Goal: Information Seeking & Learning: Learn about a topic

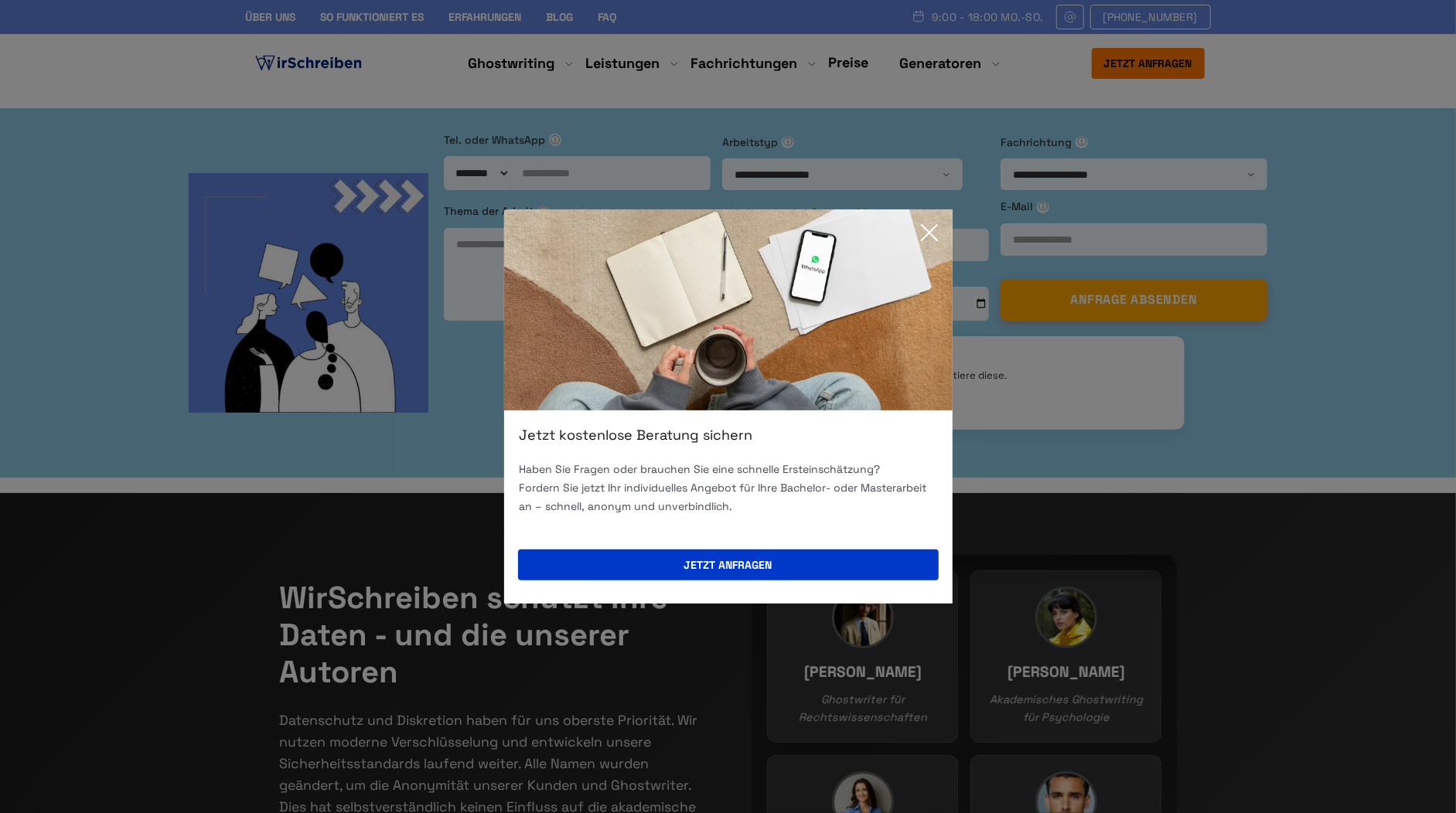
click at [932, 225] on icon at bounding box center [929, 232] width 31 height 31
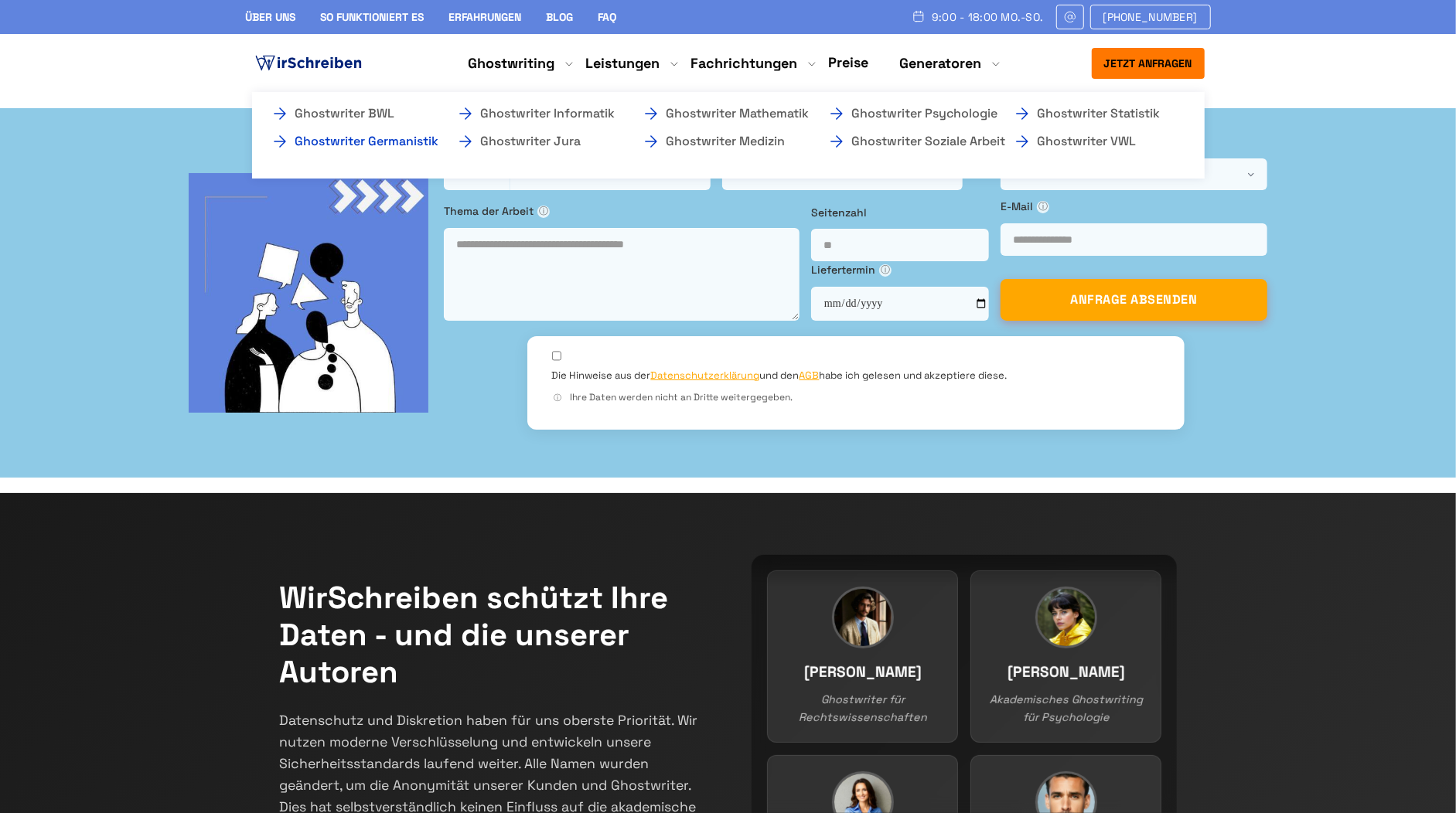
click at [375, 148] on link "Ghostwriter Germanistik" at bounding box center [348, 142] width 155 height 19
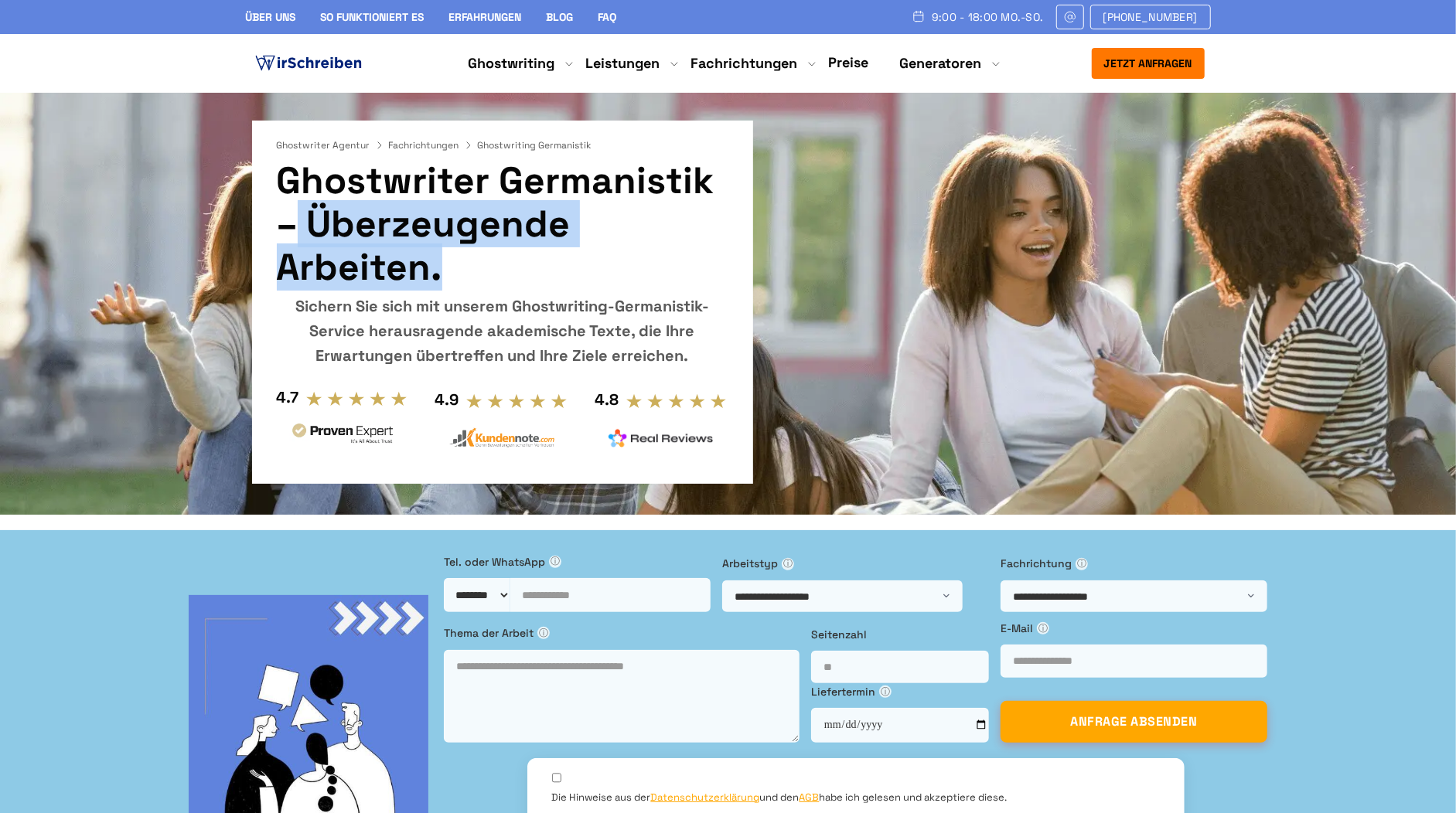
drag, startPoint x: 279, startPoint y: 185, endPoint x: 734, endPoint y: 195, distance: 455.1
click at [734, 195] on div "Ghostwriter Agentur Fachrichtungen Ghostwriting Germanistik Ghostwriter Germani…" at bounding box center [502, 301] width 501 height 363
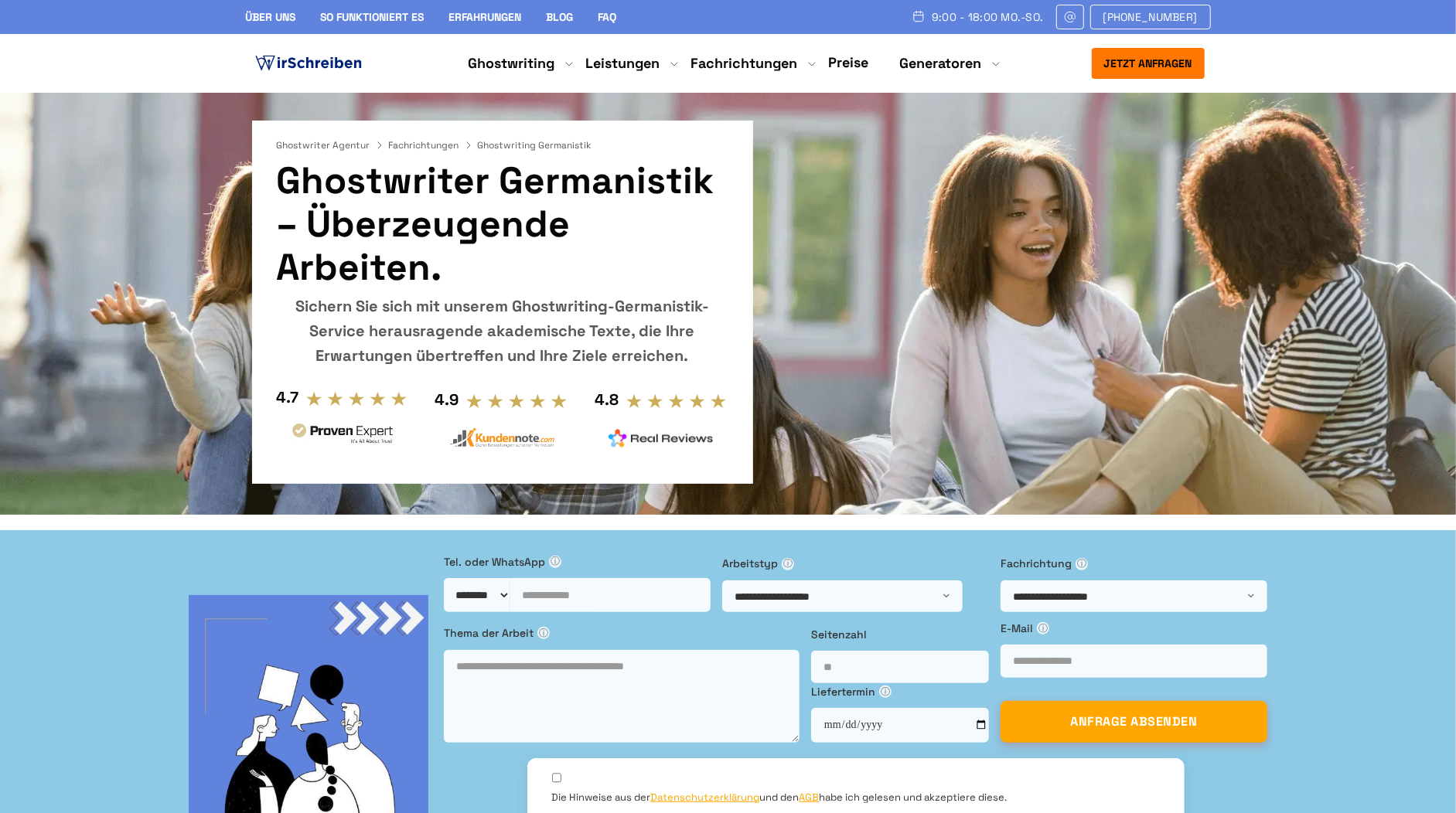
click at [855, 243] on section "Ghostwriter Agentur Fachrichtungen Ghostwriting Germanistik Ghostwriter Germani…" at bounding box center [728, 304] width 1456 height 422
click at [289, 64] on img at bounding box center [308, 63] width 113 height 23
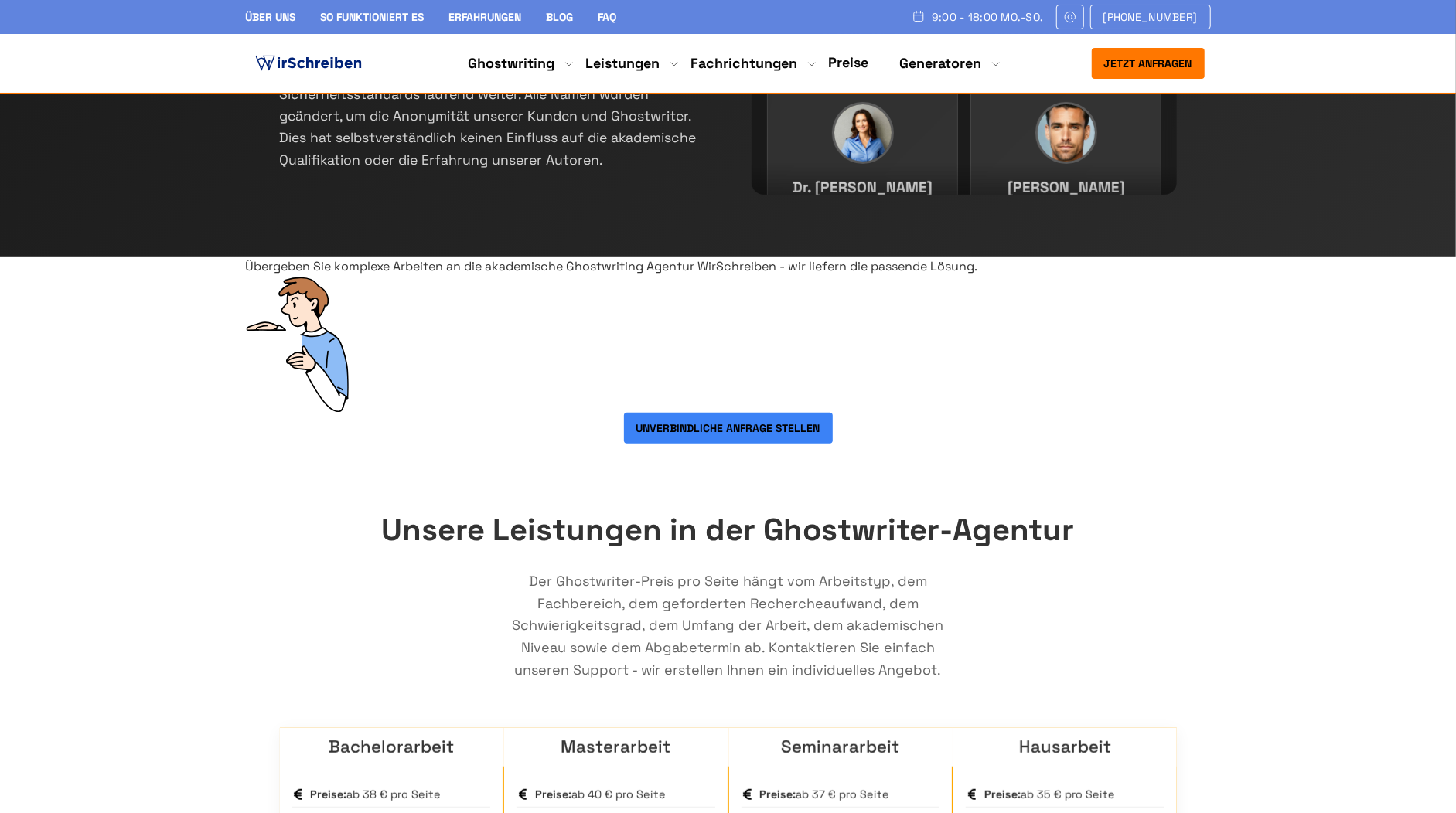
scroll to position [581, 0]
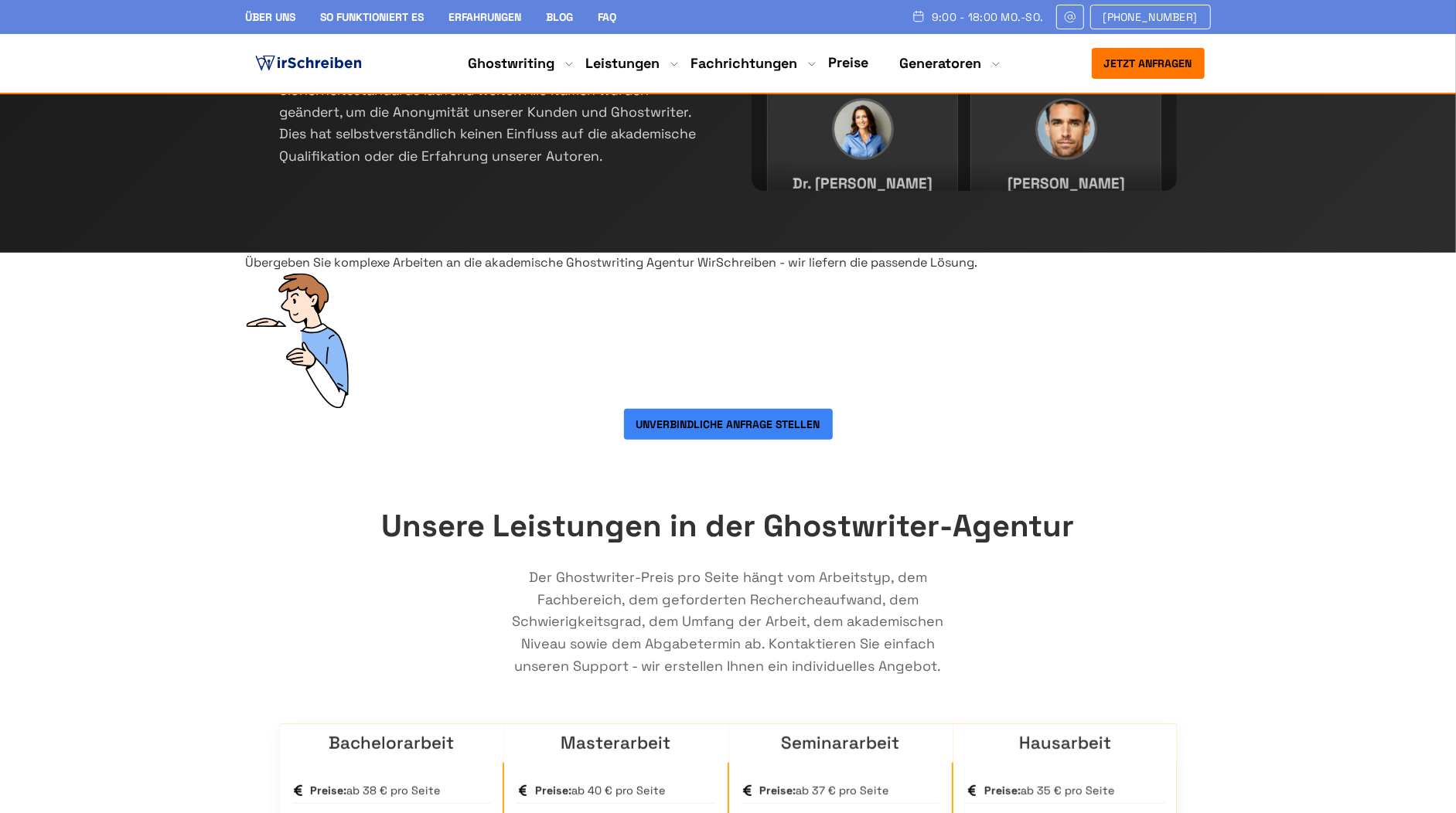
drag, startPoint x: 428, startPoint y: 190, endPoint x: 931, endPoint y: 227, distance: 504.4
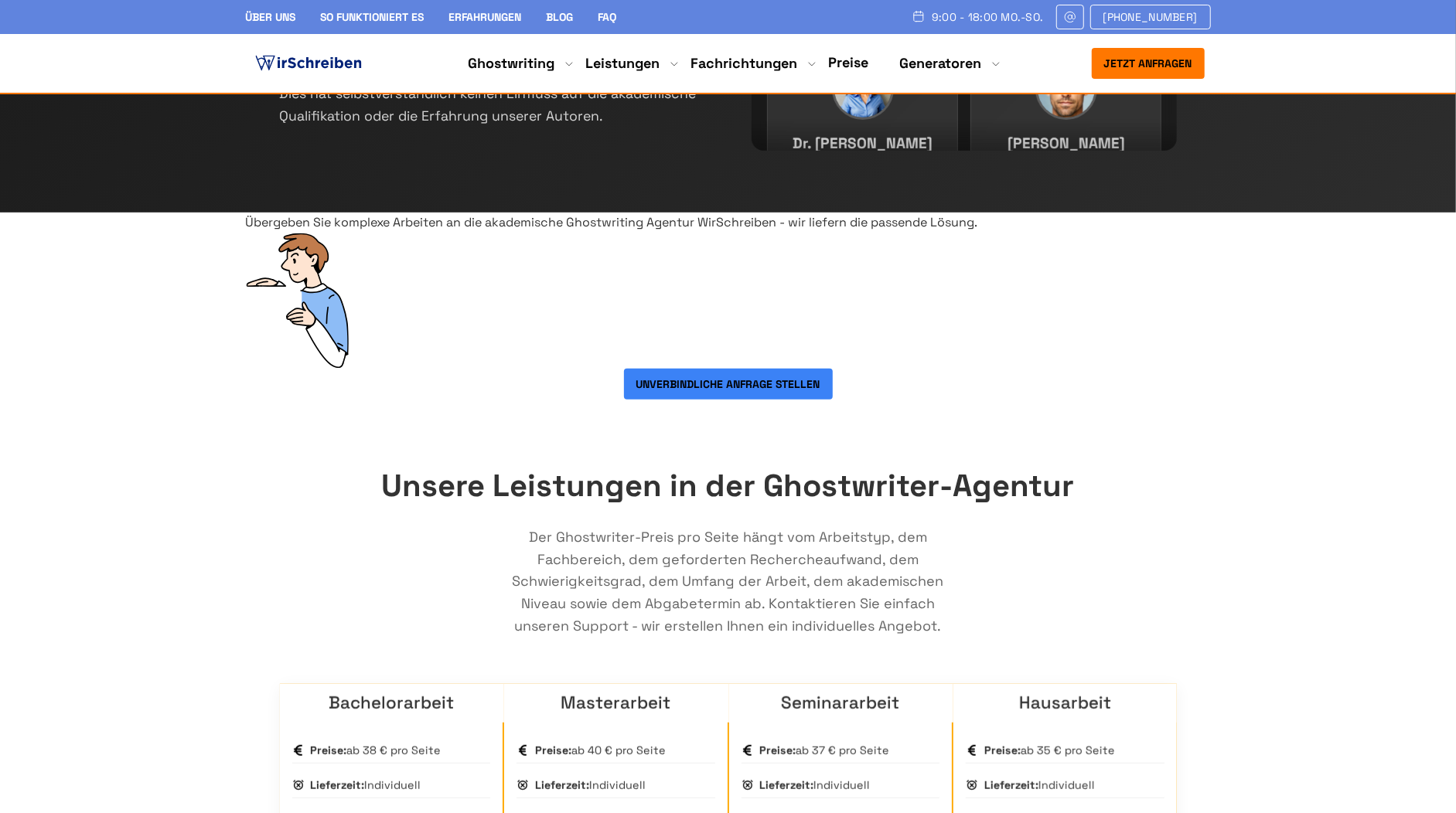
scroll to position [624, 0]
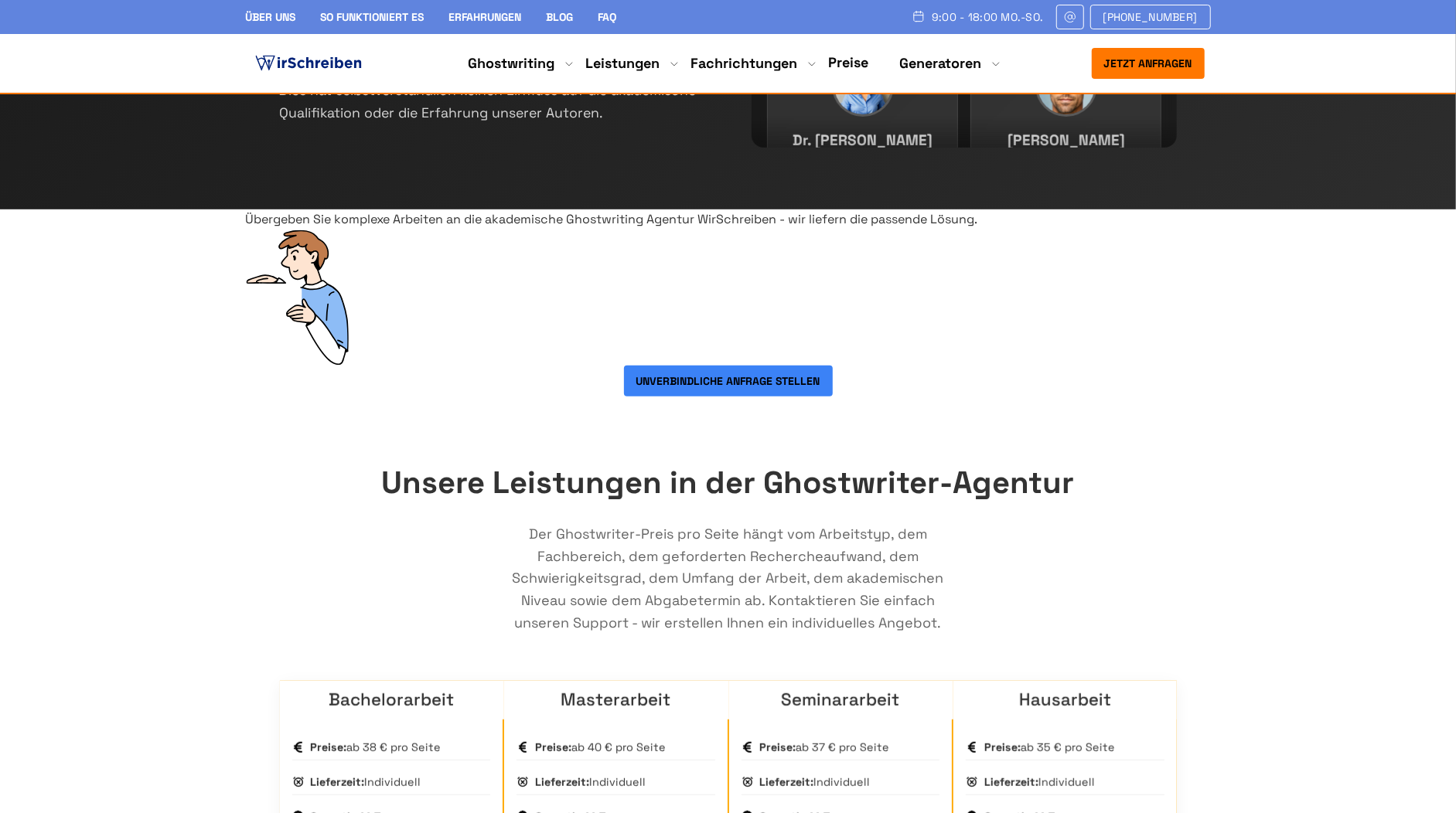
drag, startPoint x: 825, startPoint y: 155, endPoint x: 816, endPoint y: 153, distance: 9.2
drag, startPoint x: 902, startPoint y: 155, endPoint x: 887, endPoint y: 151, distance: 15.5
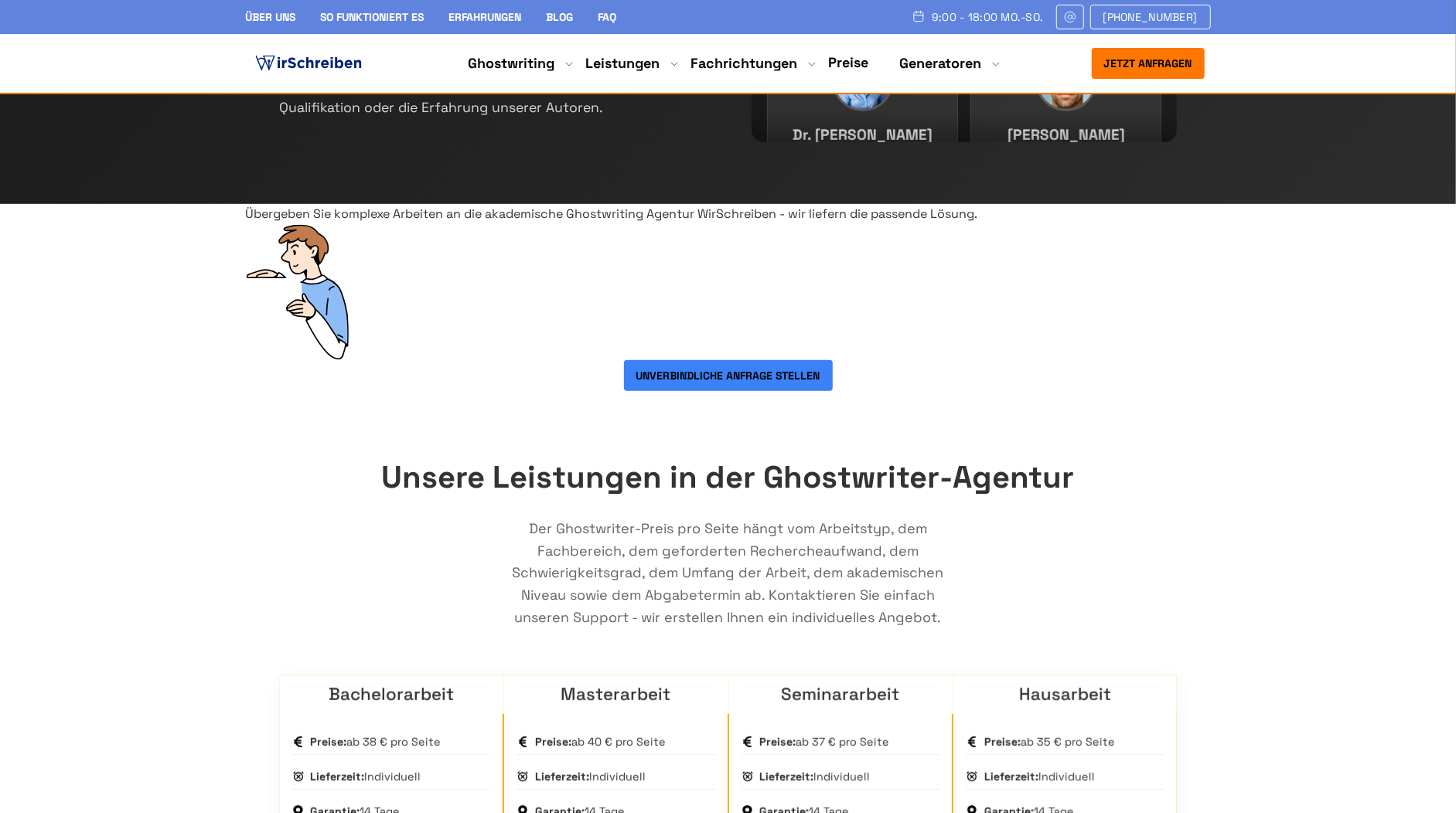
scroll to position [601, 0]
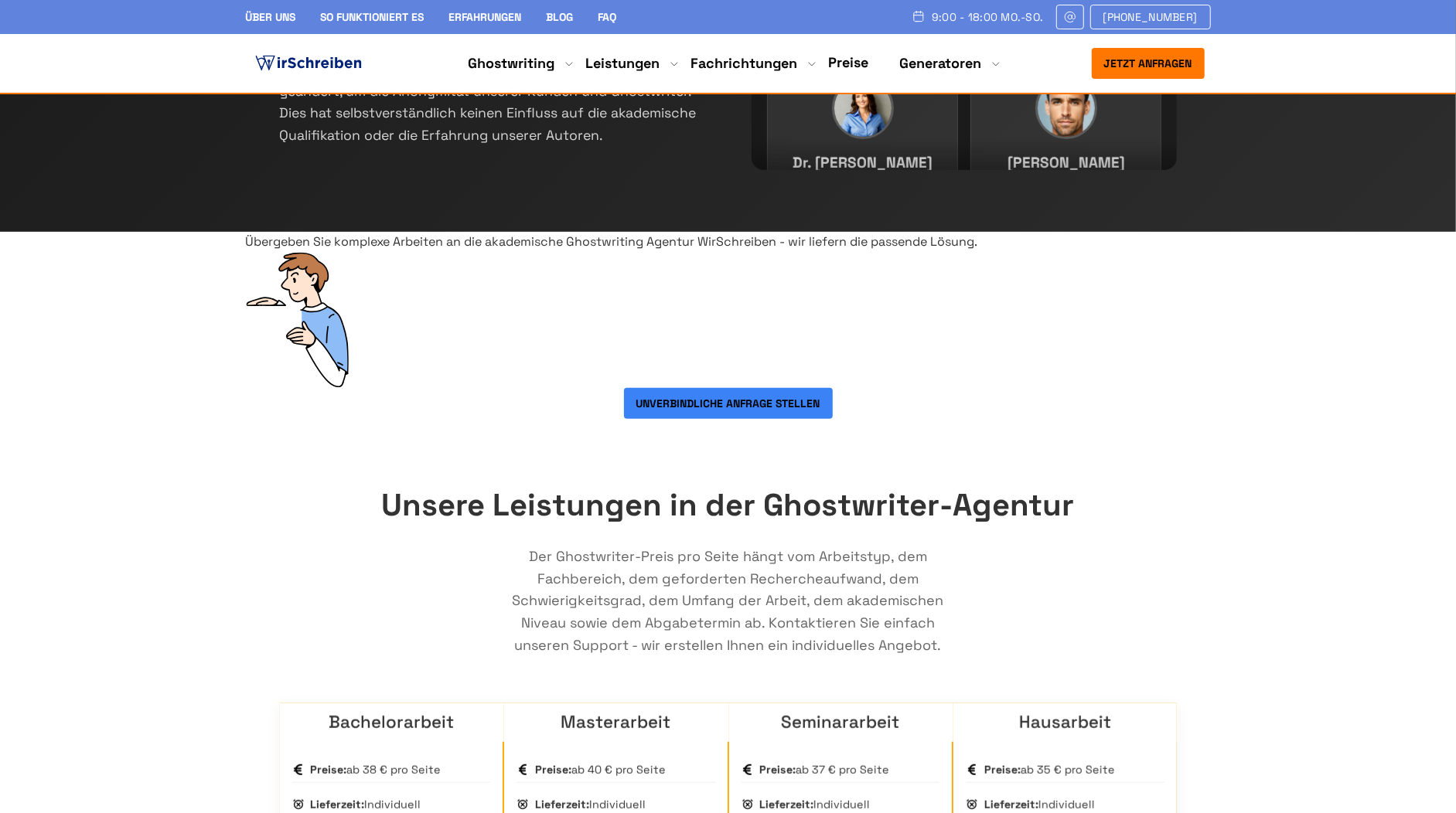
drag, startPoint x: 436, startPoint y: 182, endPoint x: 416, endPoint y: 181, distance: 20.0
drag, startPoint x: 243, startPoint y: 253, endPoint x: 982, endPoint y: 429, distance: 759.7
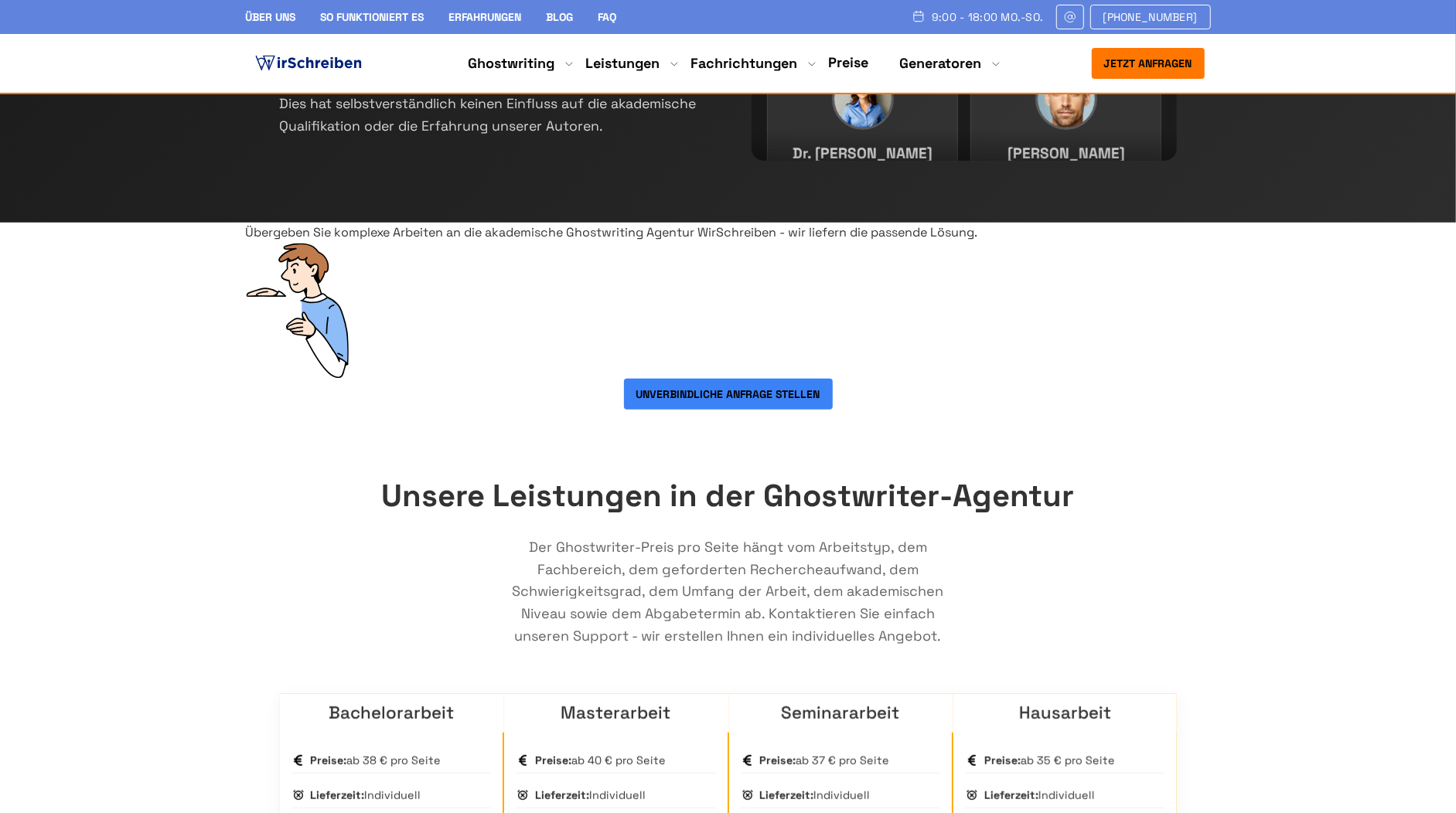
scroll to position [618, 0]
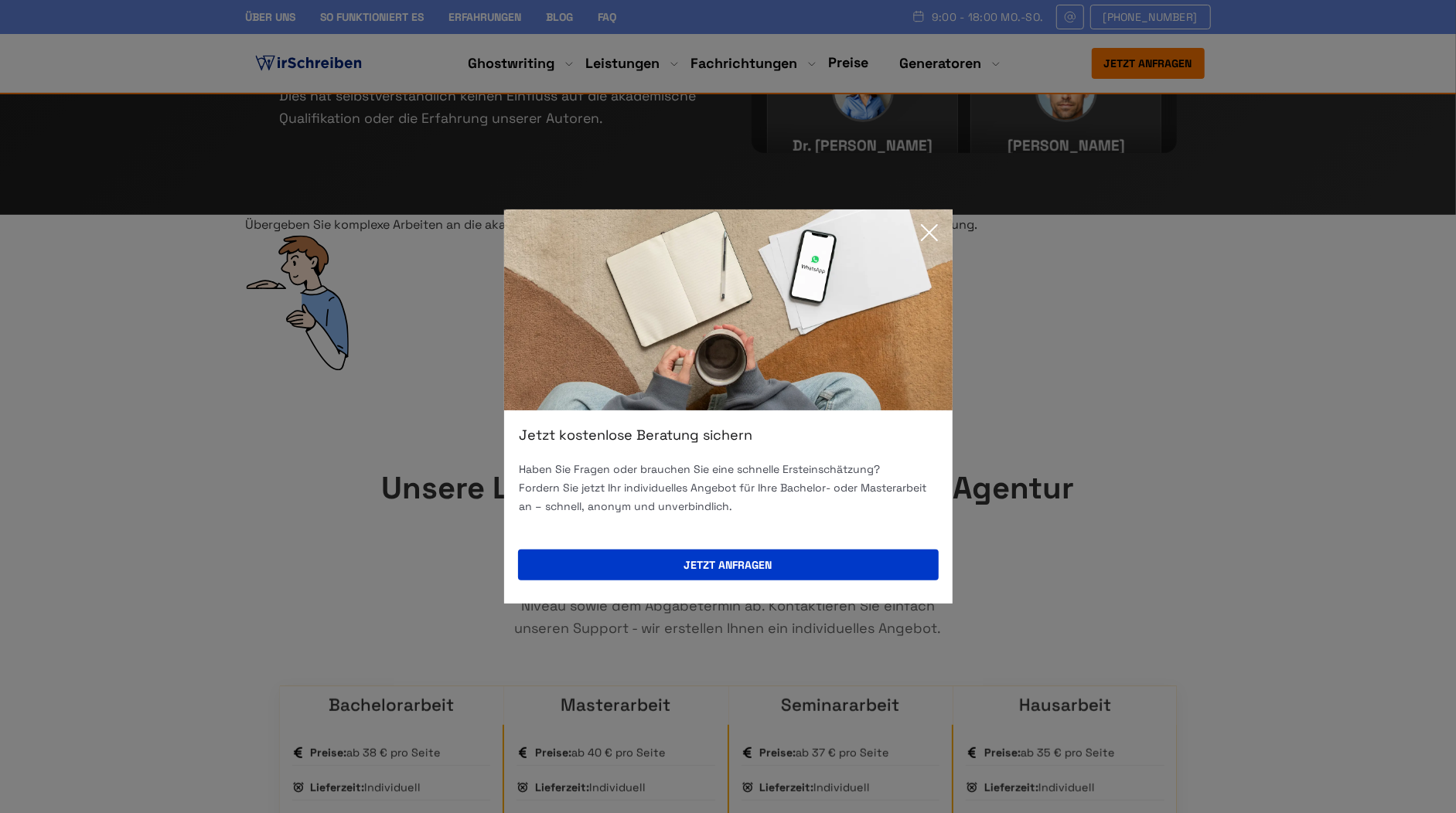
click at [746, 443] on div "Jetzt kostenlose Beratung sichern" at bounding box center [728, 436] width 448 height 19
drag, startPoint x: 746, startPoint y: 436, endPoint x: 500, endPoint y: 436, distance: 246.0
click at [500, 436] on div "Jetzt kostenlose Beratung sichern Haben Sie Fragen oder brauchen Sie eine schne…" at bounding box center [728, 406] width 1456 height 813
click at [926, 228] on icon at bounding box center [929, 232] width 31 height 31
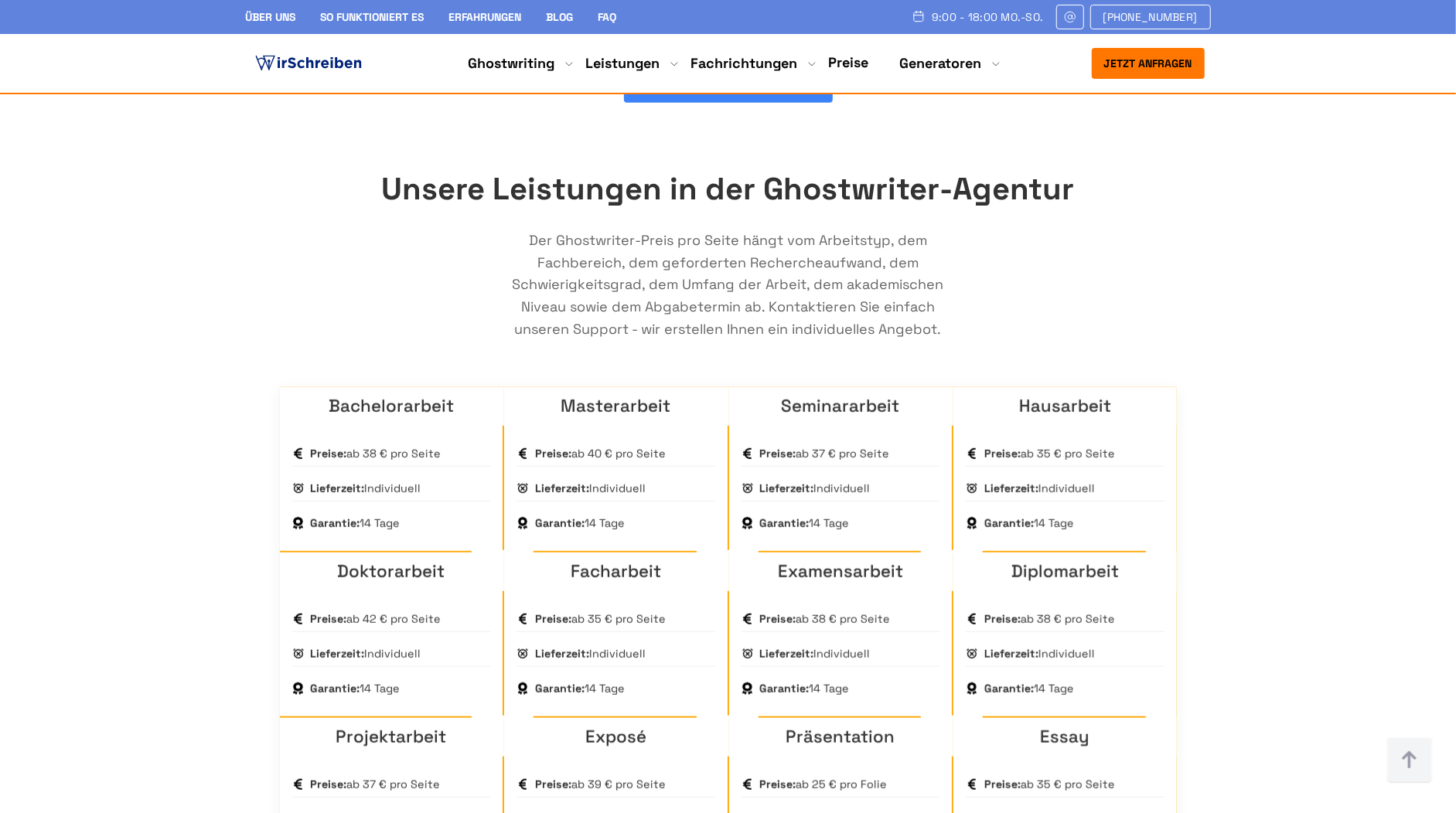
scroll to position [919, 0]
drag, startPoint x: 869, startPoint y: 500, endPoint x: 811, endPoint y: 496, distance: 58.1
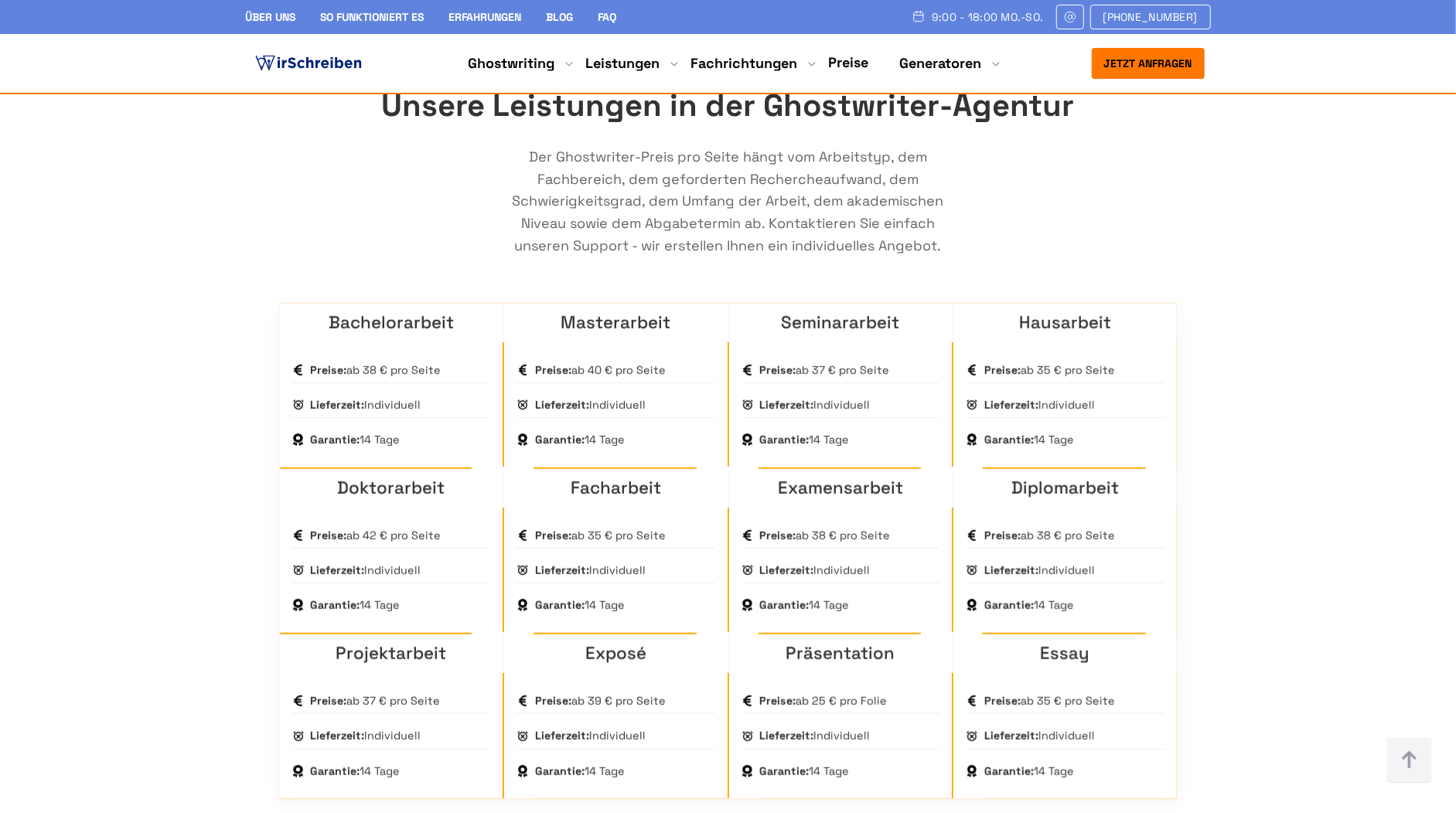
scroll to position [998, 0]
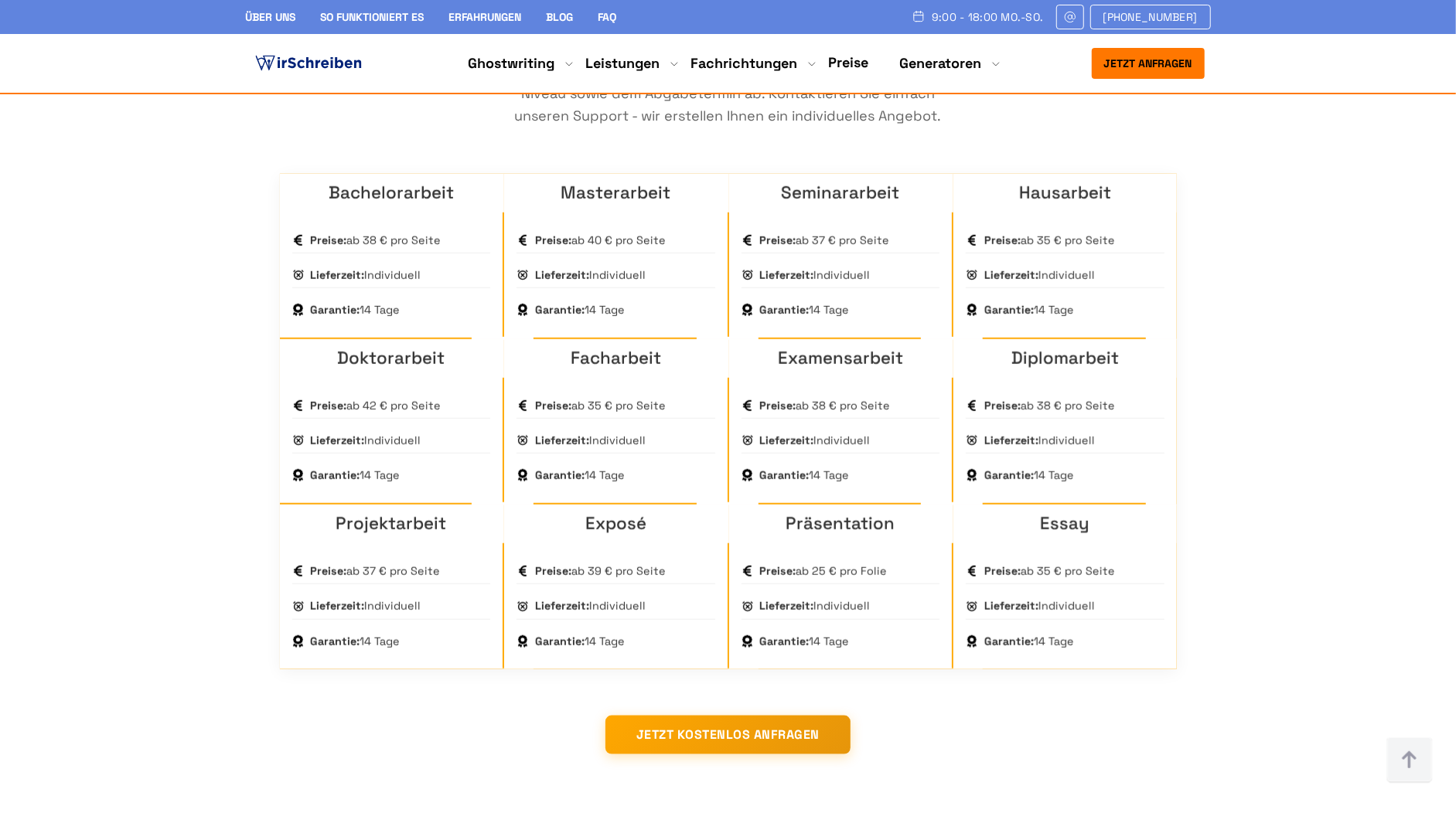
scroll to position [1131, 0]
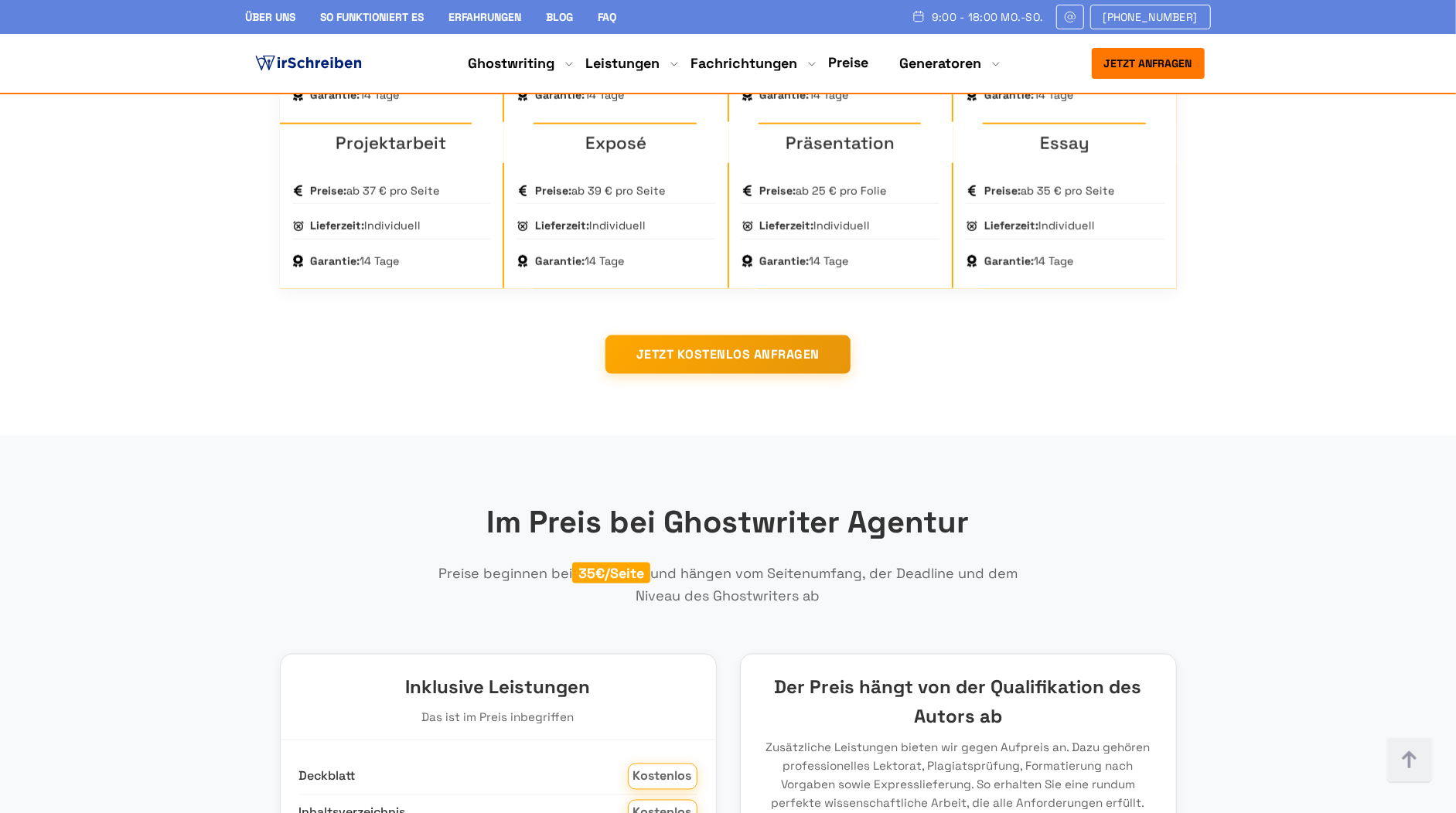
scroll to position [1512, 0]
drag, startPoint x: 874, startPoint y: 369, endPoint x: 875, endPoint y: 428, distance: 59.0
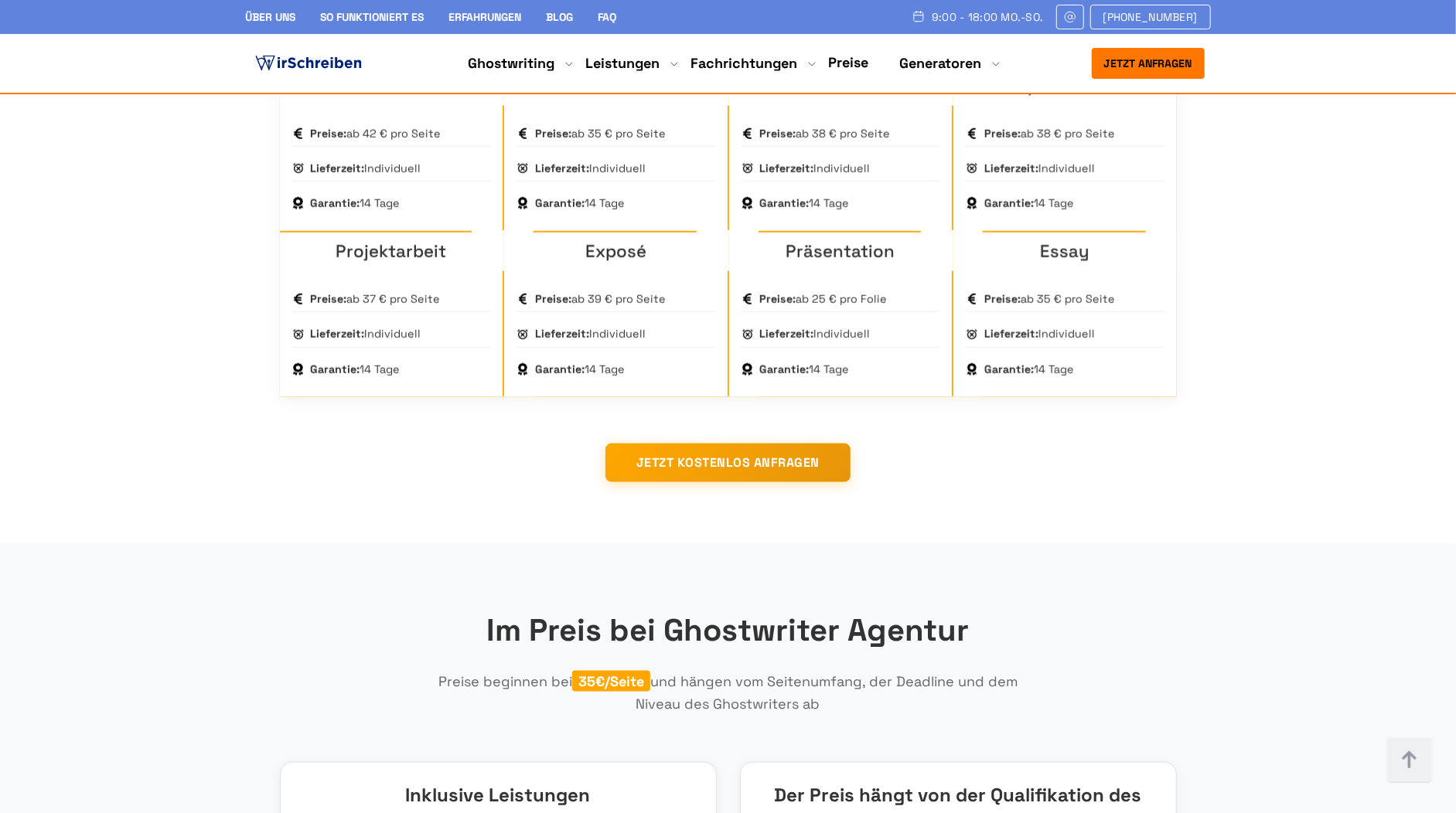
scroll to position [1401, 0]
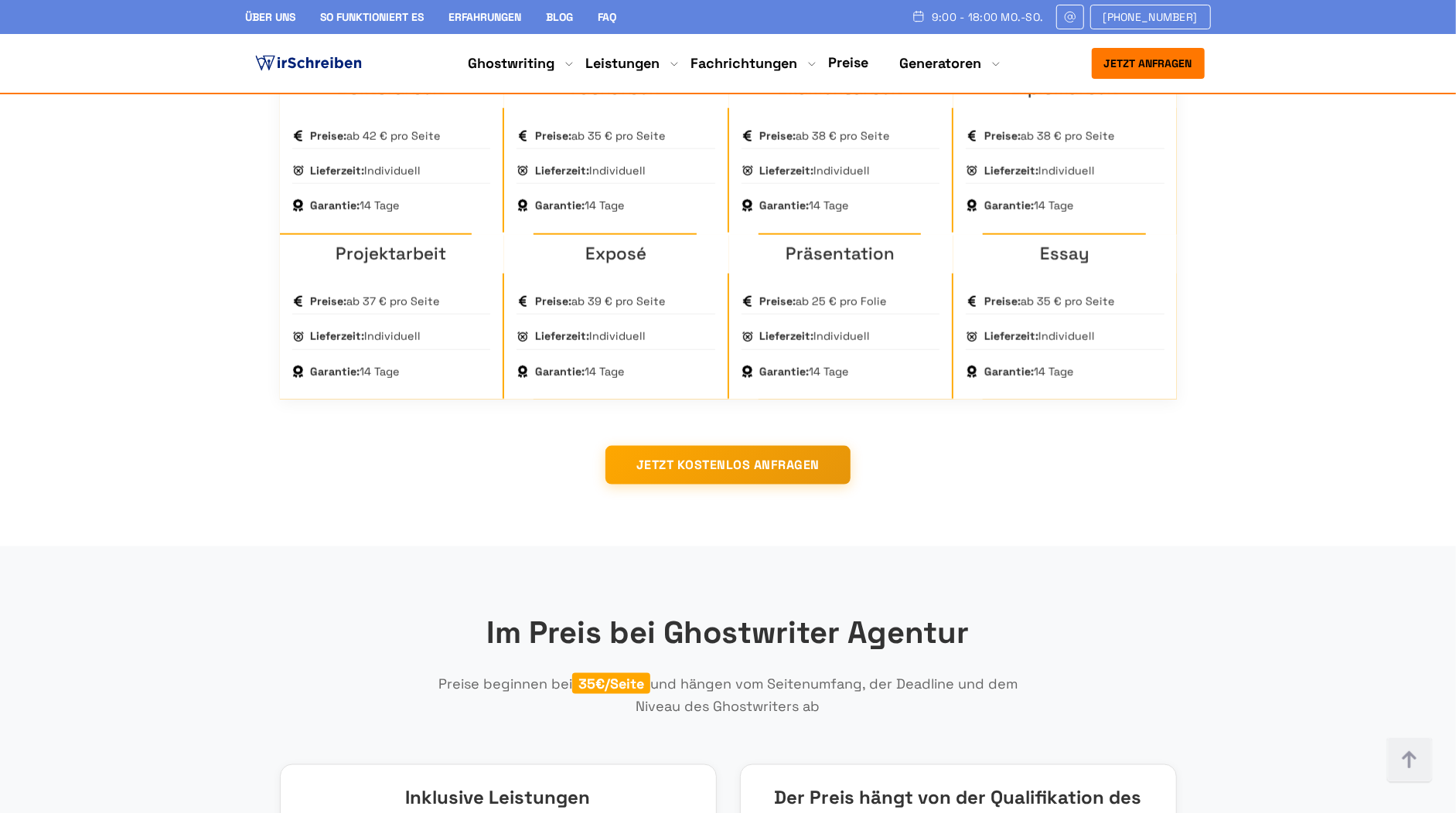
drag, startPoint x: 1009, startPoint y: 444, endPoint x: 1009, endPoint y: 484, distance: 40.0
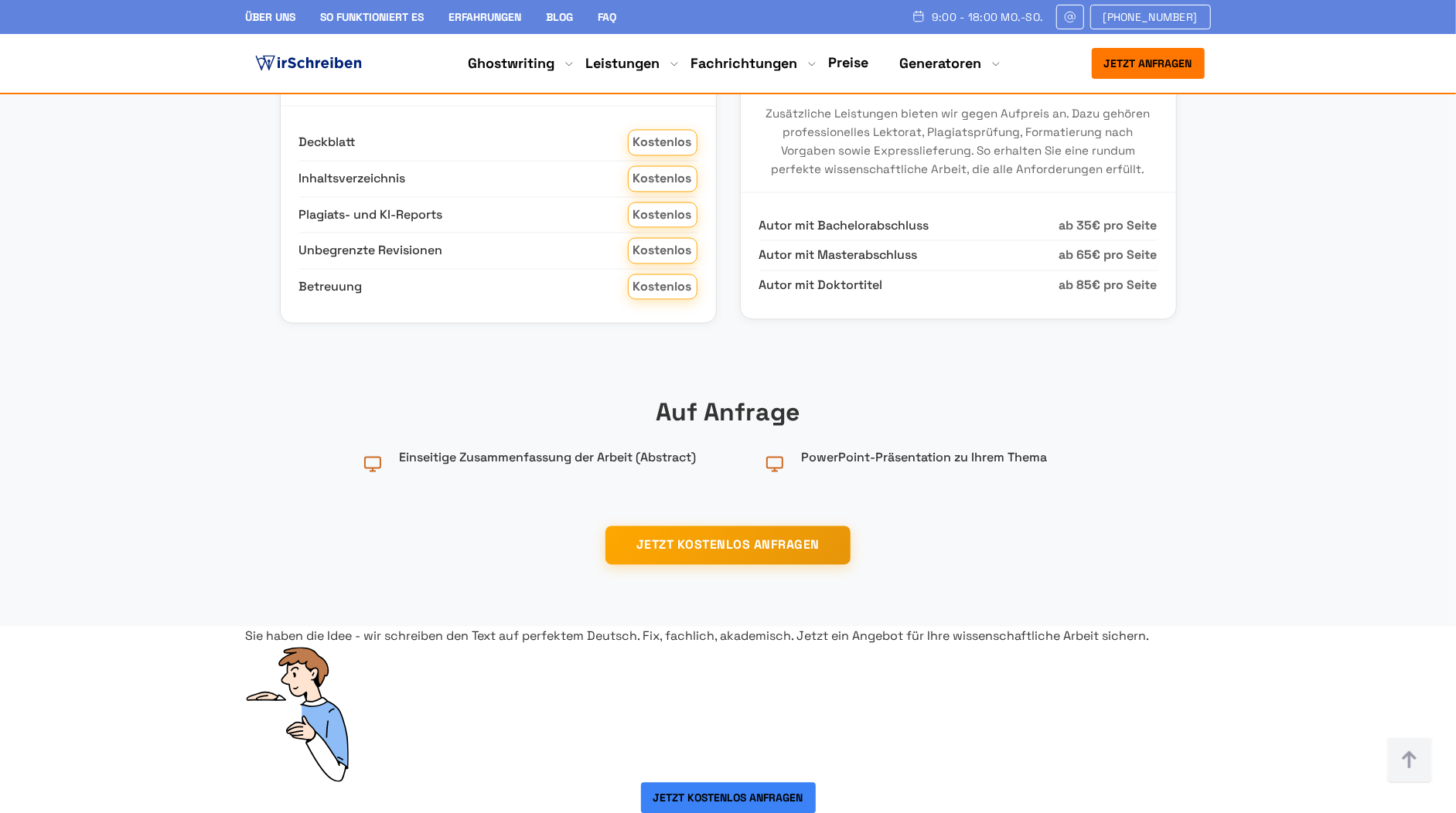
scroll to position [2179, 0]
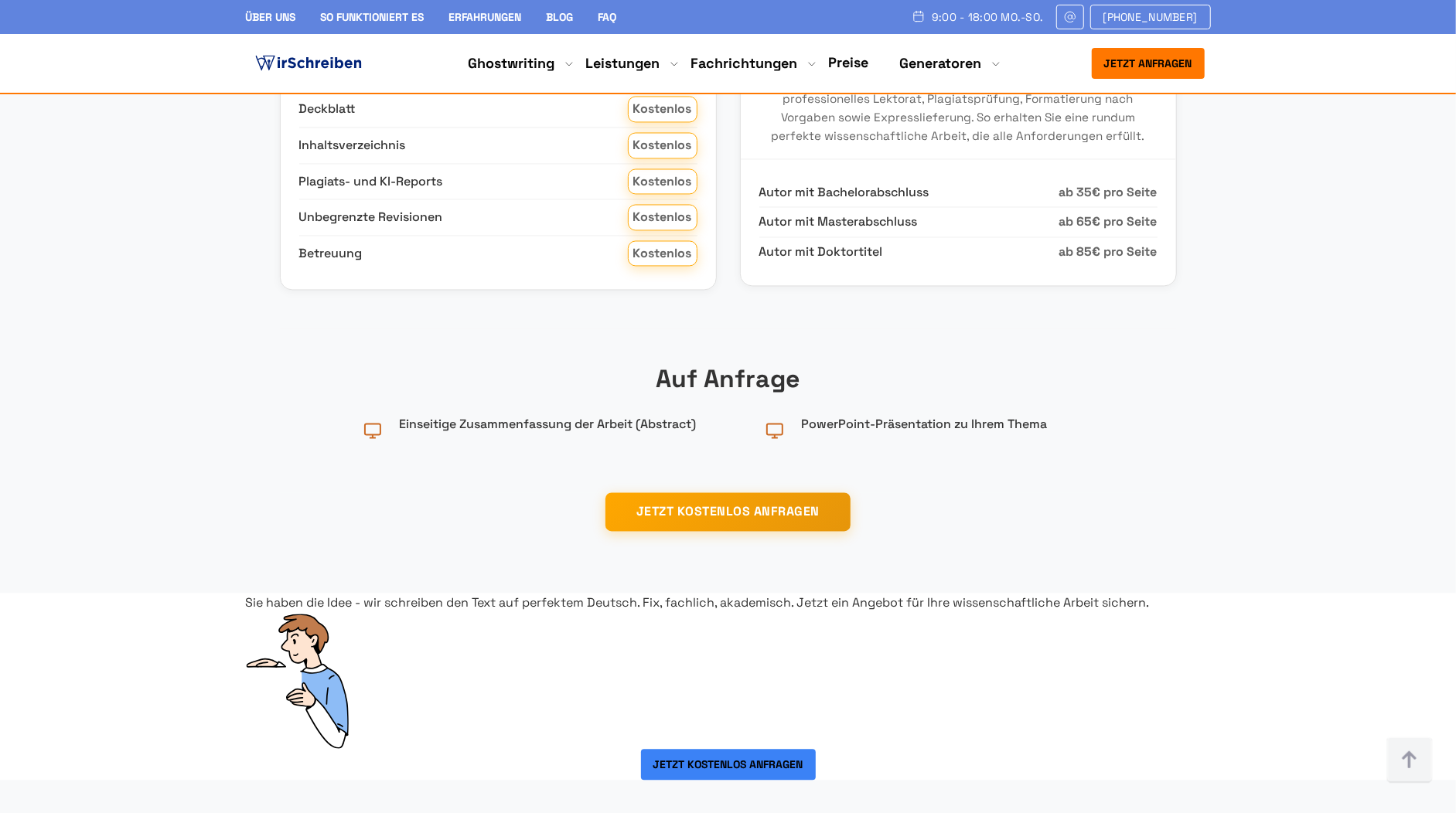
drag, startPoint x: 745, startPoint y: 345, endPoint x: 1088, endPoint y: 363, distance: 343.5
drag, startPoint x: 909, startPoint y: 353, endPoint x: 940, endPoint y: 355, distance: 31.1
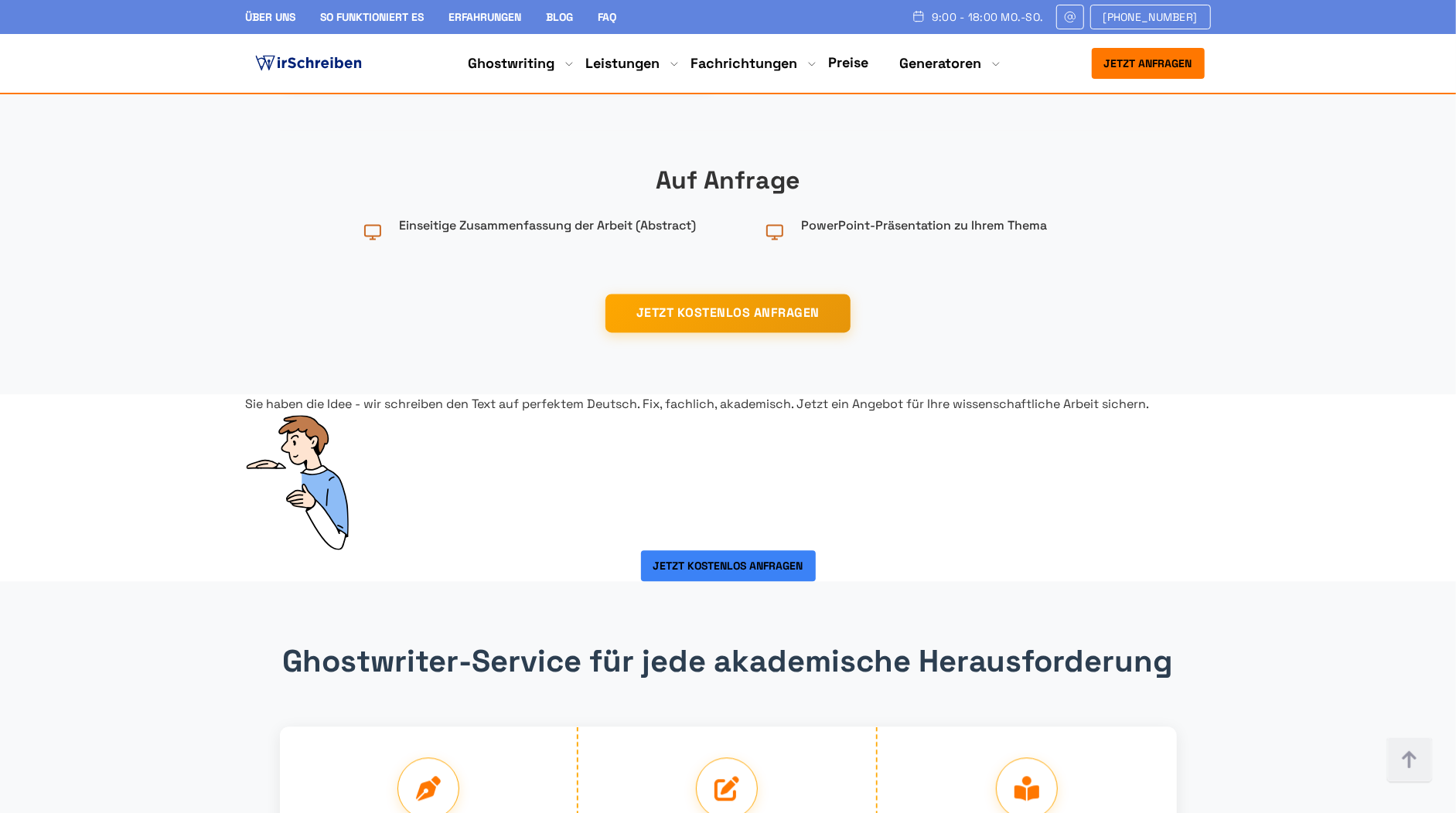
scroll to position [2378, 0]
drag, startPoint x: 1013, startPoint y: 159, endPoint x: 1031, endPoint y: 157, distance: 18.1
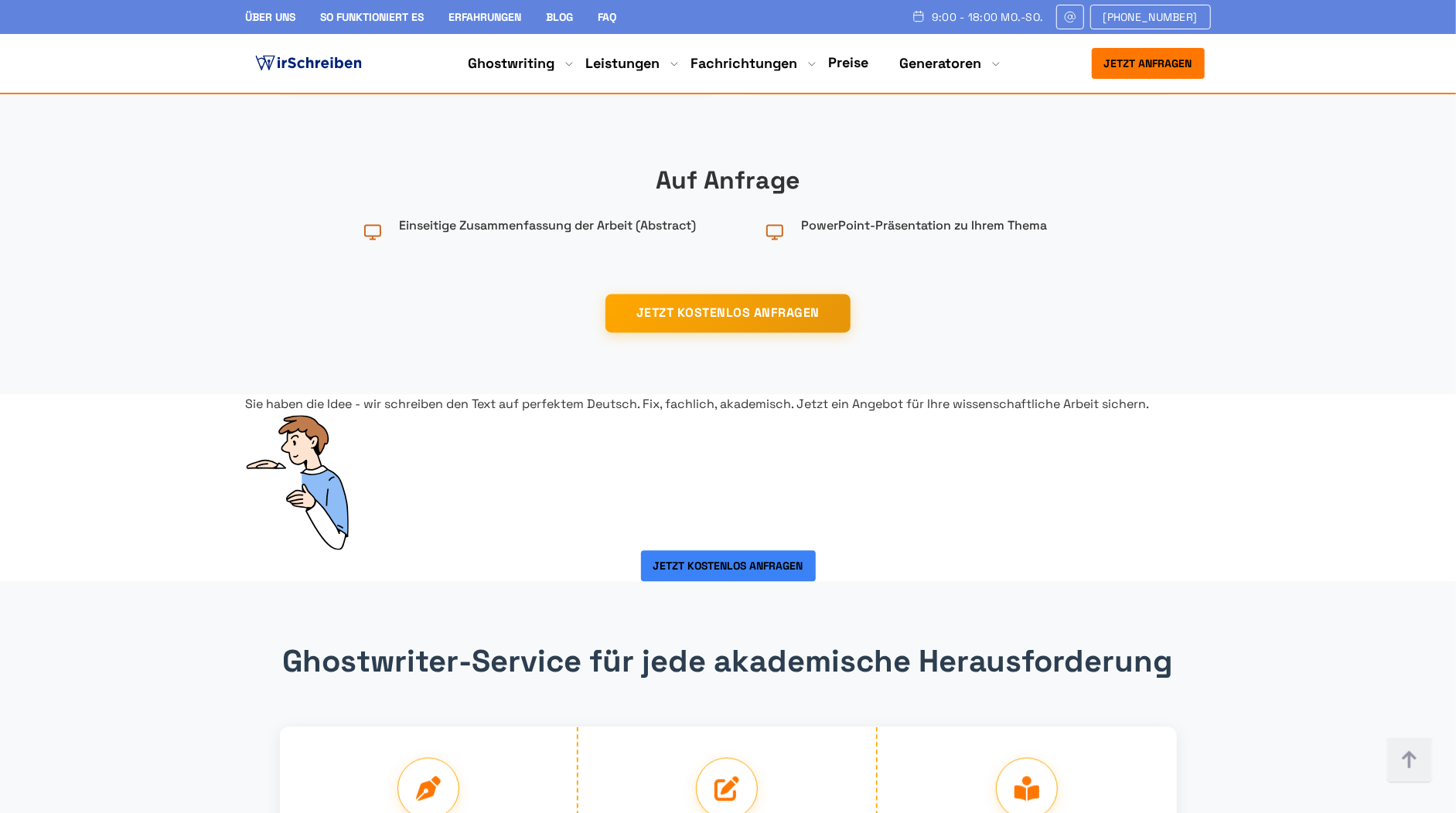
drag, startPoint x: 1102, startPoint y: 155, endPoint x: 762, endPoint y: 155, distance: 340.0
copy h2 "Ghostwriter-Agentur"
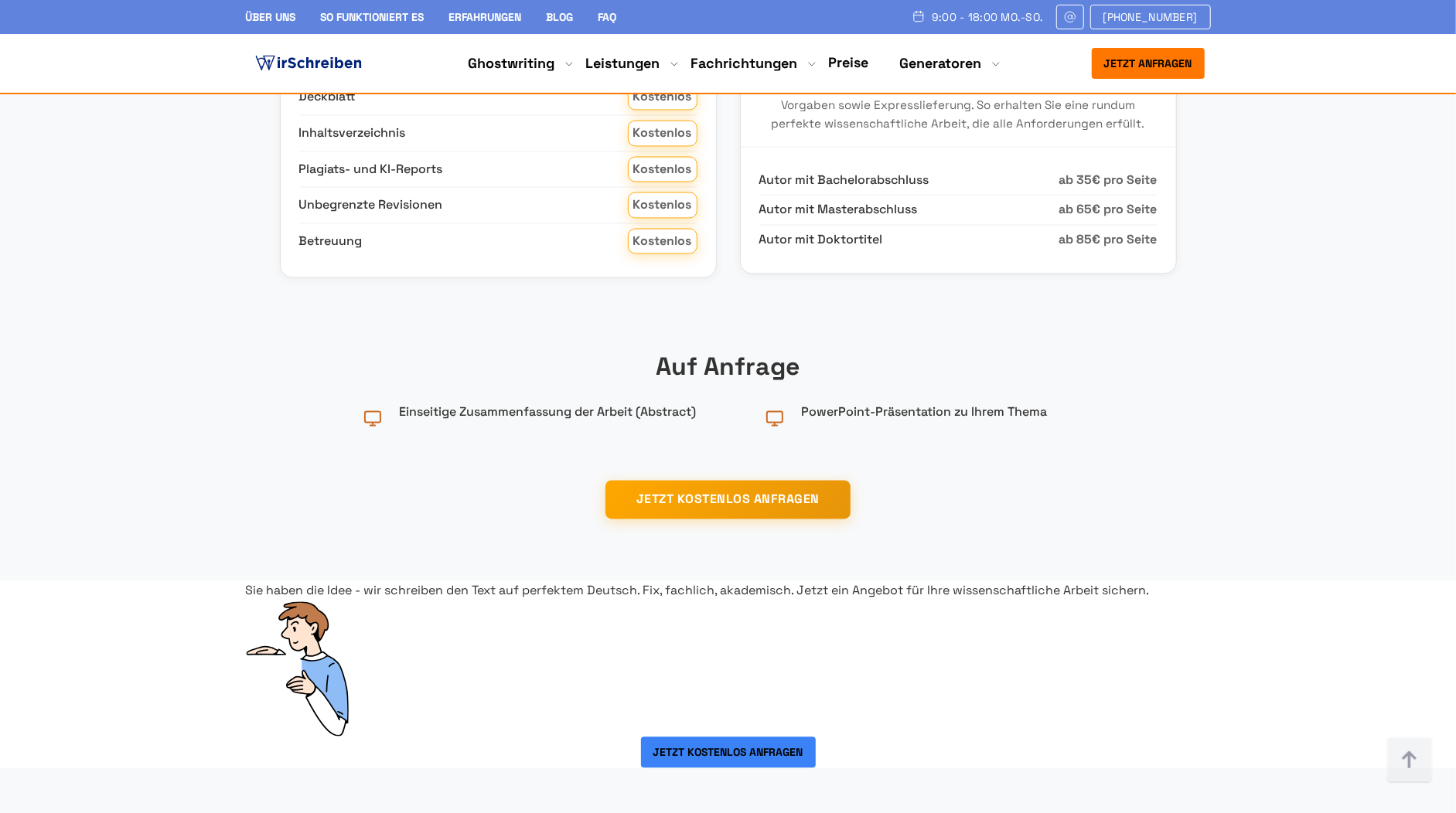
scroll to position [2285, 0]
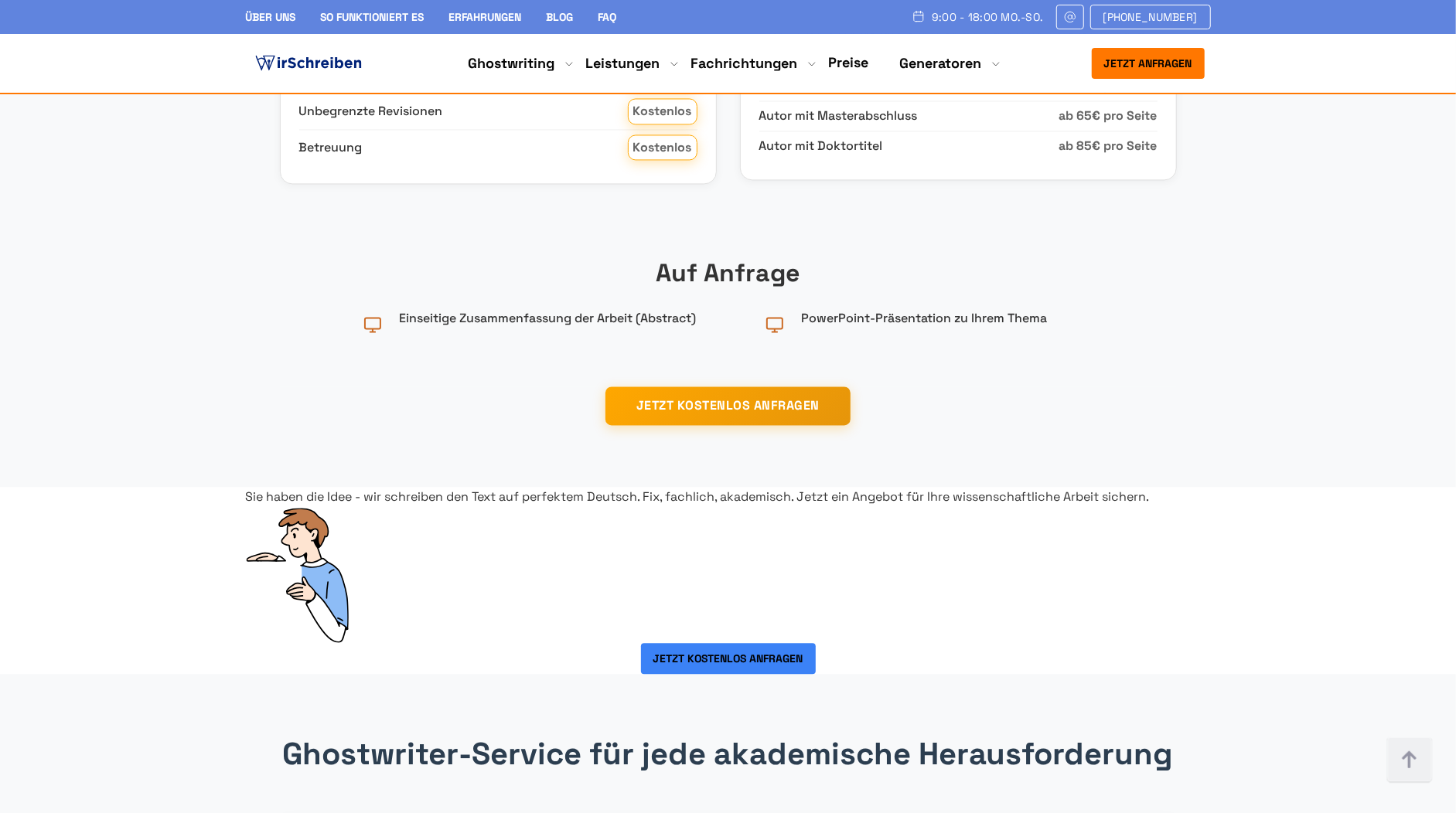
drag, startPoint x: 762, startPoint y: 235, endPoint x: 1104, endPoint y: 256, distance: 342.6
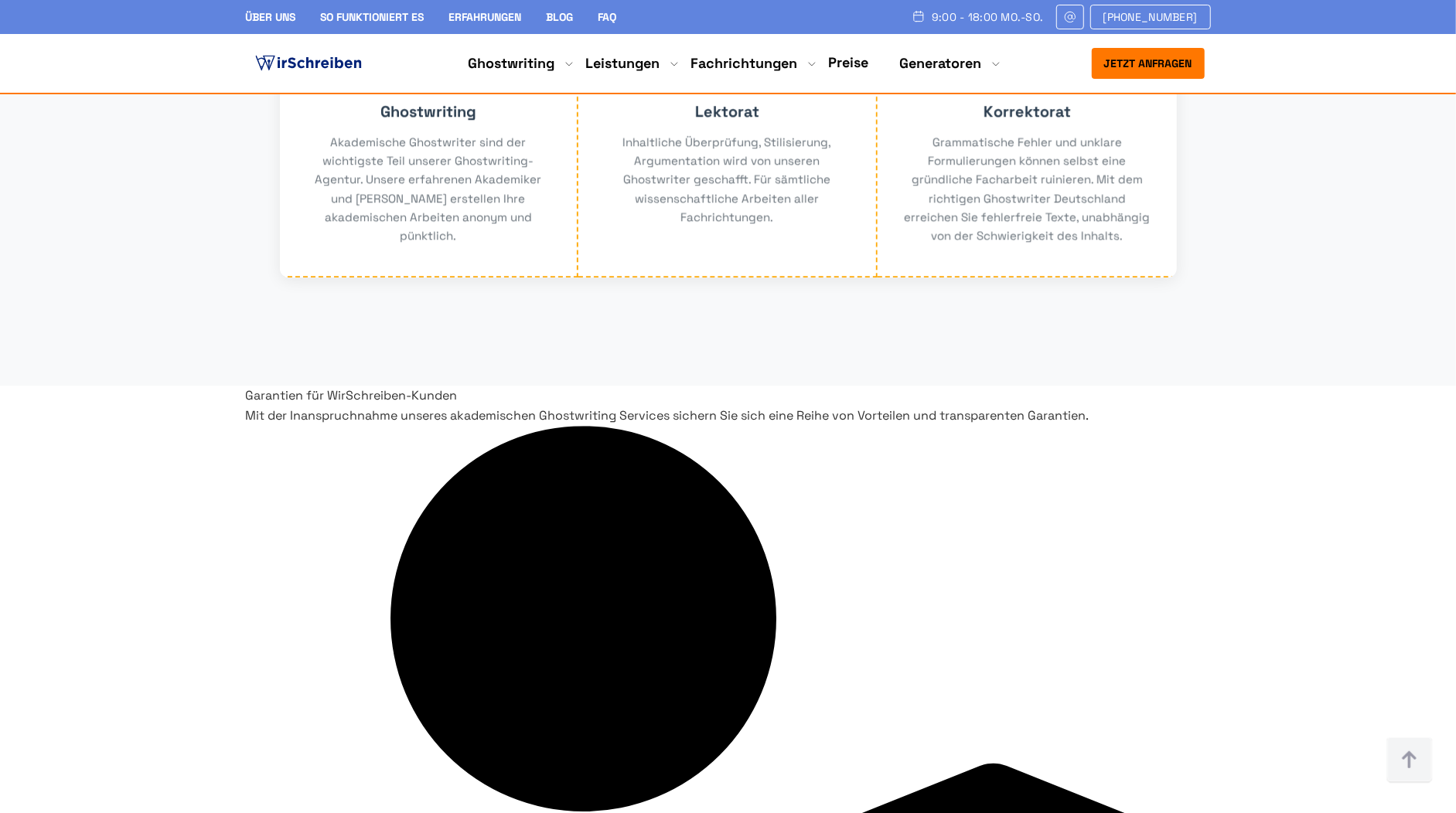
scroll to position [3123, 0]
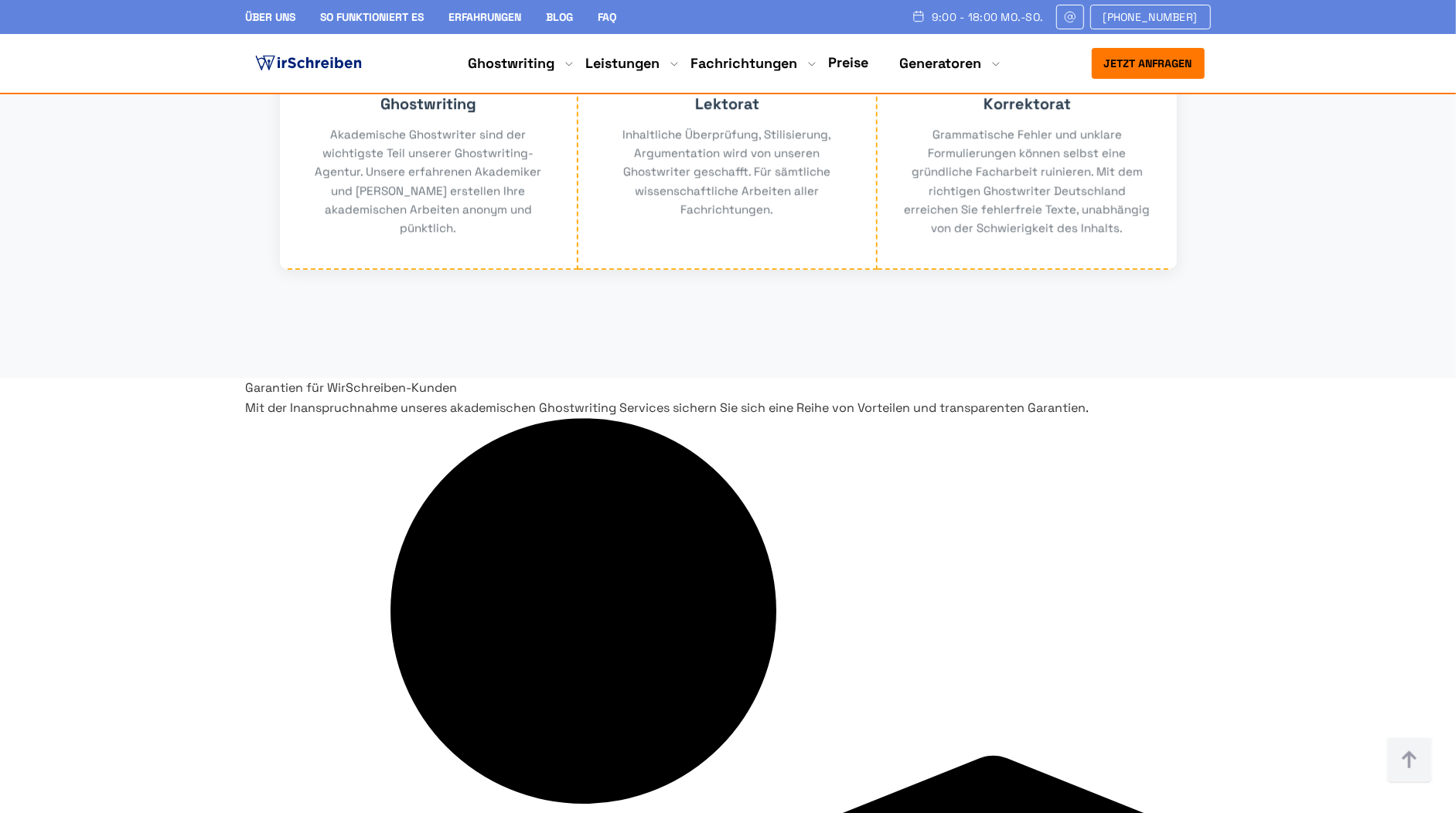
drag, startPoint x: 1007, startPoint y: 276, endPoint x: 671, endPoint y: 295, distance: 336.5
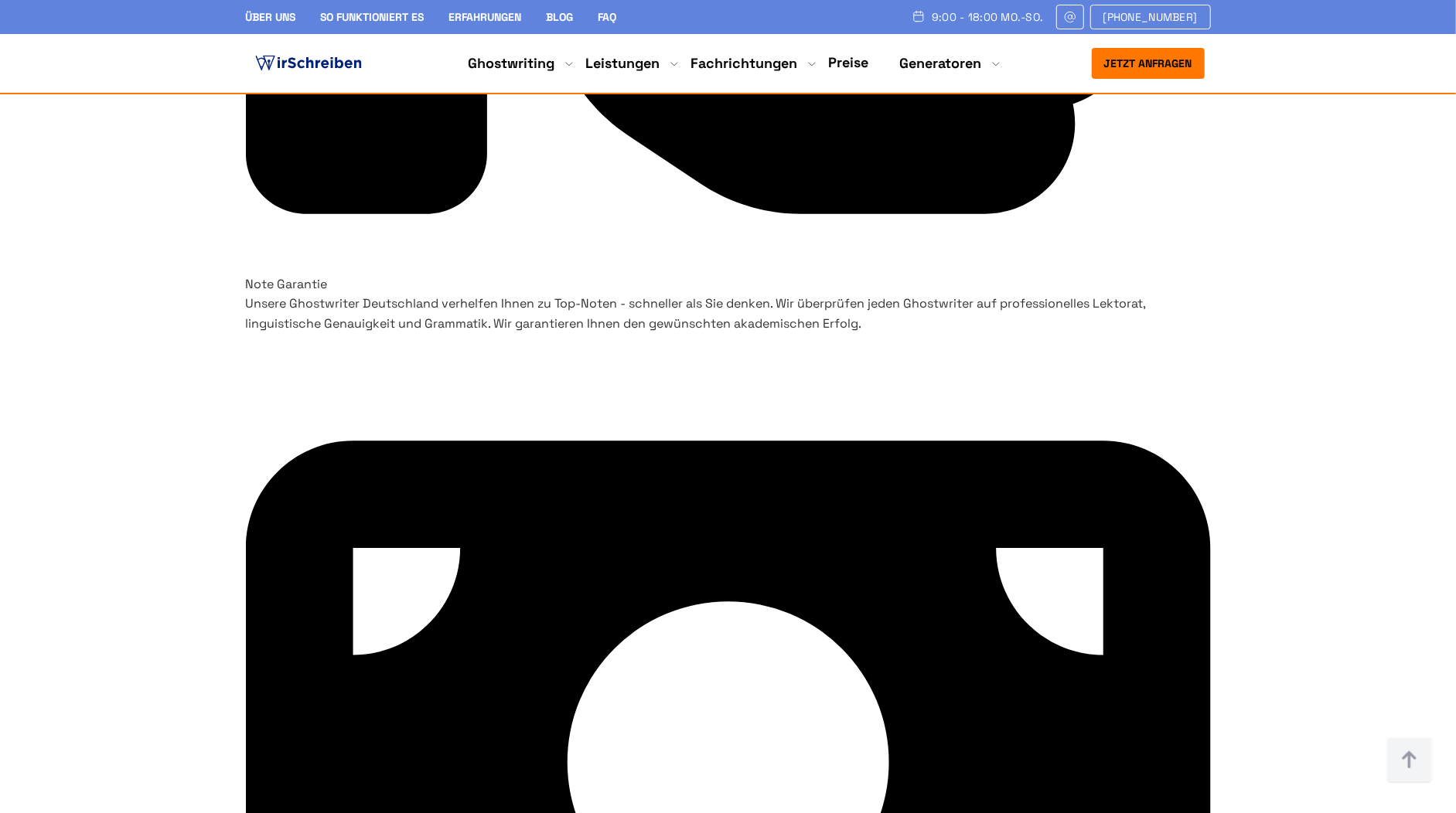
scroll to position [5078, 0]
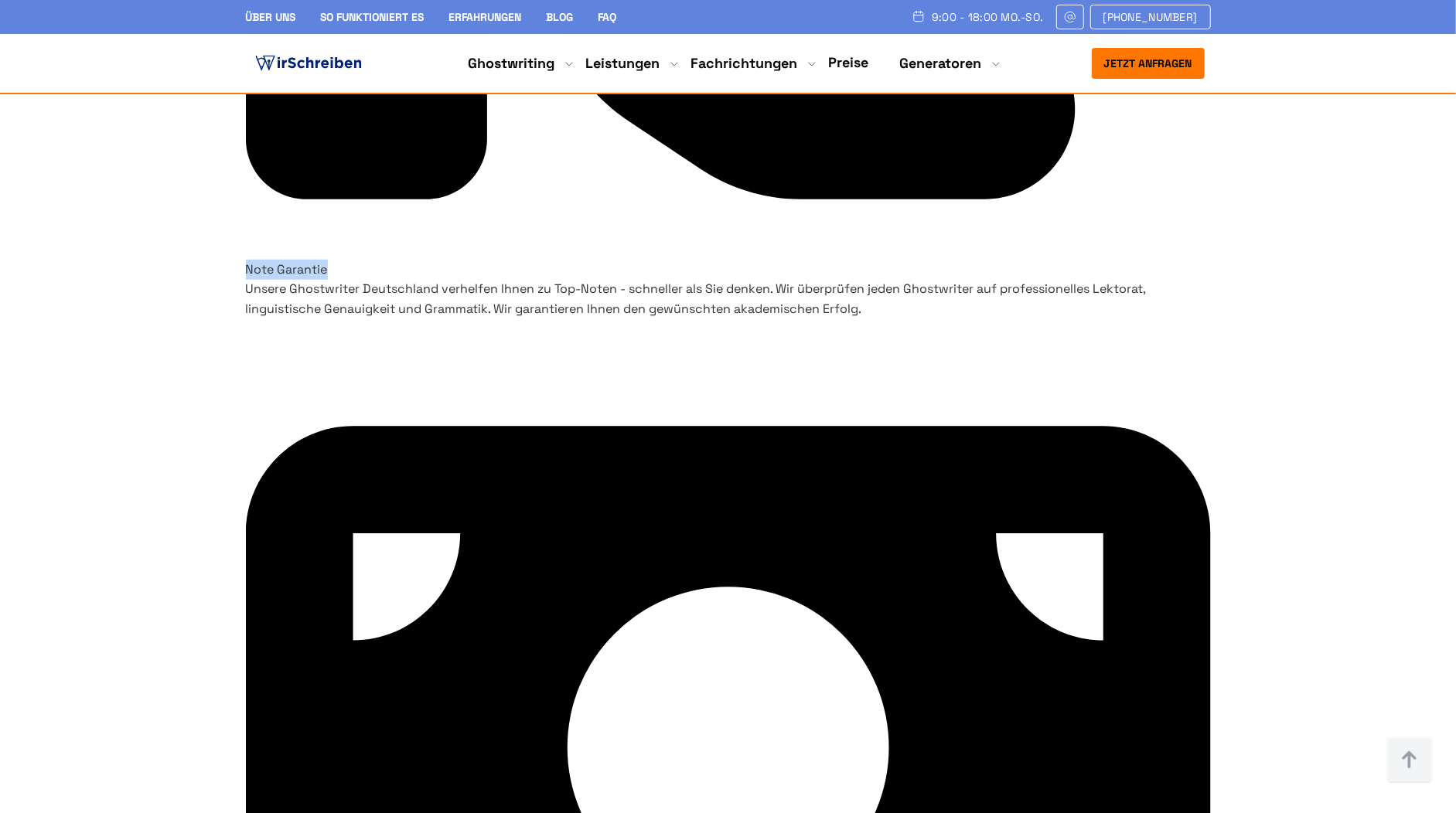
drag, startPoint x: 789, startPoint y: 264, endPoint x: 670, endPoint y: 268, distance: 119.1
click at [670, 268] on h3 "Note Garantie" at bounding box center [728, 270] width 965 height 20
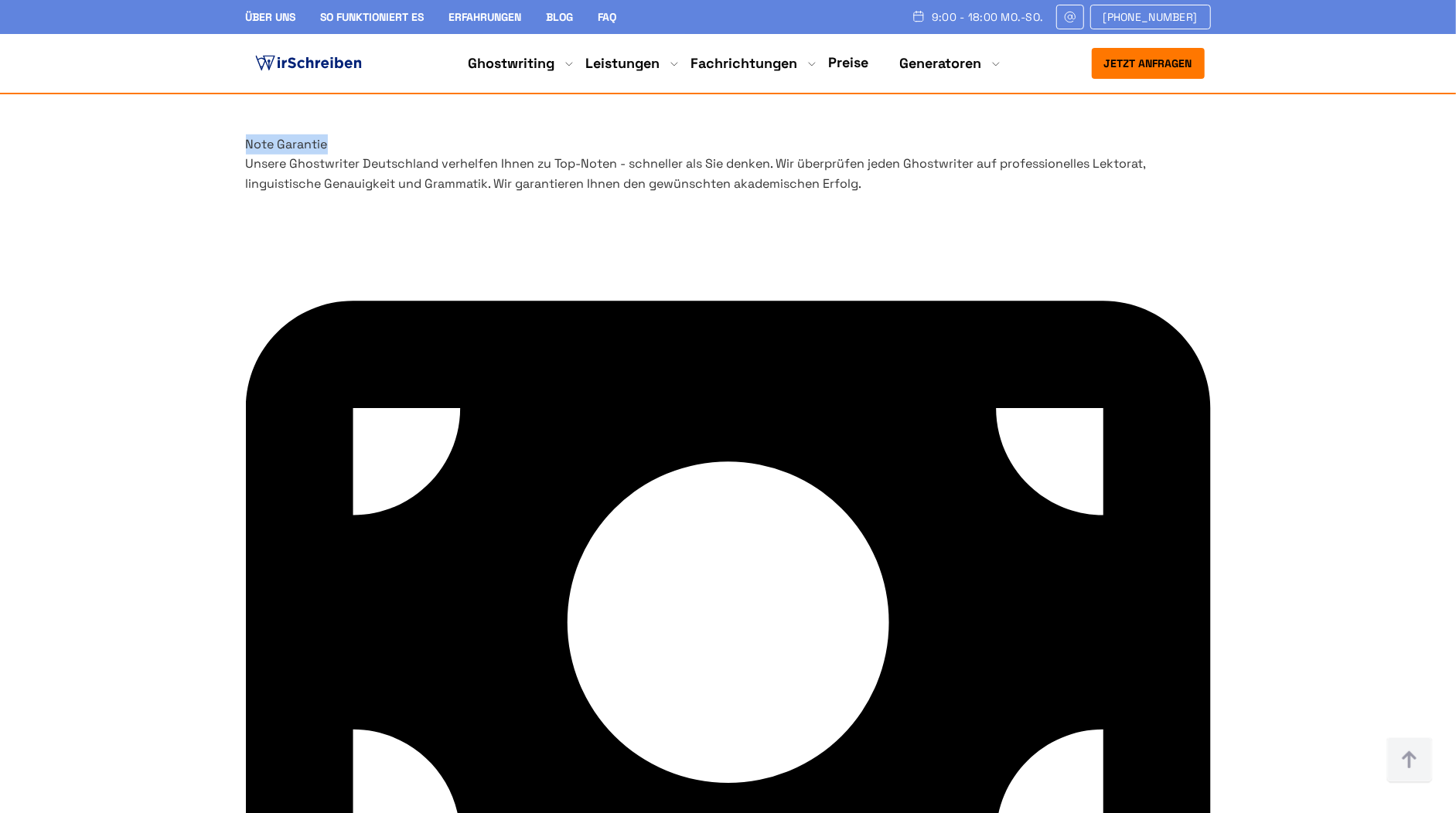
scroll to position [5203, 0]
click at [819, 143] on h3 "Note Garantie" at bounding box center [728, 144] width 965 height 20
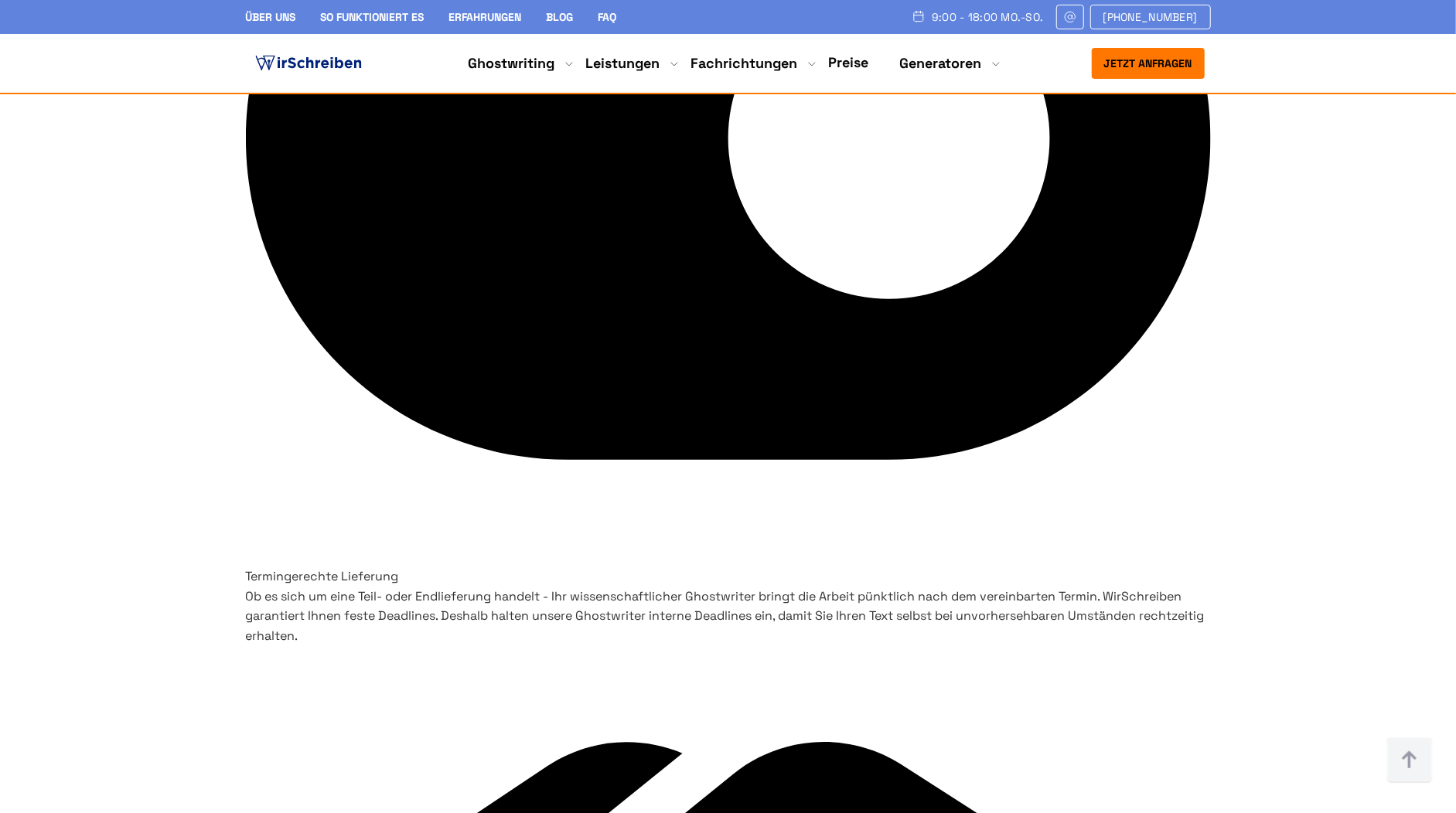
scroll to position [6952, 0]
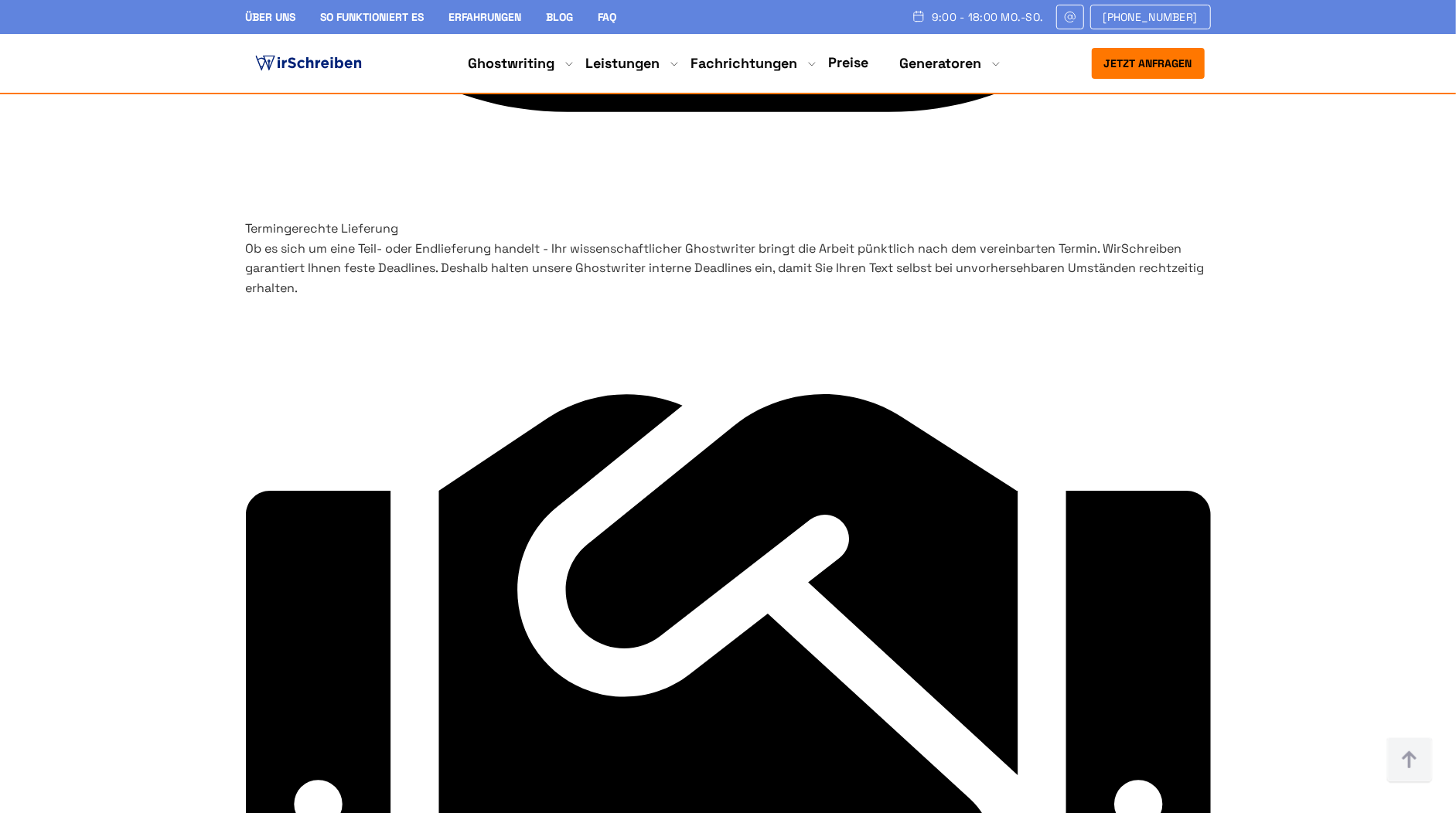
drag, startPoint x: 989, startPoint y: 517, endPoint x: 495, endPoint y: 518, distance: 494.0
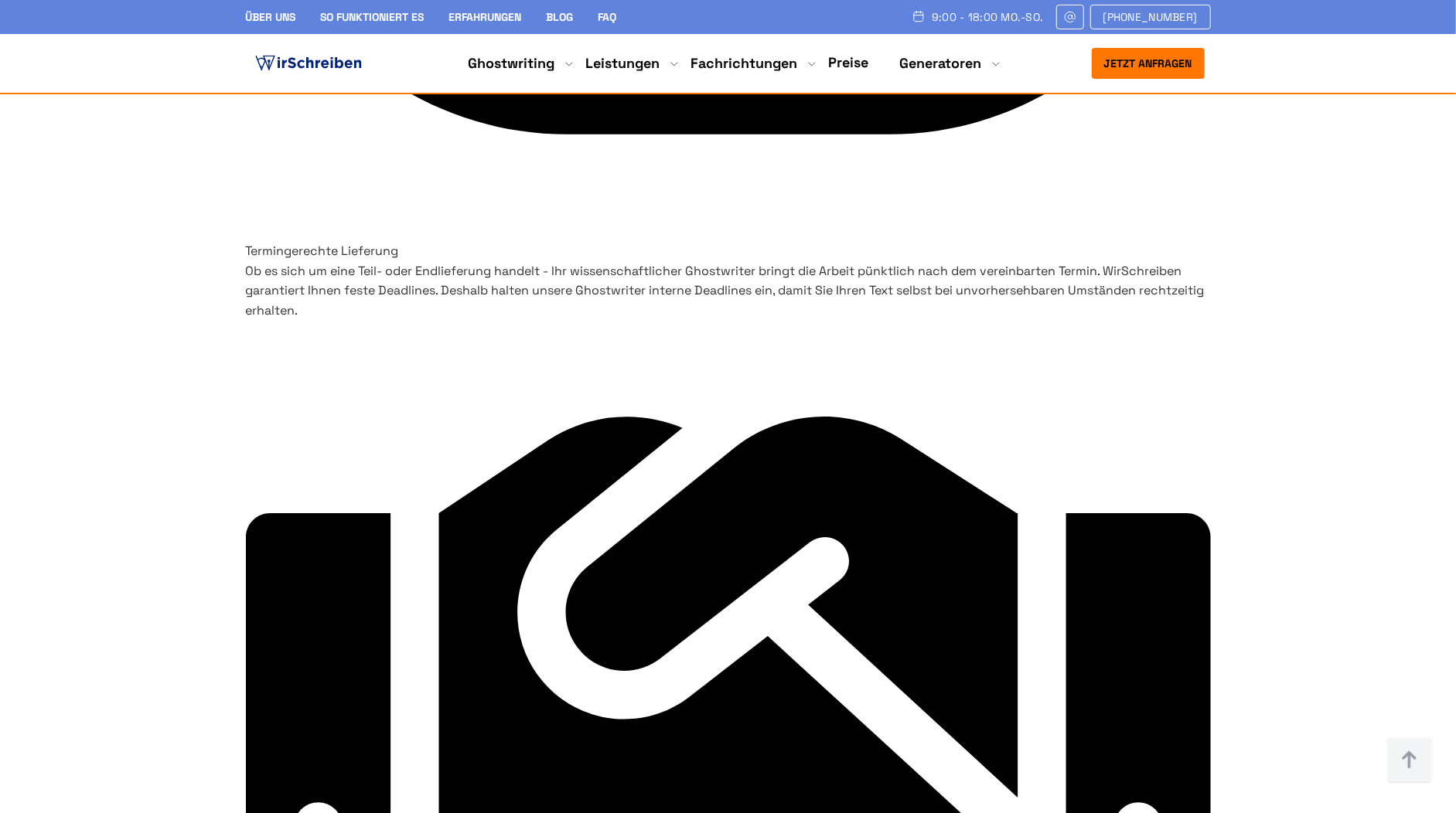
scroll to position [6931, 0]
drag, startPoint x: 671, startPoint y: 534, endPoint x: 998, endPoint y: 538, distance: 327.0
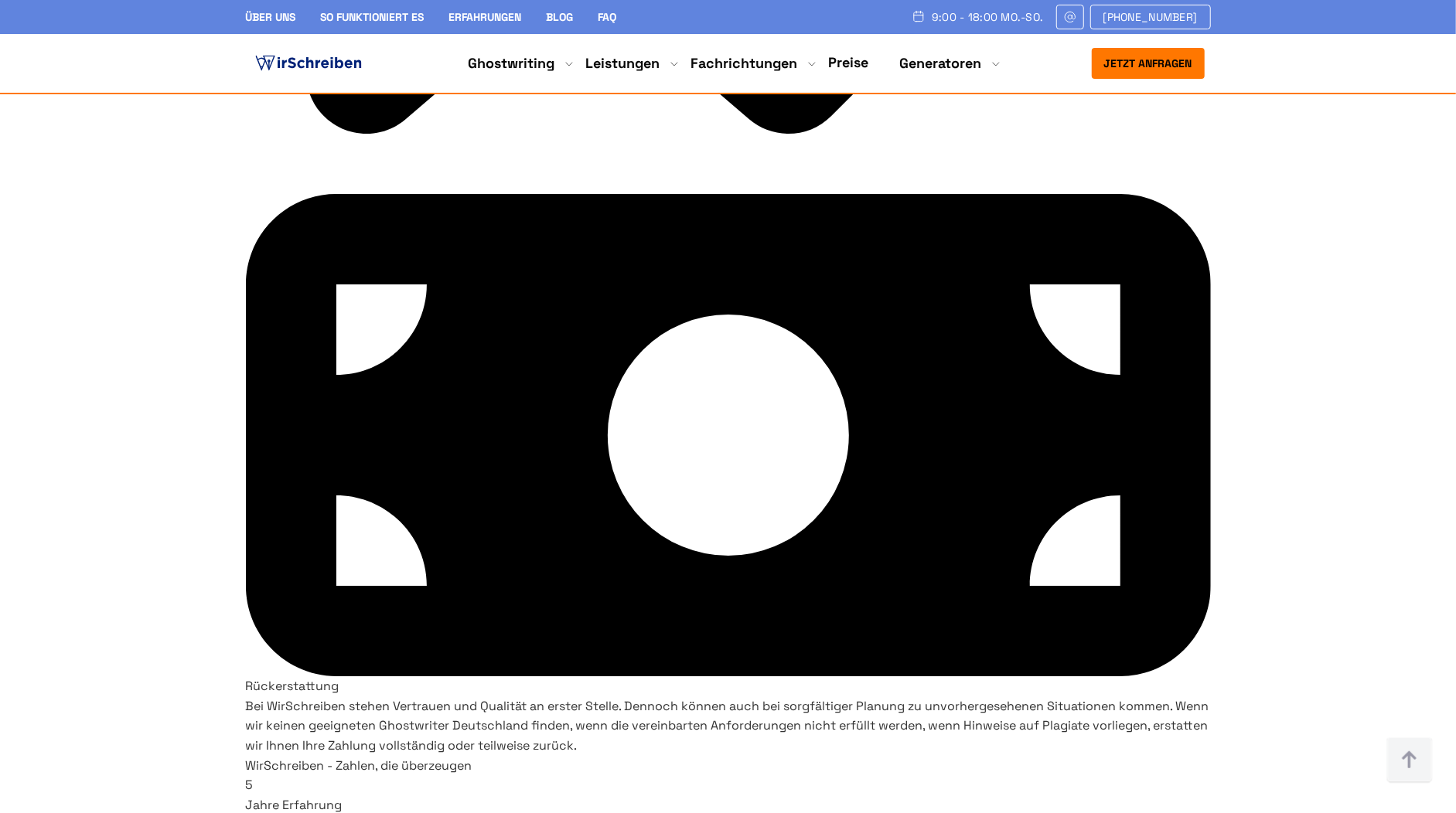
scroll to position [8390, 0]
drag, startPoint x: 869, startPoint y: 282, endPoint x: 967, endPoint y: 292, distance: 98.5
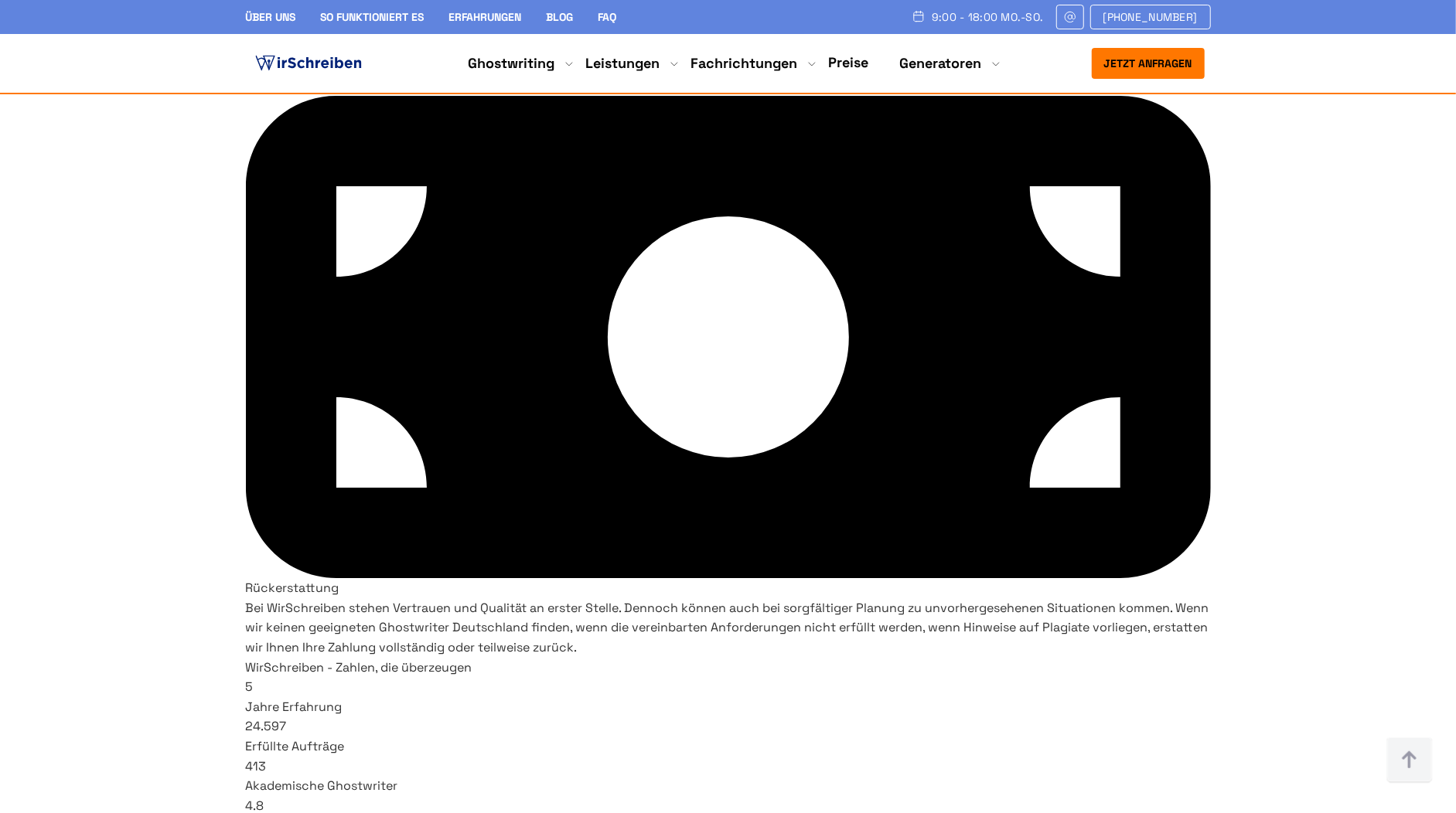
scroll to position [8489, 0]
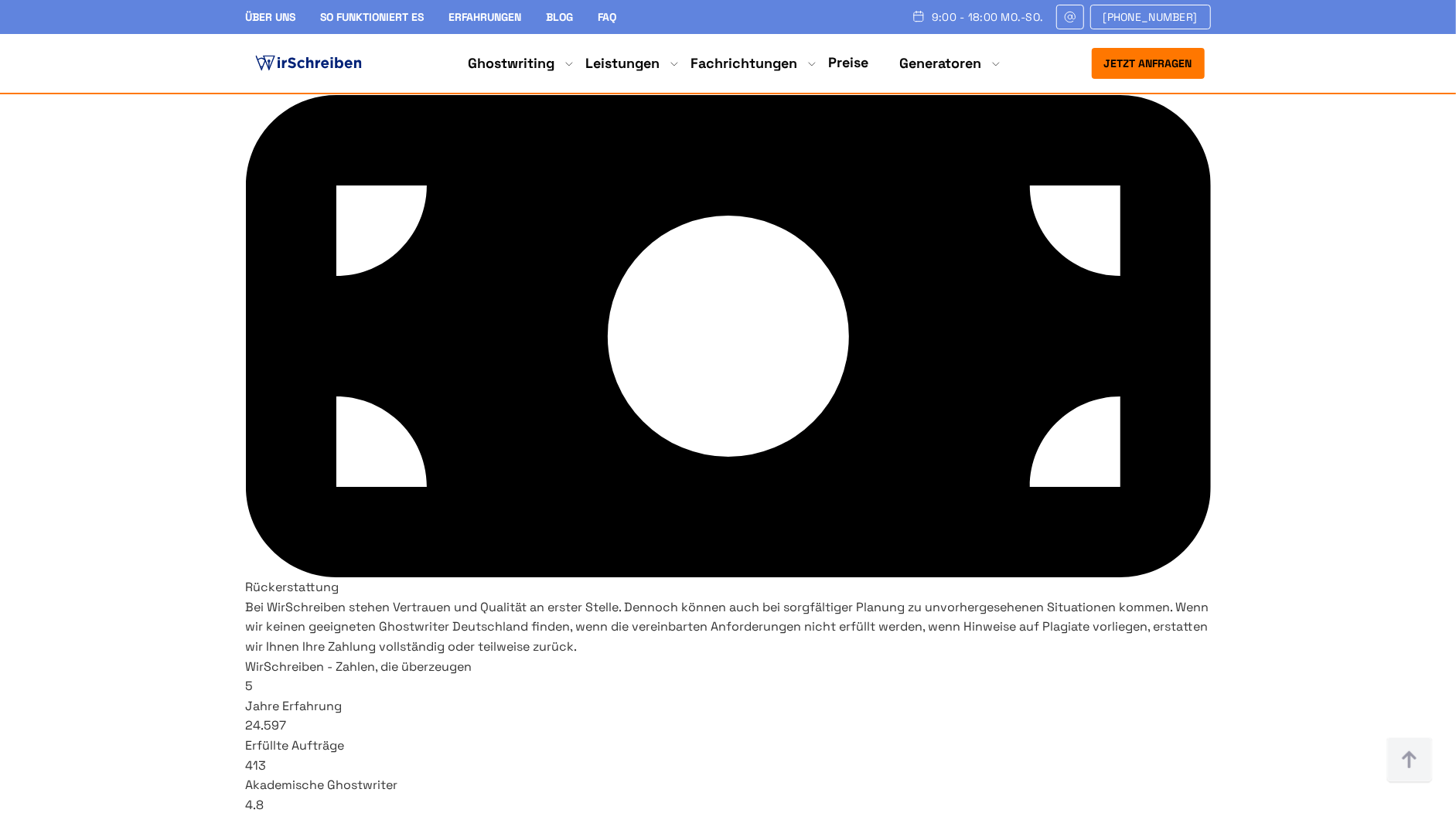
drag, startPoint x: 876, startPoint y: 185, endPoint x: 966, endPoint y: 195, distance: 90.6
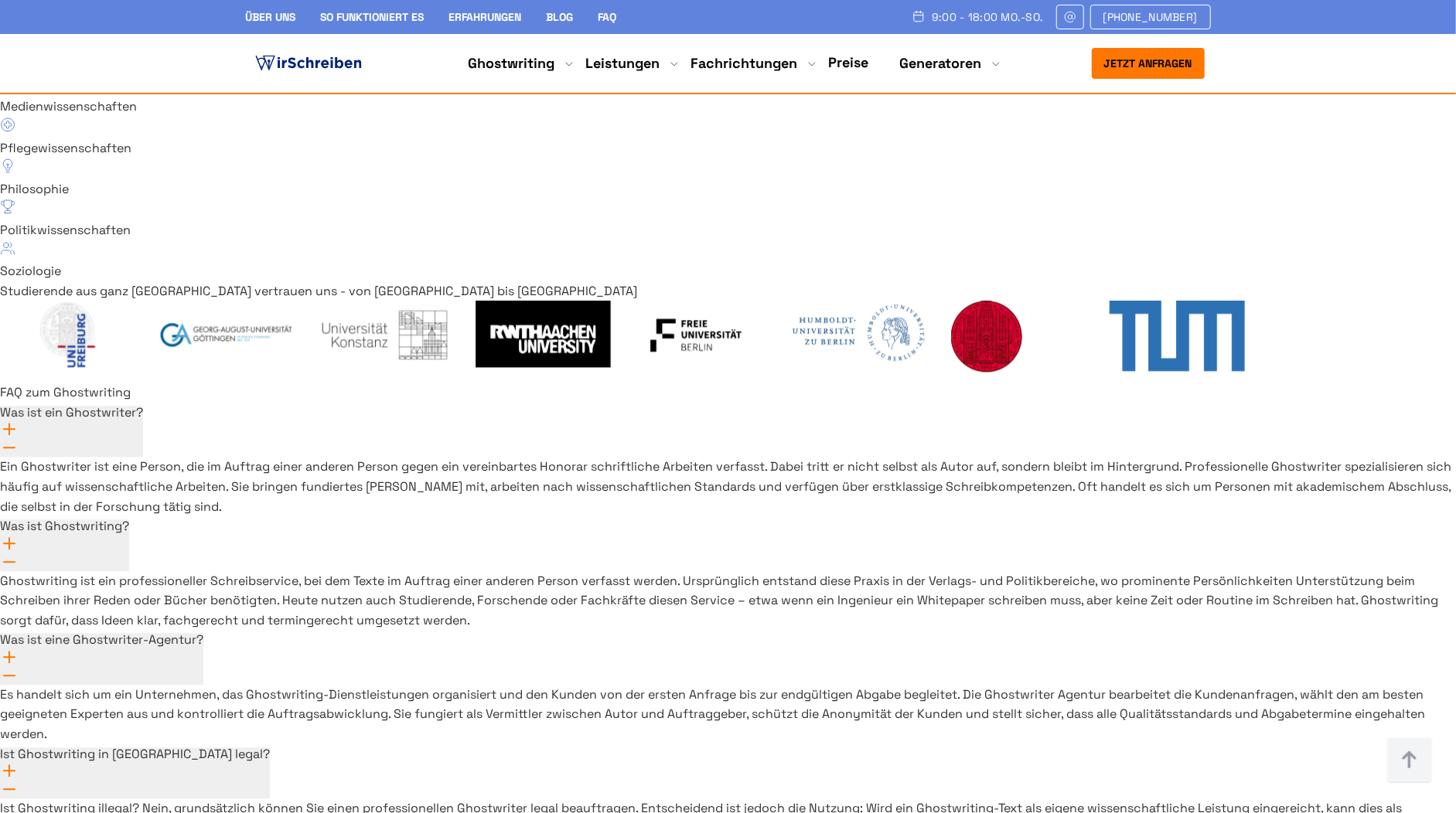
scroll to position [11134, 0]
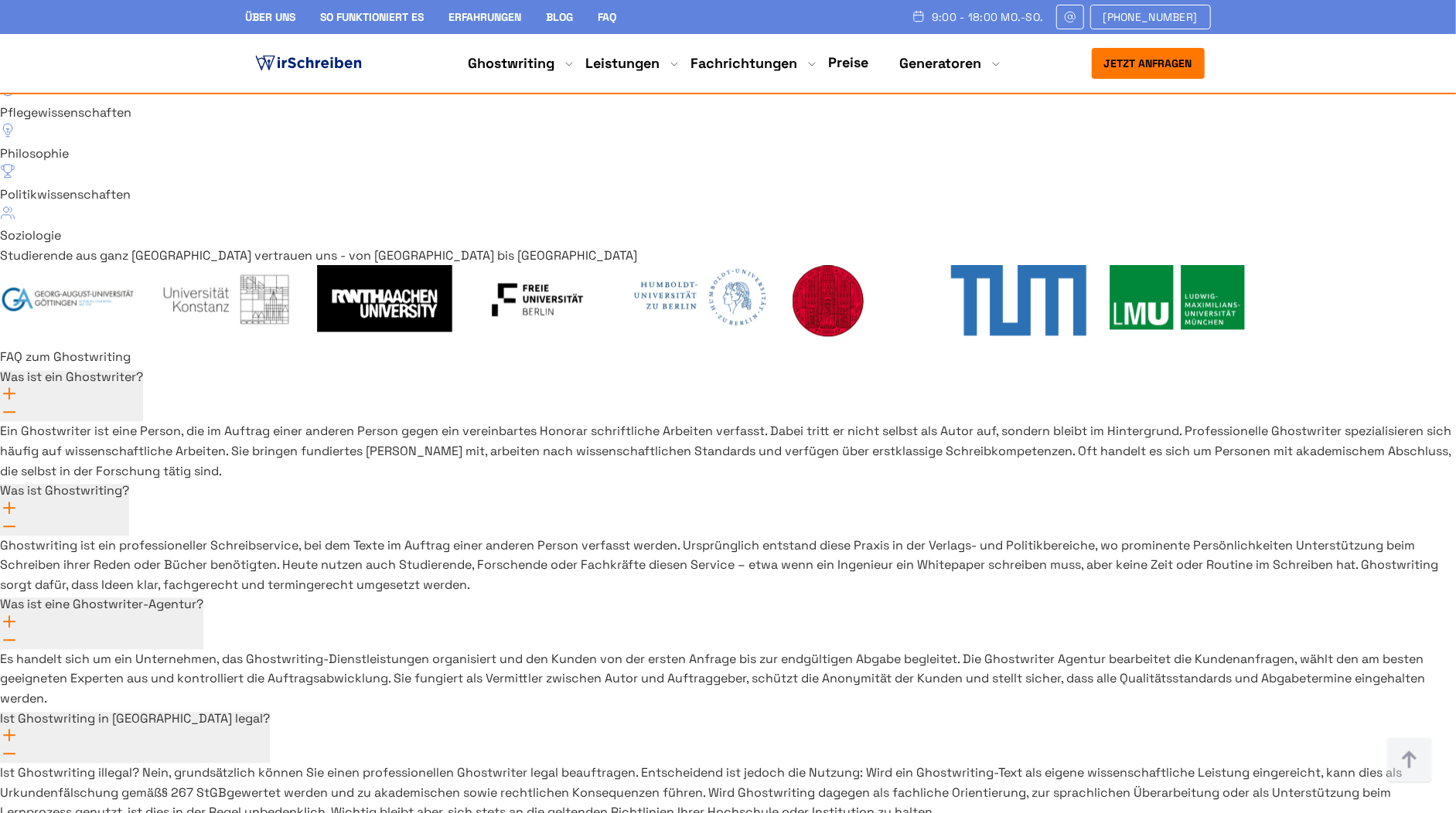
drag, startPoint x: 377, startPoint y: 557, endPoint x: 254, endPoint y: 562, distance: 123.1
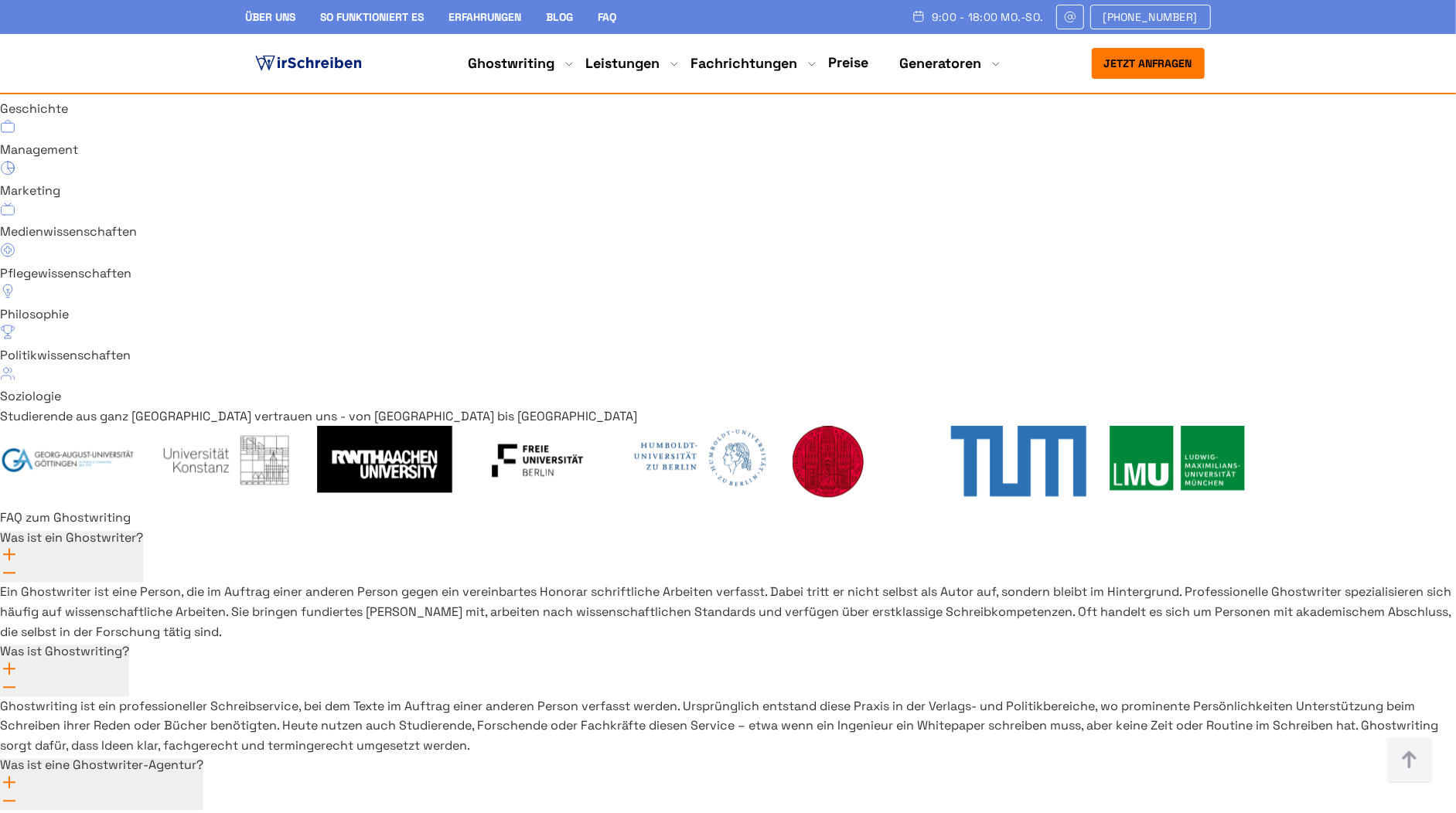
scroll to position [11063, 0]
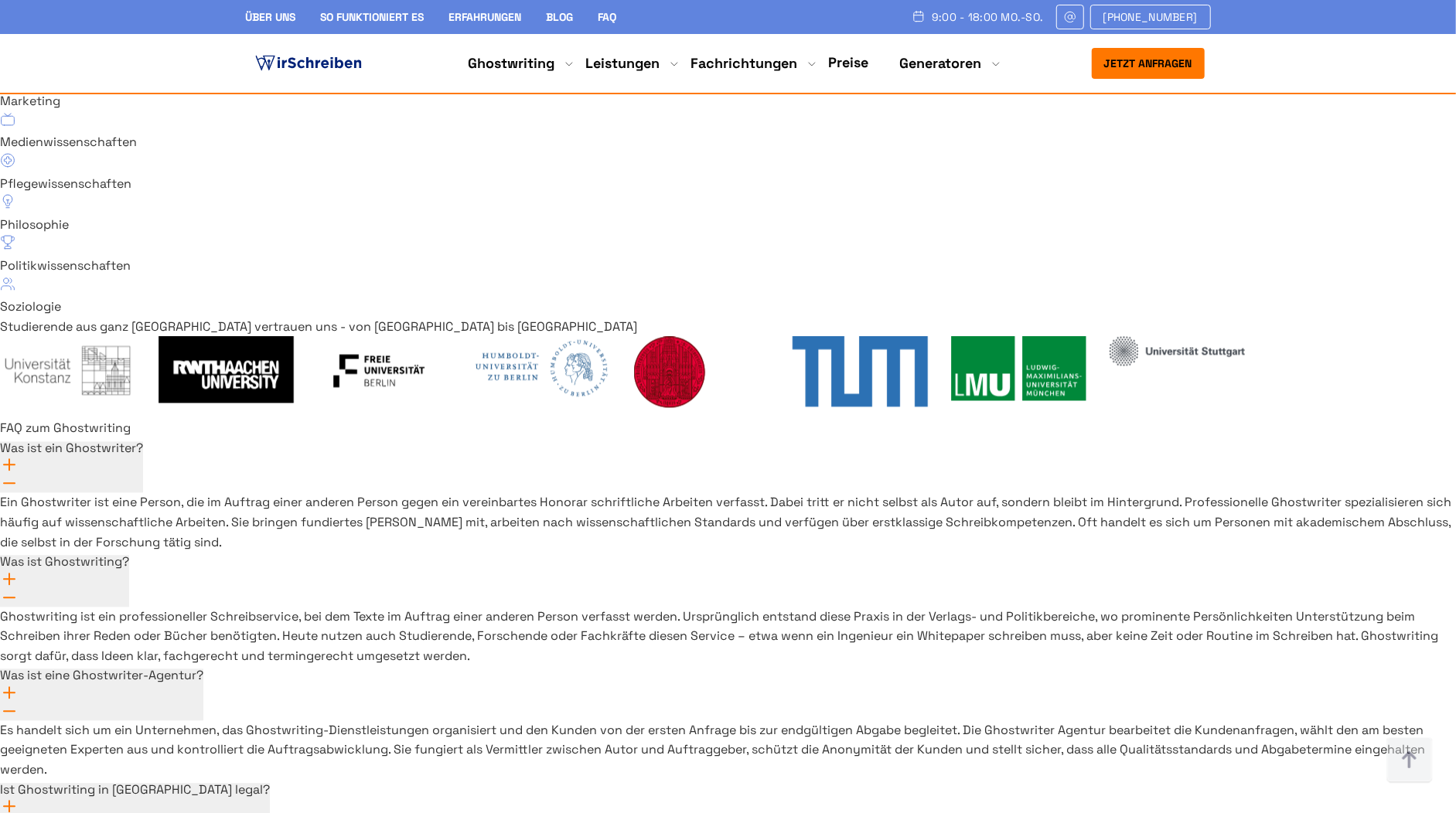
drag, startPoint x: 252, startPoint y: 146, endPoint x: 360, endPoint y: 155, distance: 108.4
drag, startPoint x: 377, startPoint y: 624, endPoint x: 253, endPoint y: 634, distance: 124.4
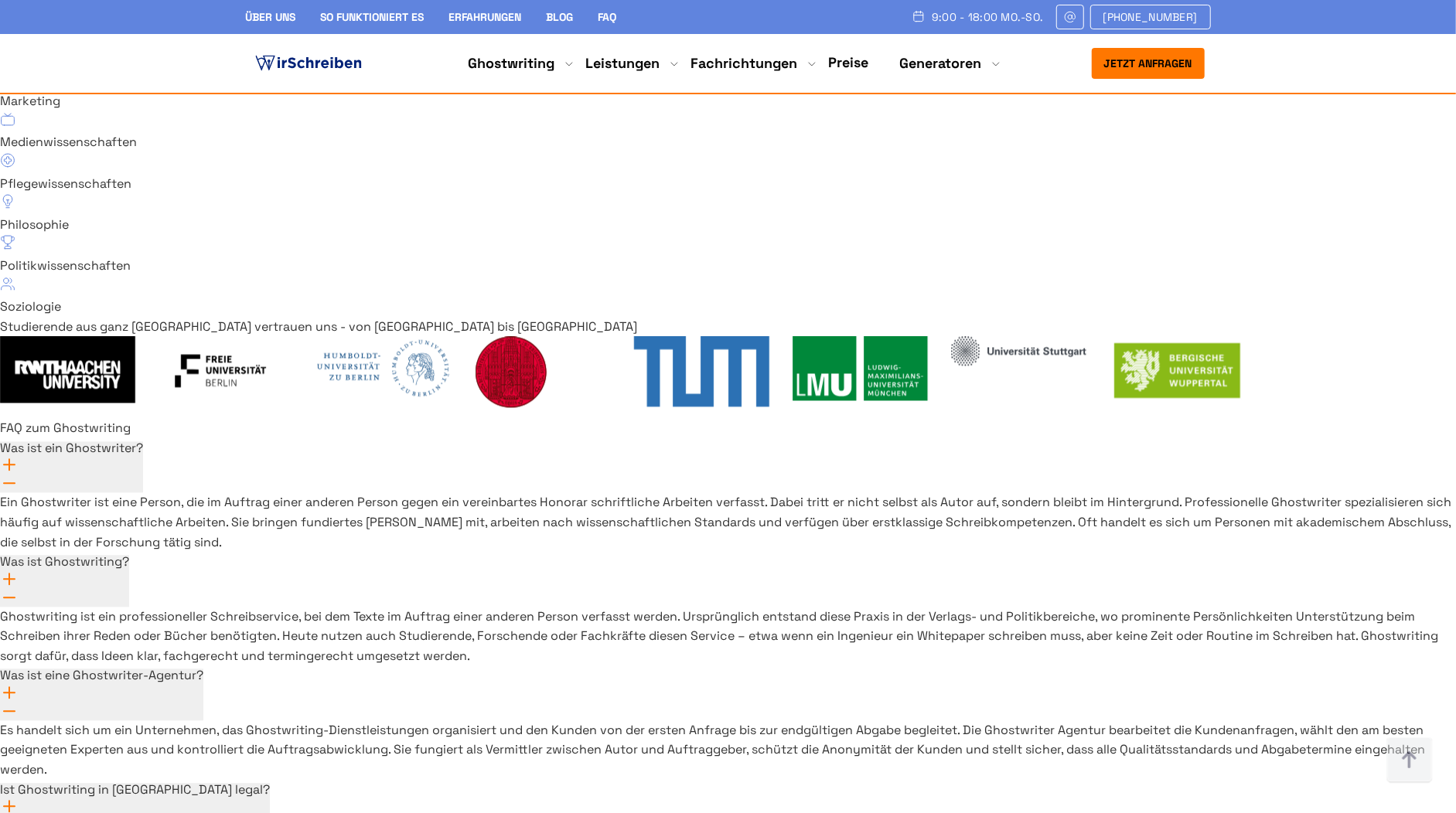
drag, startPoint x: 376, startPoint y: 631, endPoint x: 253, endPoint y: 629, distance: 123.0
drag, startPoint x: 376, startPoint y: 629, endPoint x: 249, endPoint y: 632, distance: 127.0
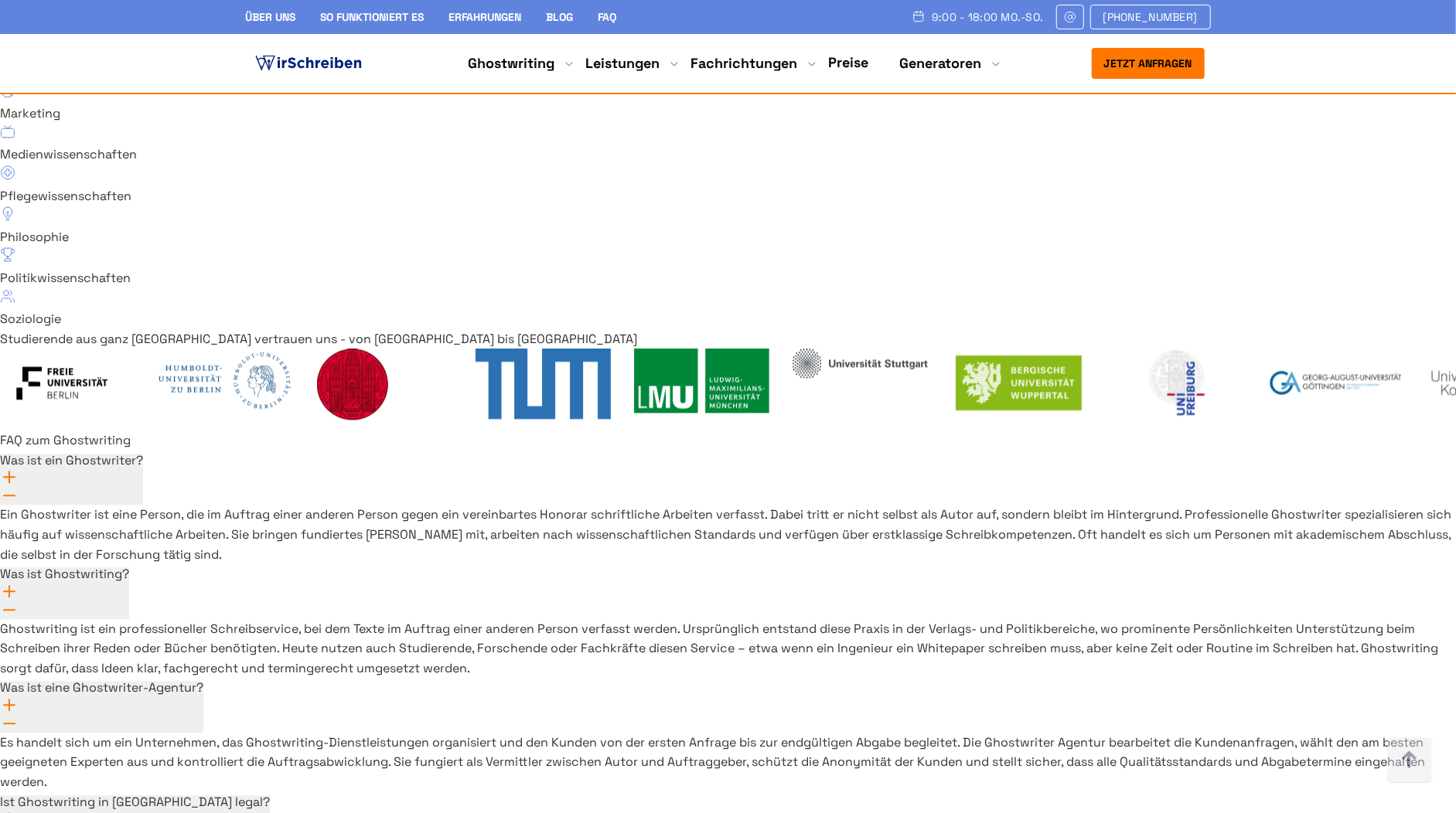
scroll to position [11030, 0]
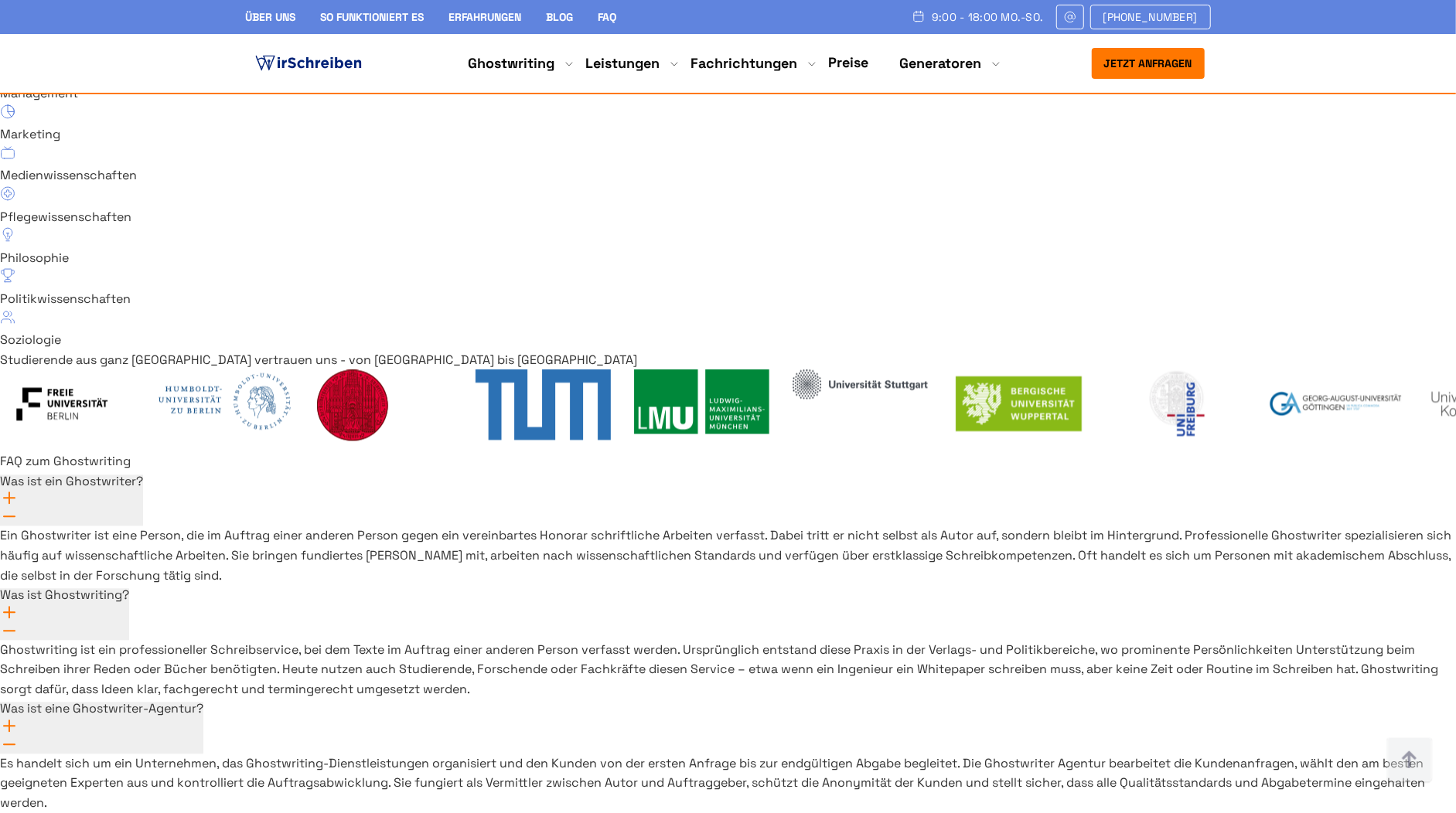
drag, startPoint x: 388, startPoint y: 664, endPoint x: 254, endPoint y: 665, distance: 134.0
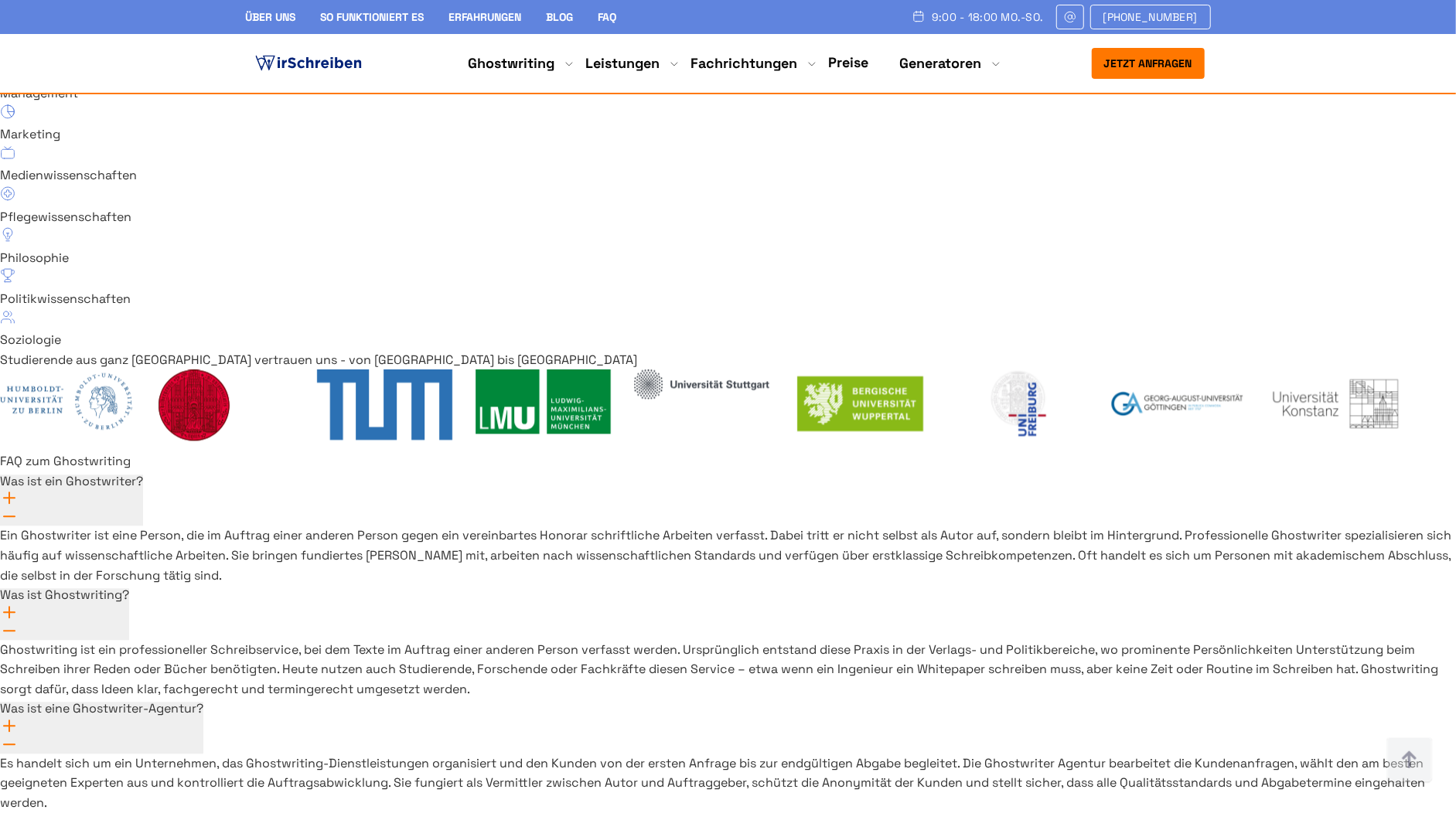
drag, startPoint x: 623, startPoint y: 471, endPoint x: 477, endPoint y: 472, distance: 146.0
drag, startPoint x: 556, startPoint y: 502, endPoint x: 475, endPoint y: 506, distance: 81.1
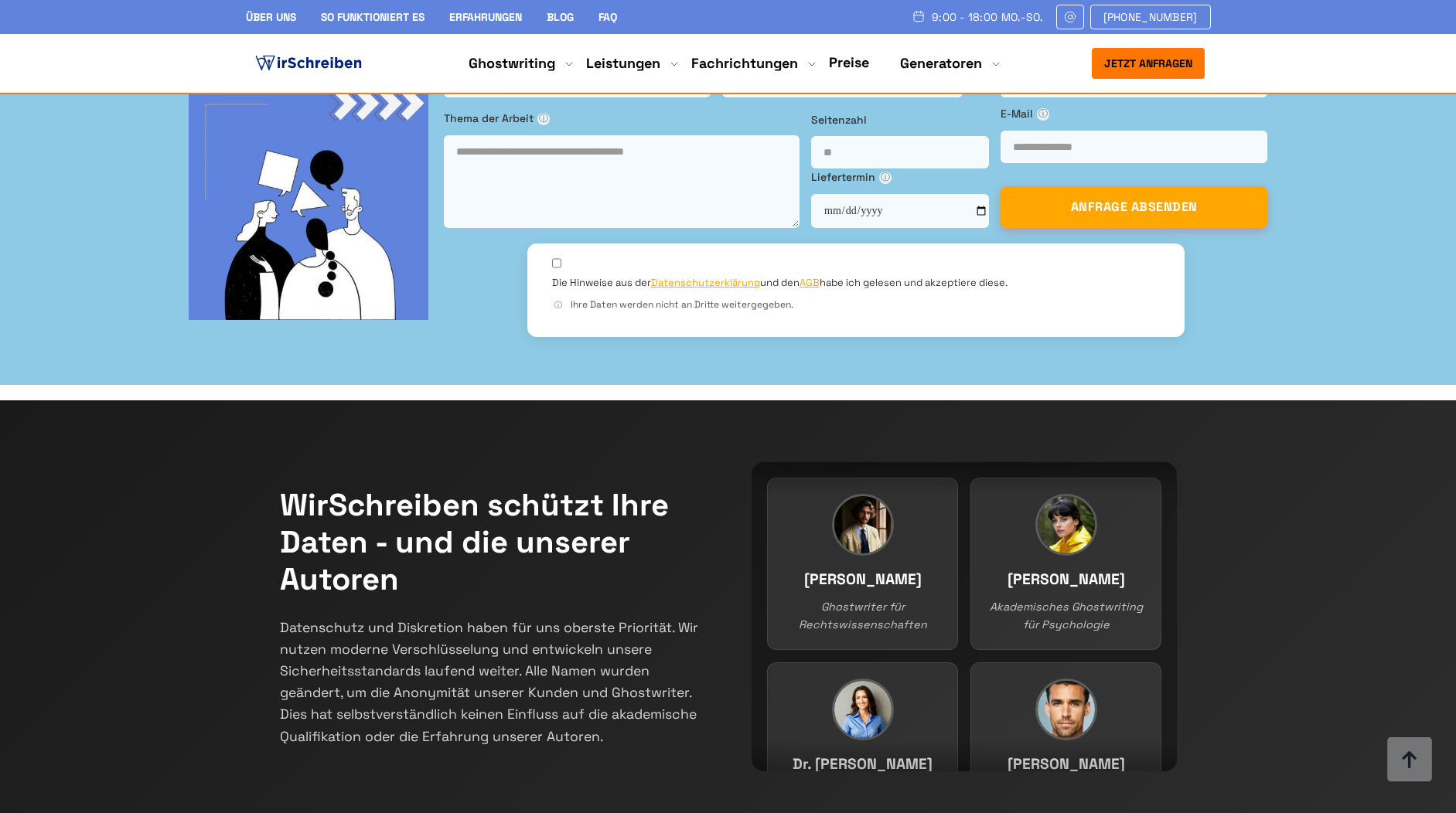
scroll to position [11030, 0]
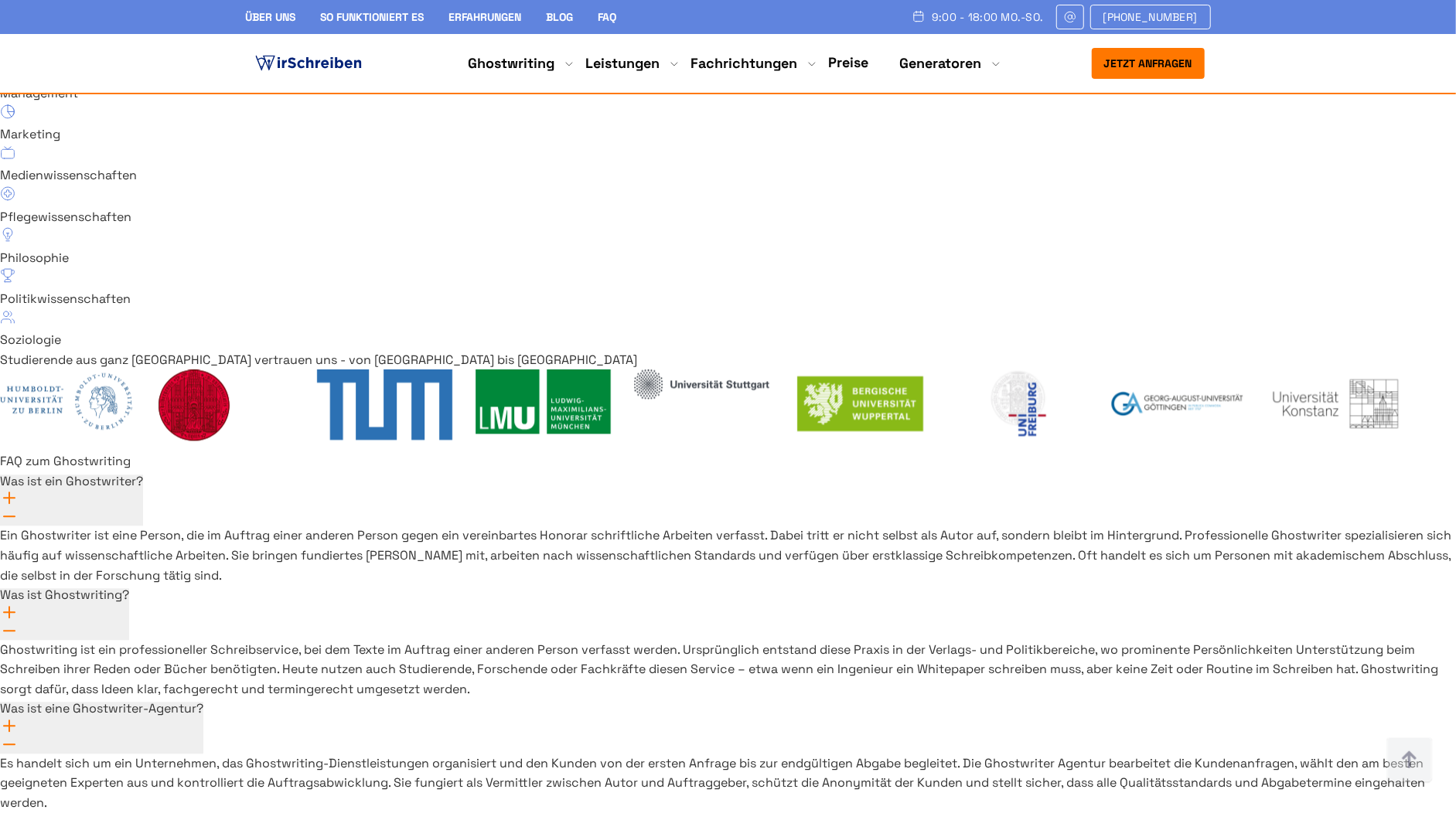
drag, startPoint x: 547, startPoint y: 564, endPoint x: 477, endPoint y: 530, distance: 77.8
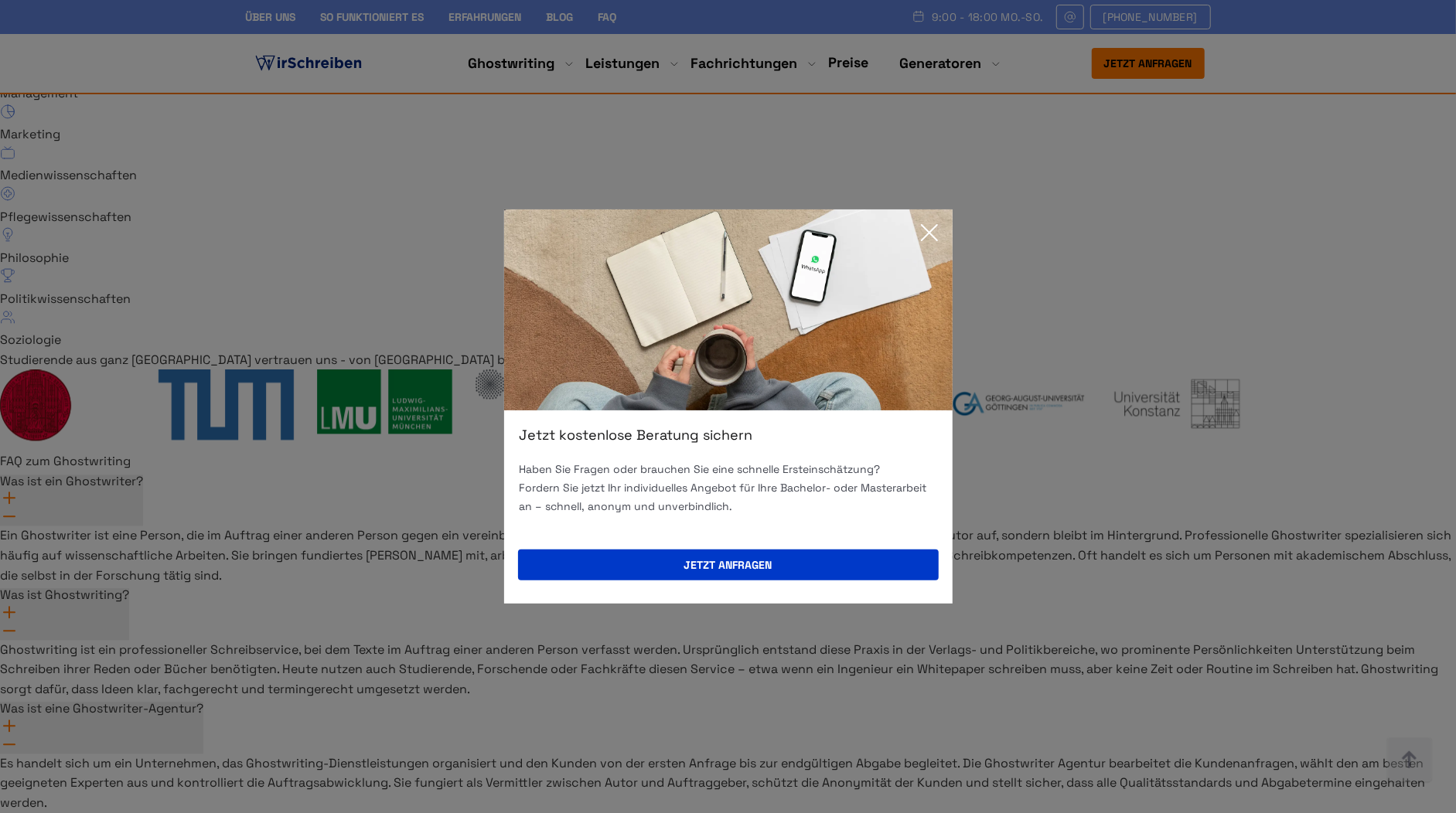
click at [927, 241] on icon at bounding box center [929, 232] width 31 height 31
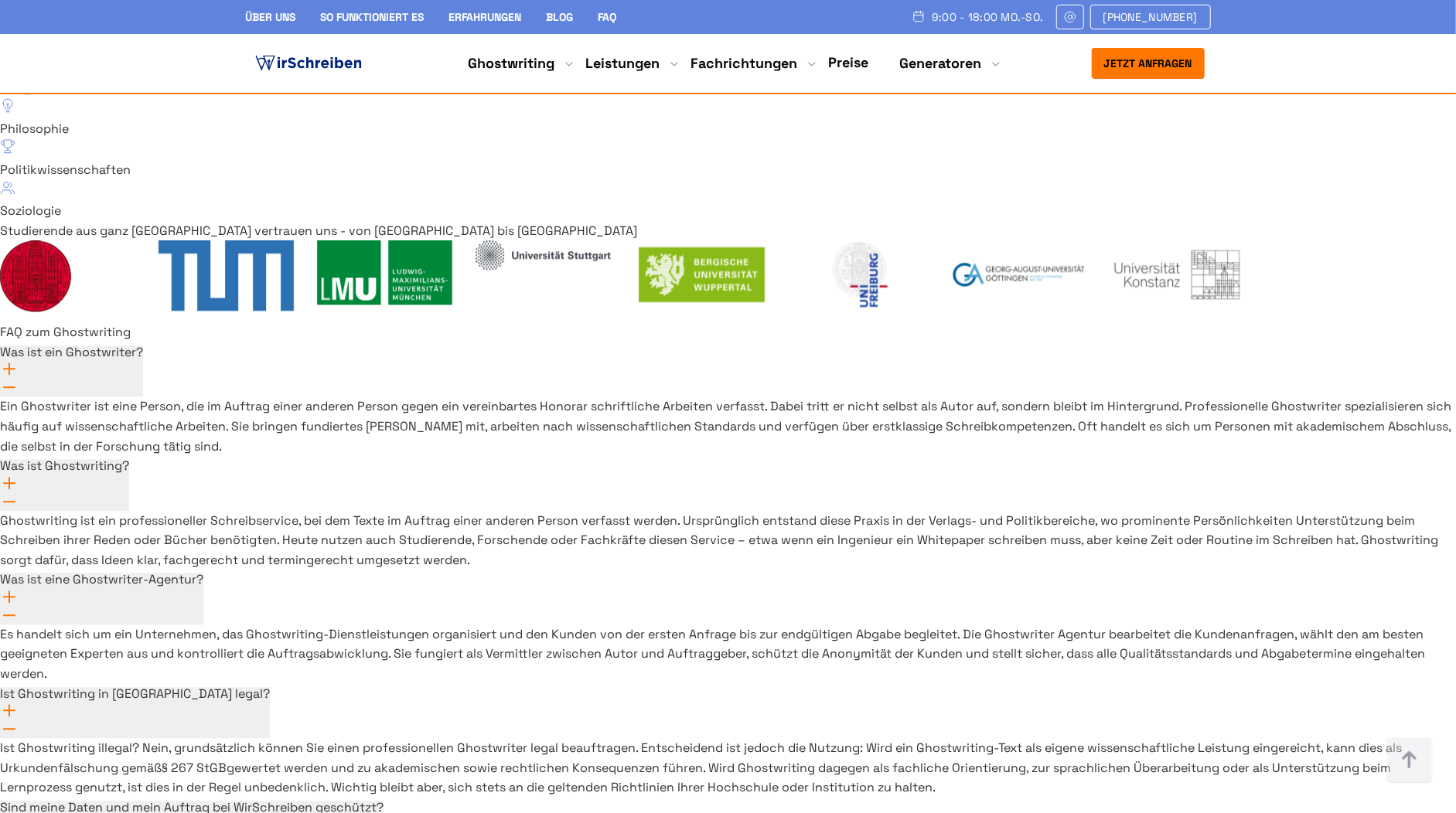
scroll to position [11173, 0]
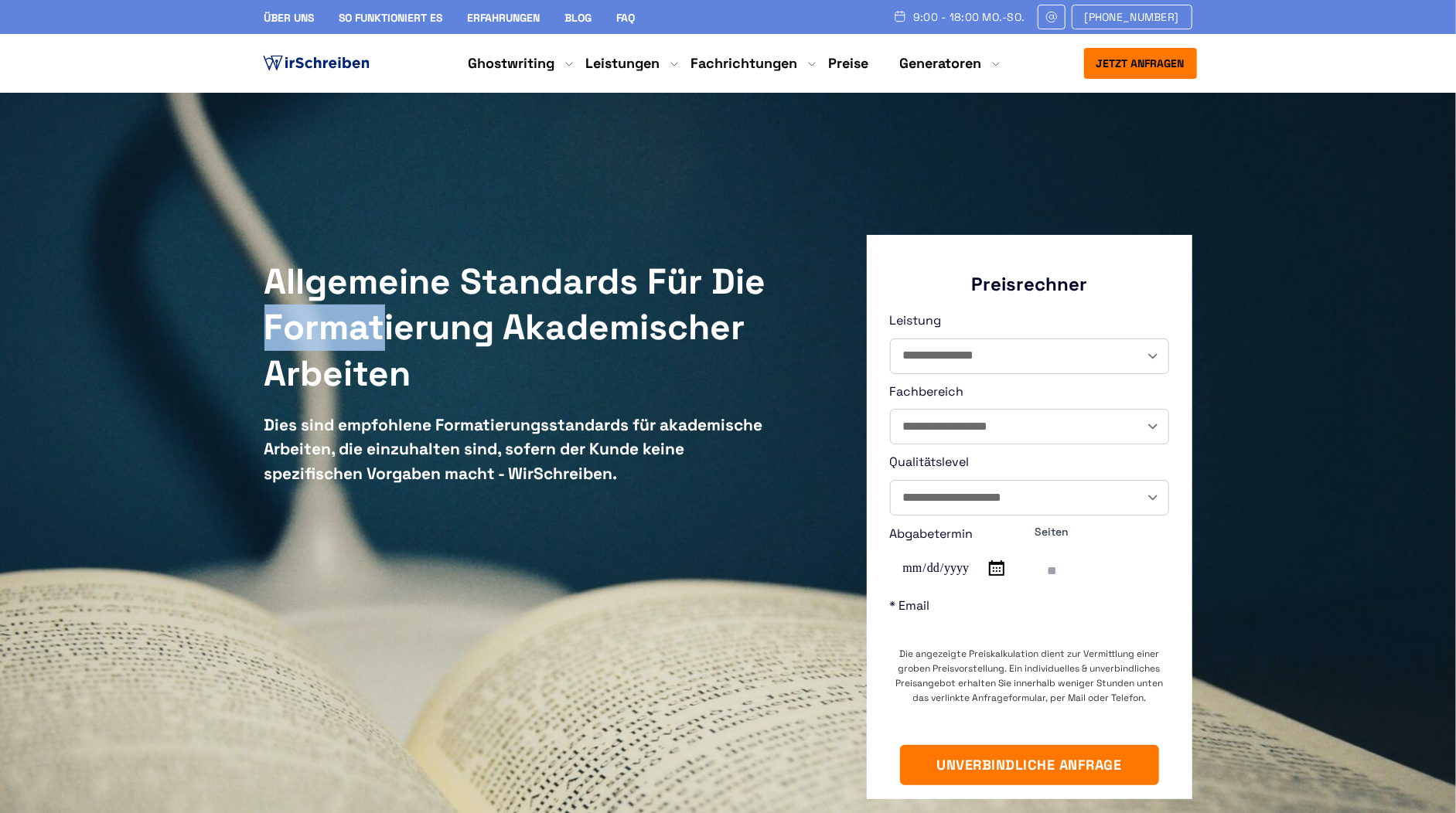
drag, startPoint x: 236, startPoint y: 331, endPoint x: 385, endPoint y: 339, distance: 149.2
click at [385, 339] on div "**********" at bounding box center [728, 500] width 1456 height 813
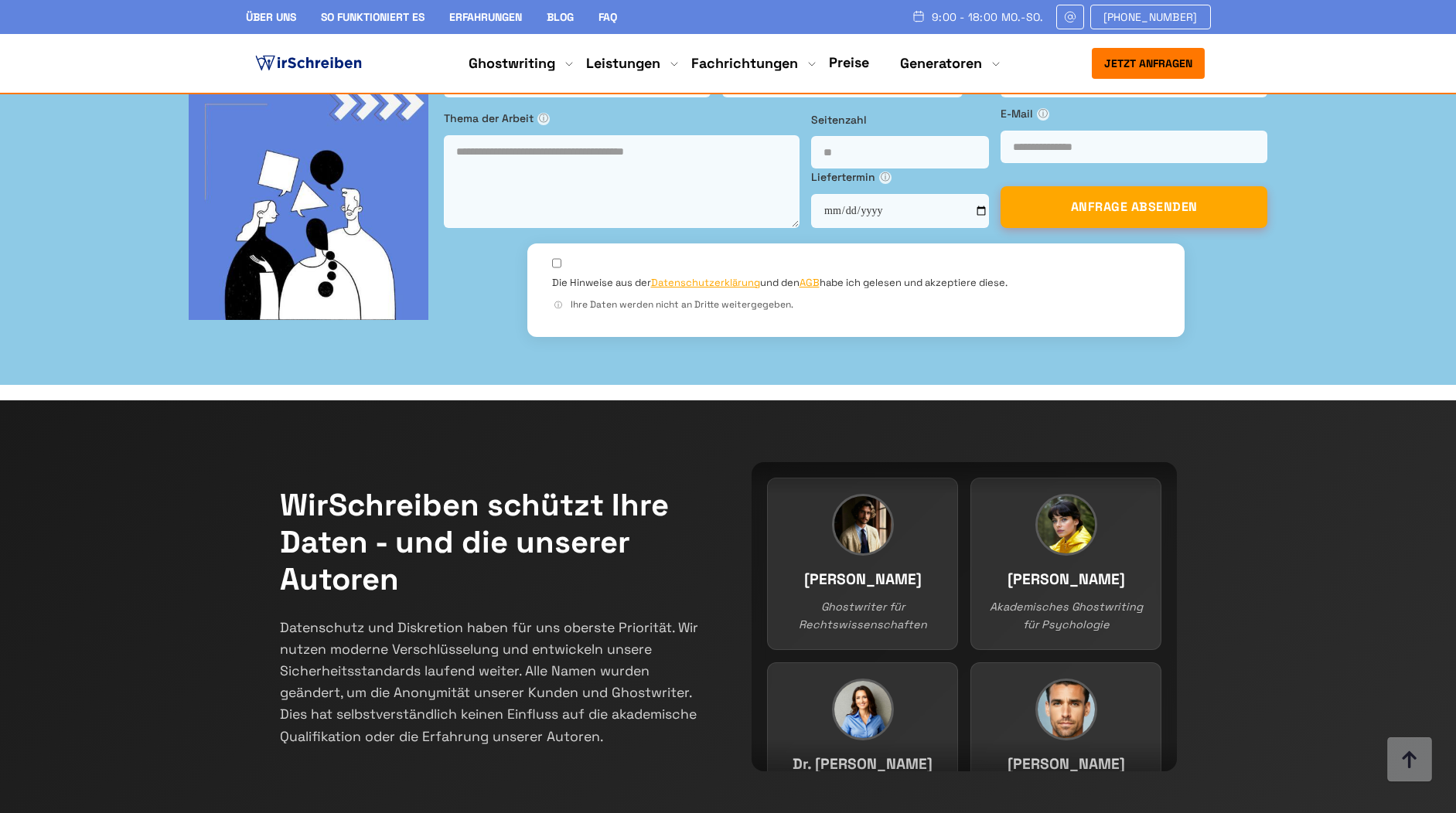
scroll to position [11173, 0]
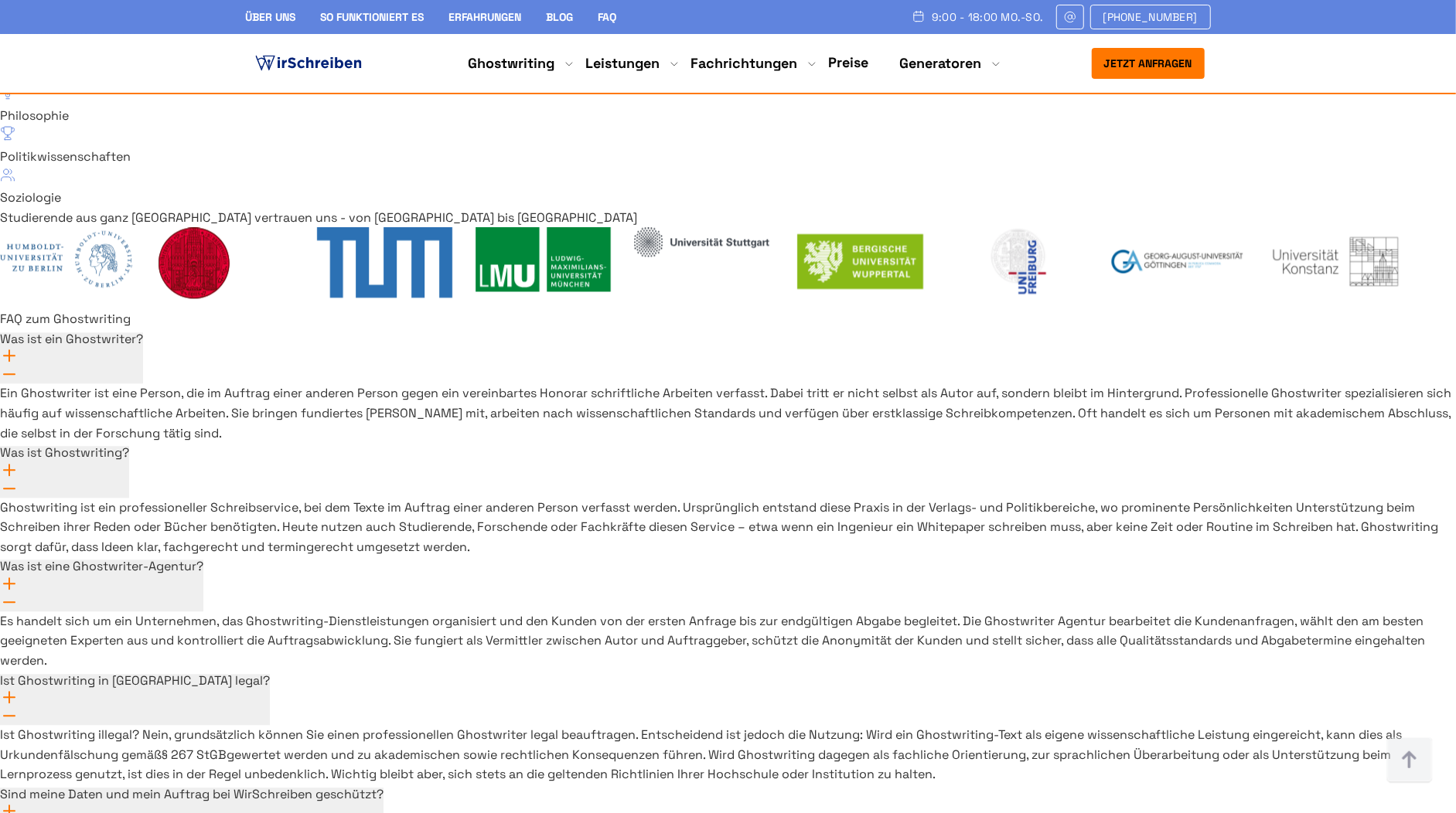
drag, startPoint x: 1071, startPoint y: 800, endPoint x: 891, endPoint y: 790, distance: 180.3
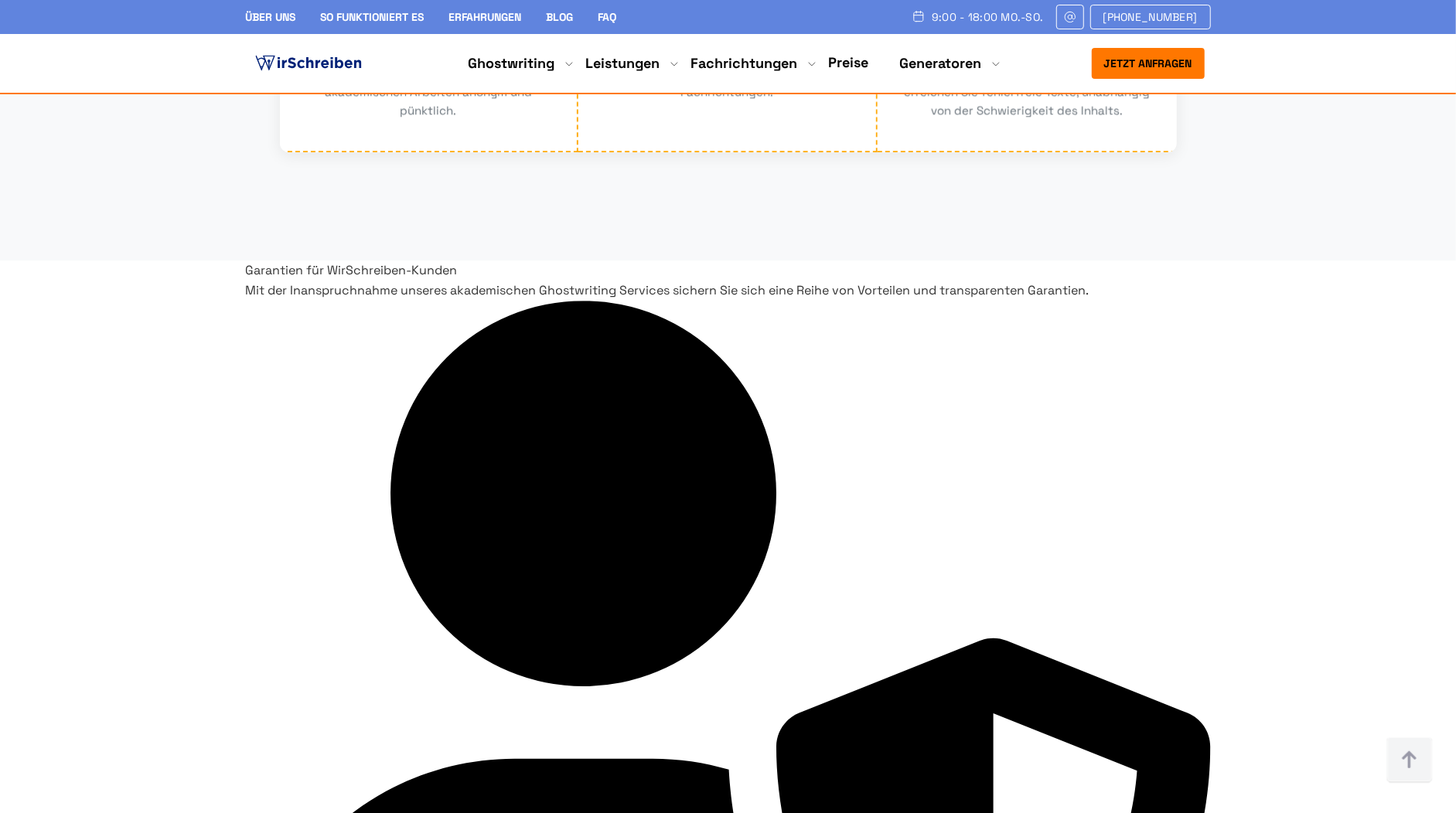
scroll to position [3241, 0]
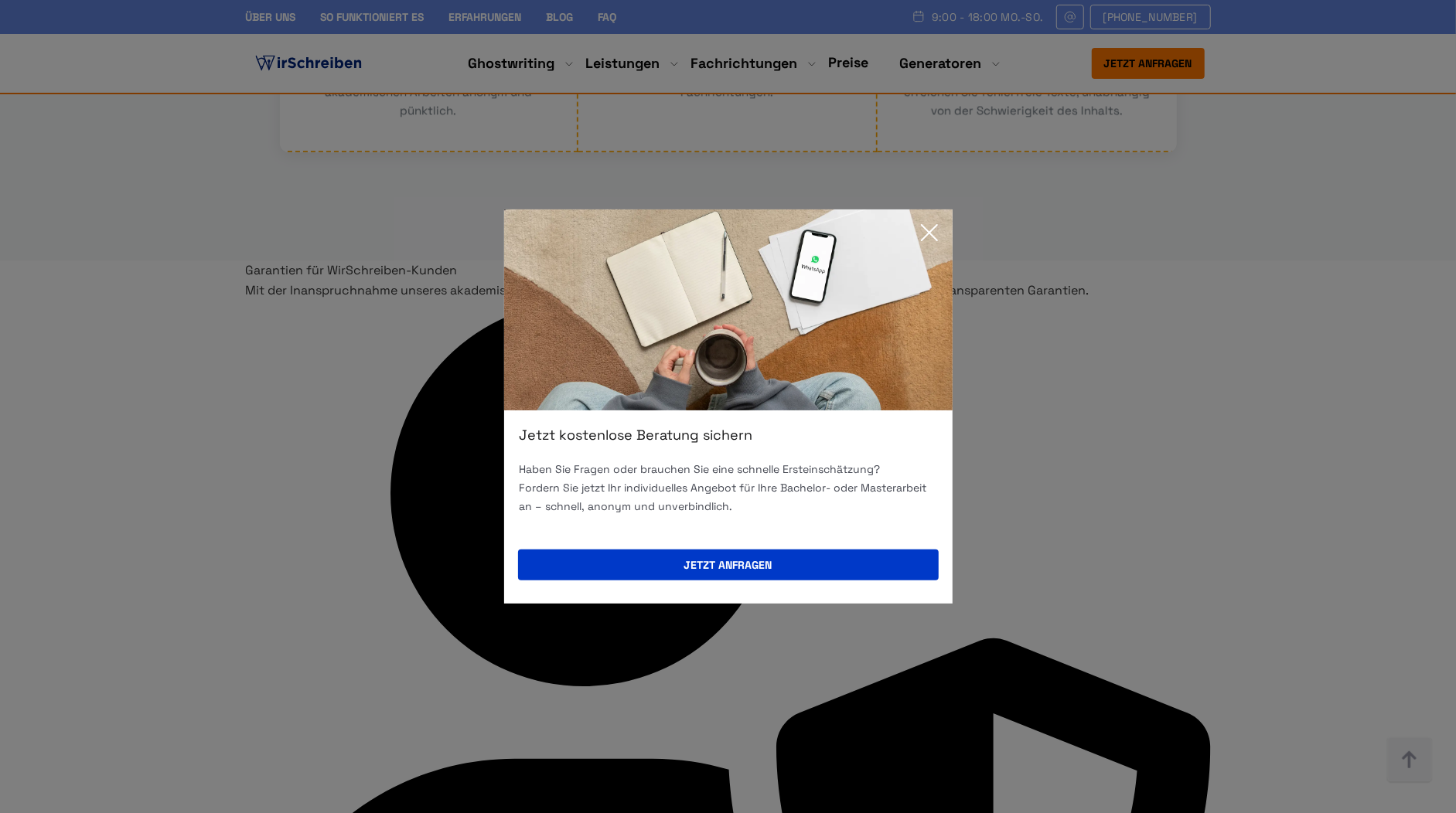
click at [931, 240] on icon at bounding box center [929, 232] width 31 height 31
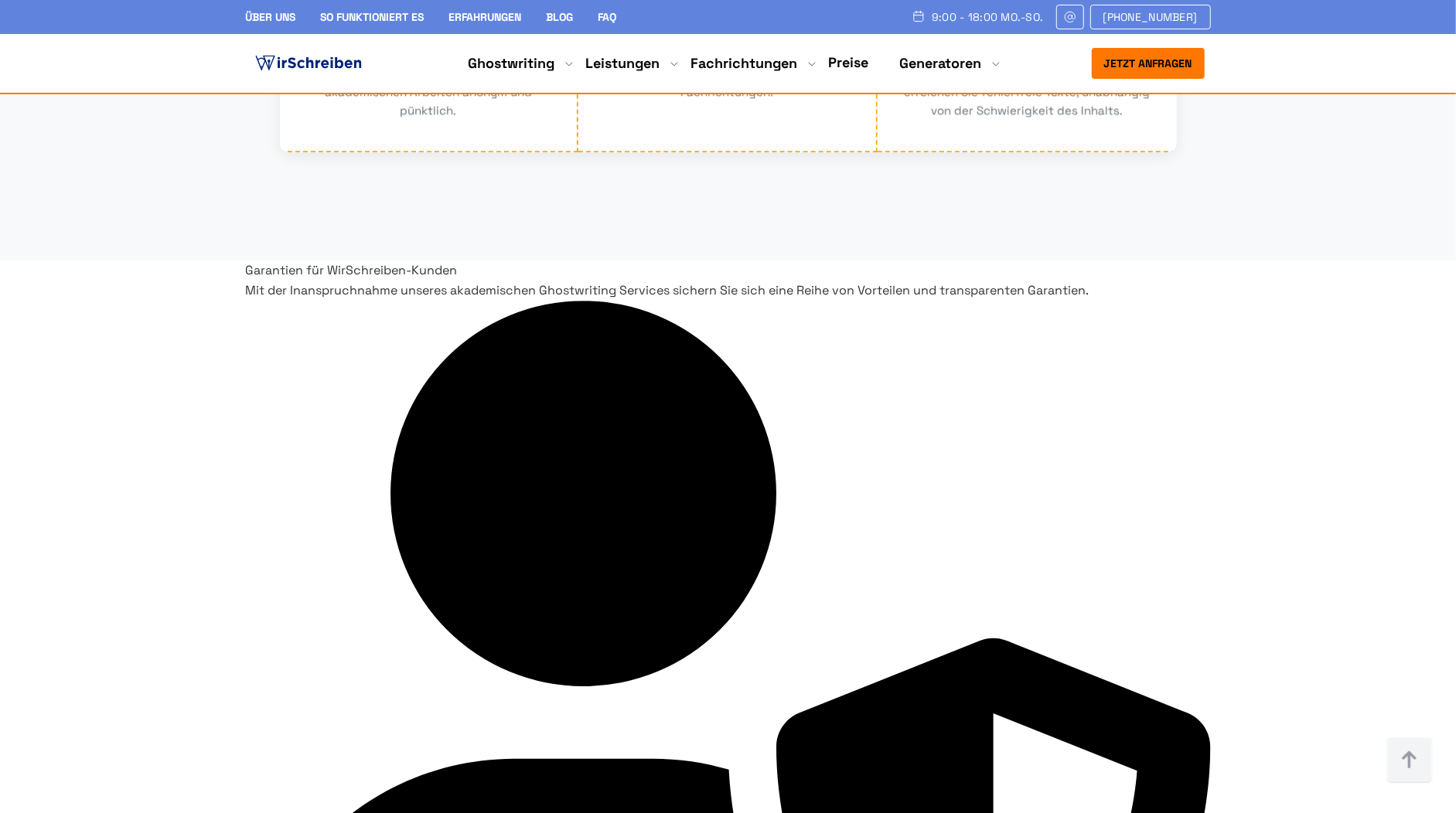
drag, startPoint x: 422, startPoint y: 217, endPoint x: 860, endPoint y: 243, distance: 438.8
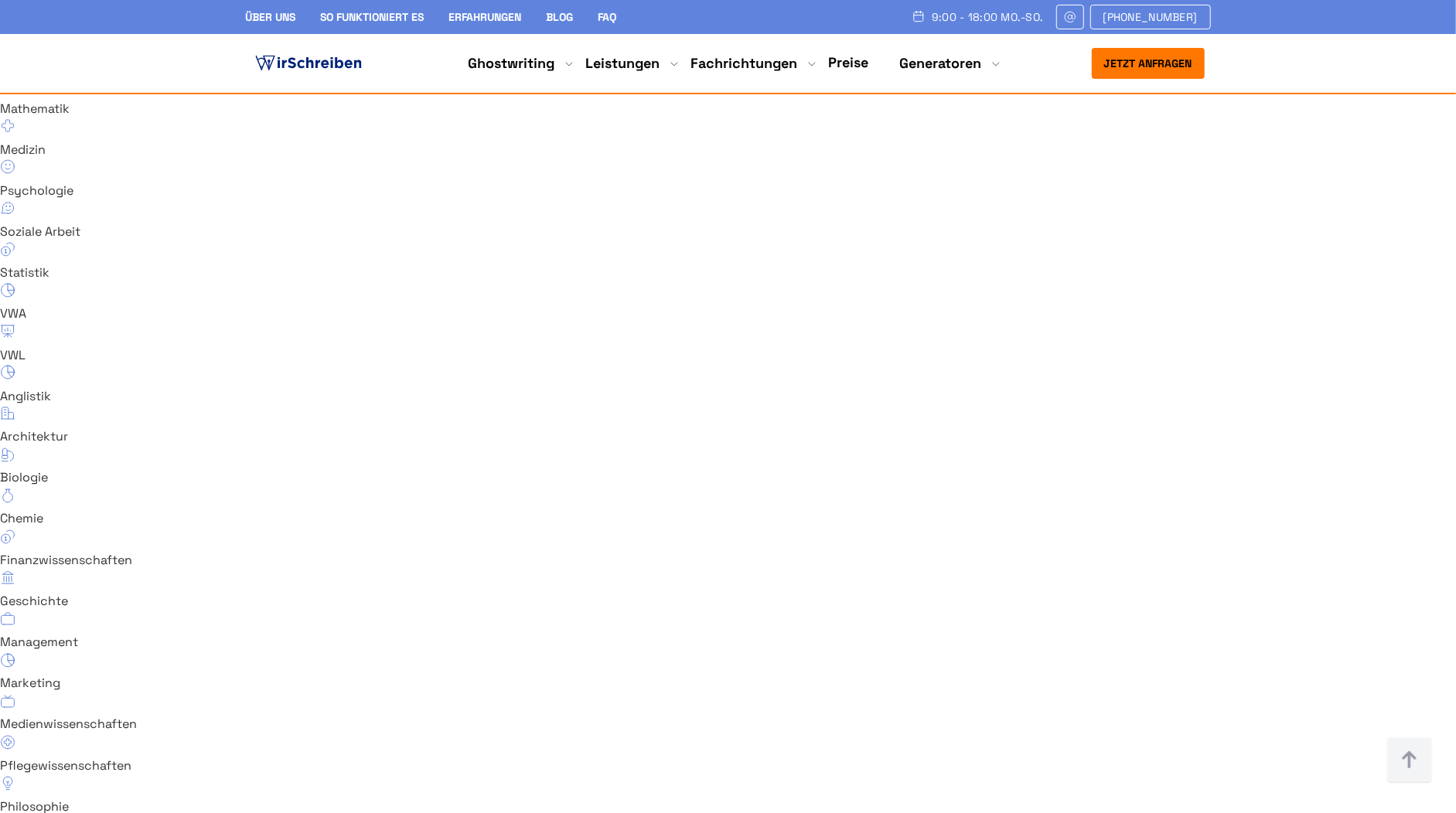
scroll to position [10342, 0]
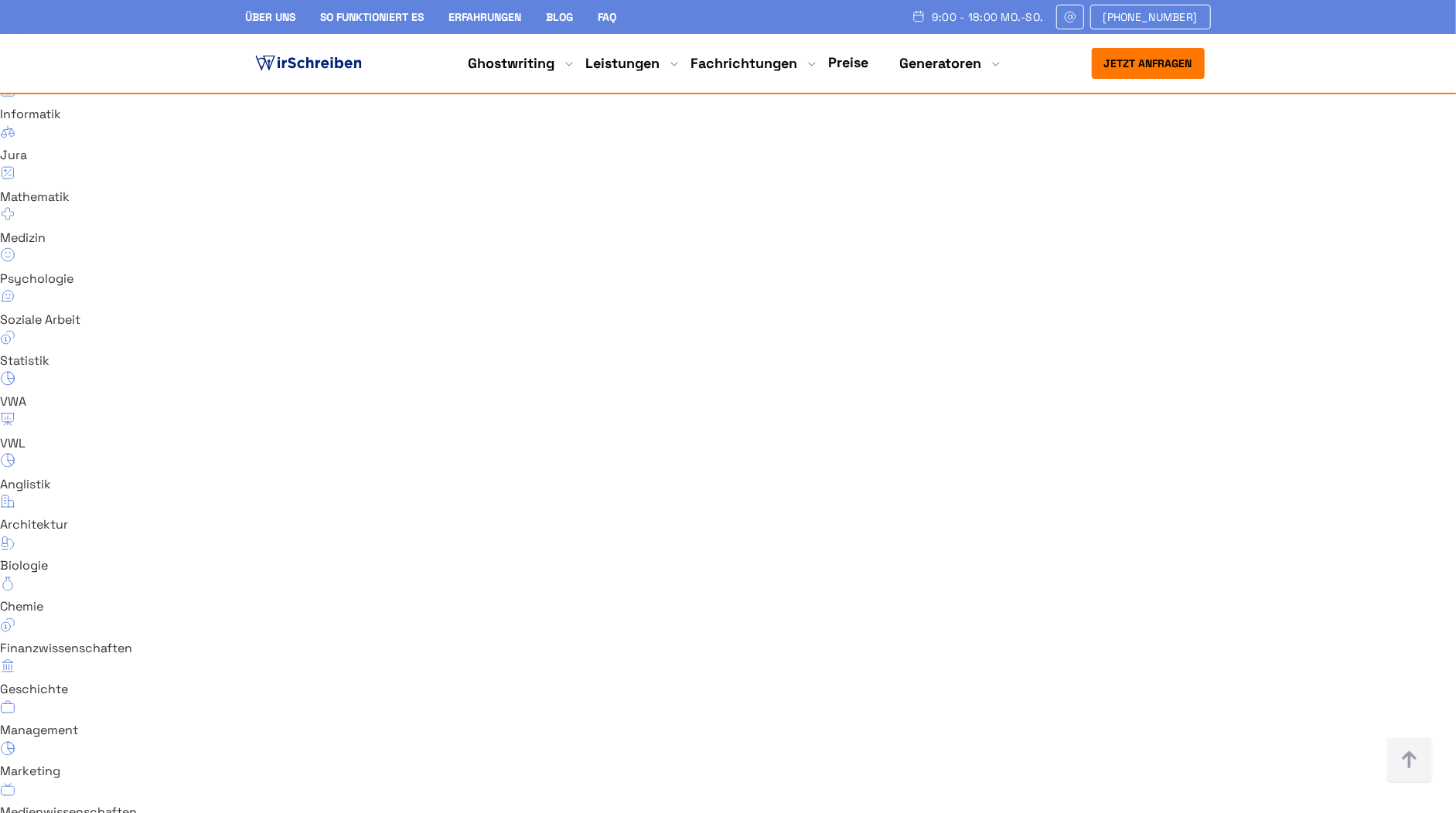
scroll to position [10338, 0]
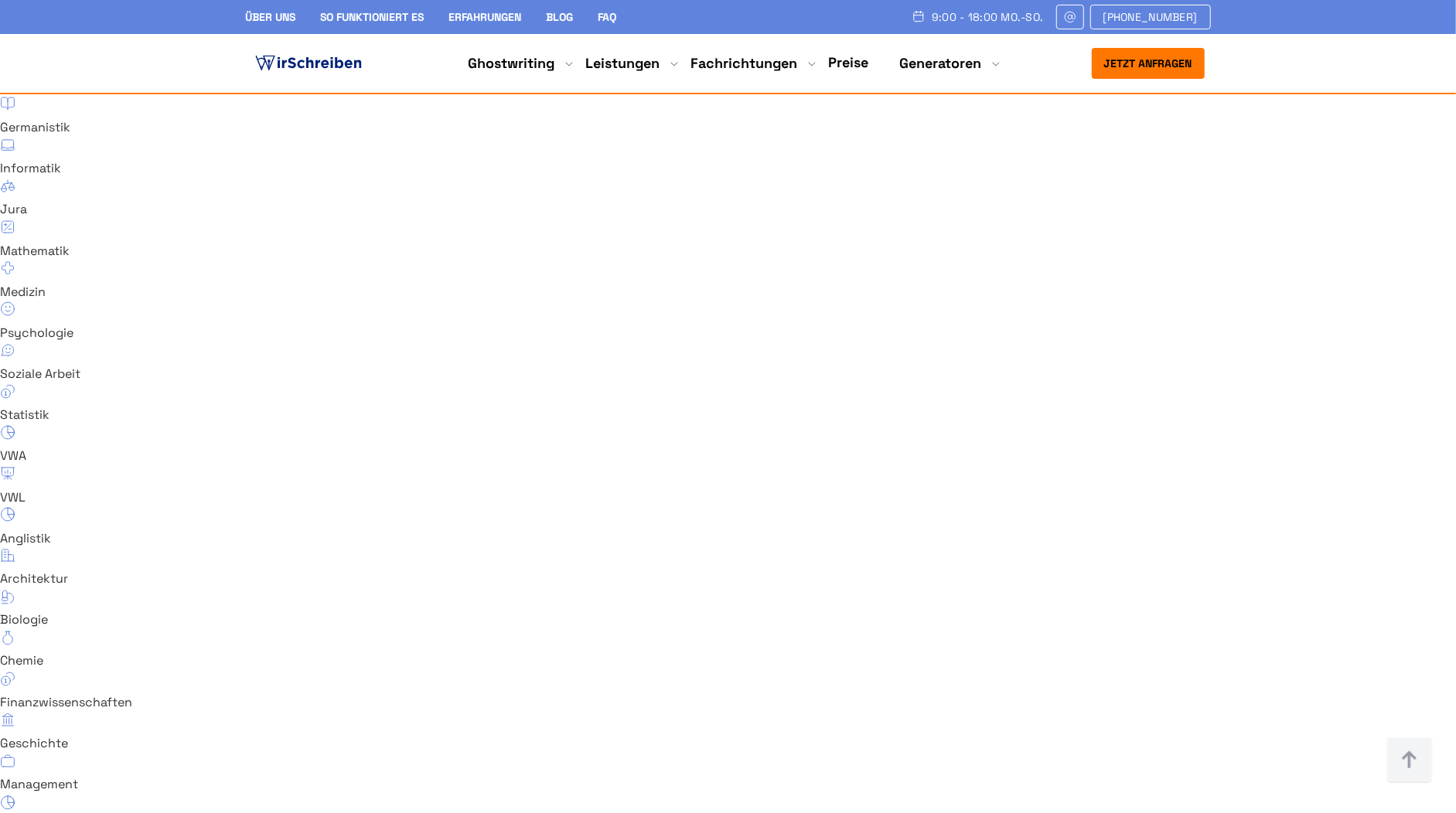
drag, startPoint x: 436, startPoint y: 167, endPoint x: 237, endPoint y: 175, distance: 199.2
drag, startPoint x: 257, startPoint y: 167, endPoint x: 443, endPoint y: 173, distance: 186.1
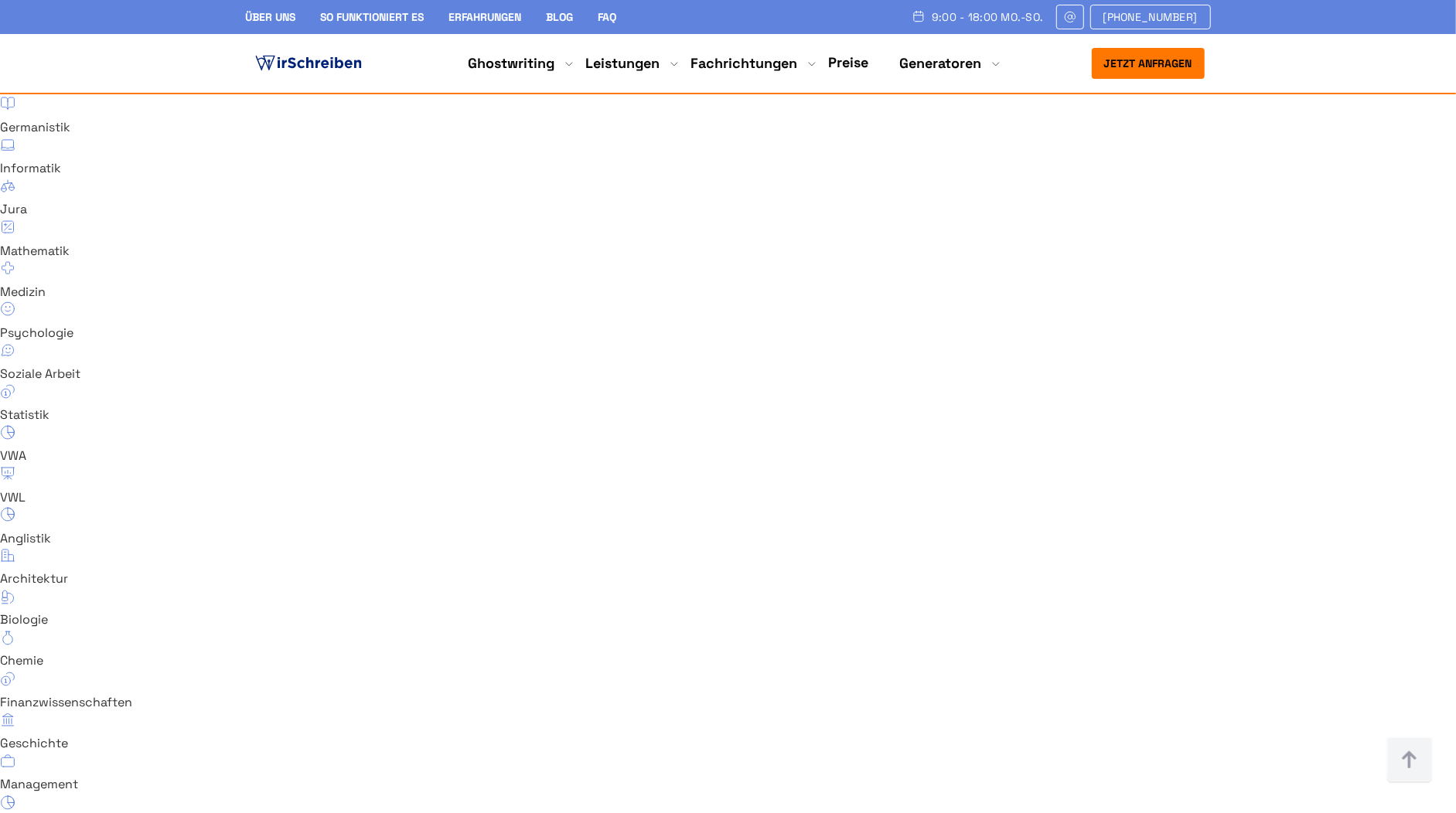
copy span "Was ist ein Ghostwriter?"
drag, startPoint x: 234, startPoint y: 382, endPoint x: 503, endPoint y: 412, distance: 270.7
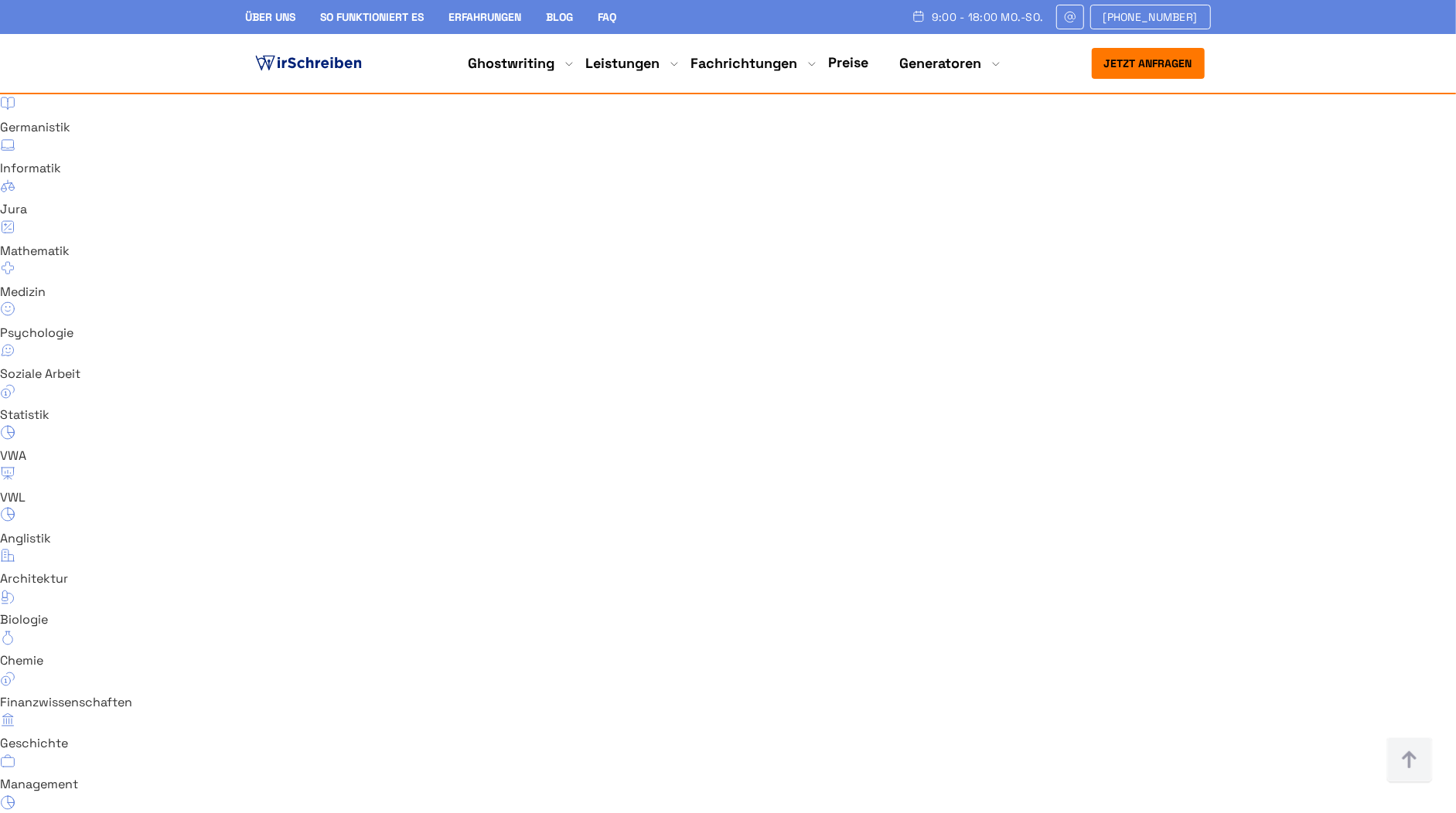
drag, startPoint x: 882, startPoint y: 170, endPoint x: 734, endPoint y: 170, distance: 148.0
drag, startPoint x: 454, startPoint y: 171, endPoint x: 222, endPoint y: 168, distance: 232.0
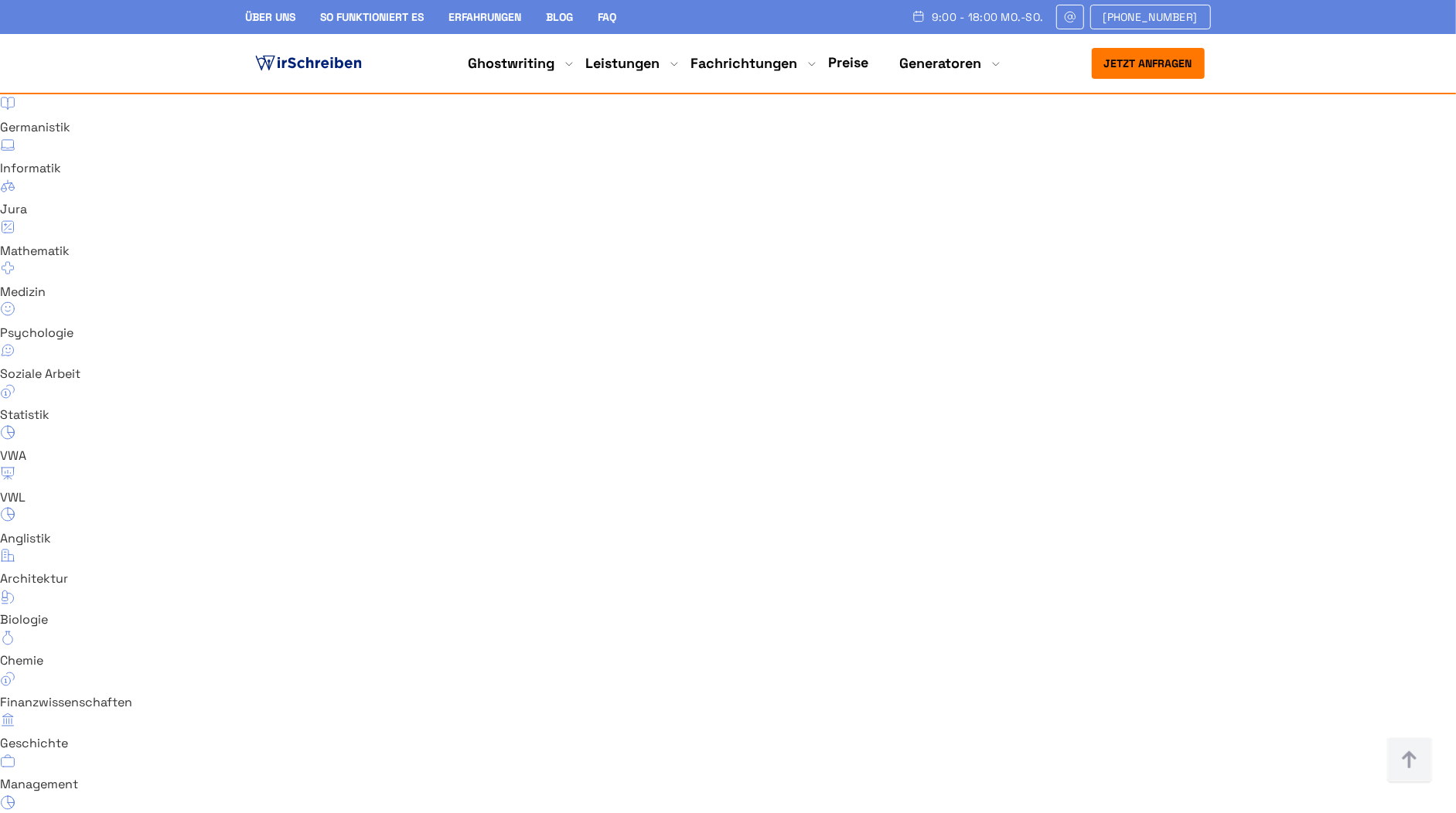
drag, startPoint x: 262, startPoint y: 168, endPoint x: 465, endPoint y: 172, distance: 203.0
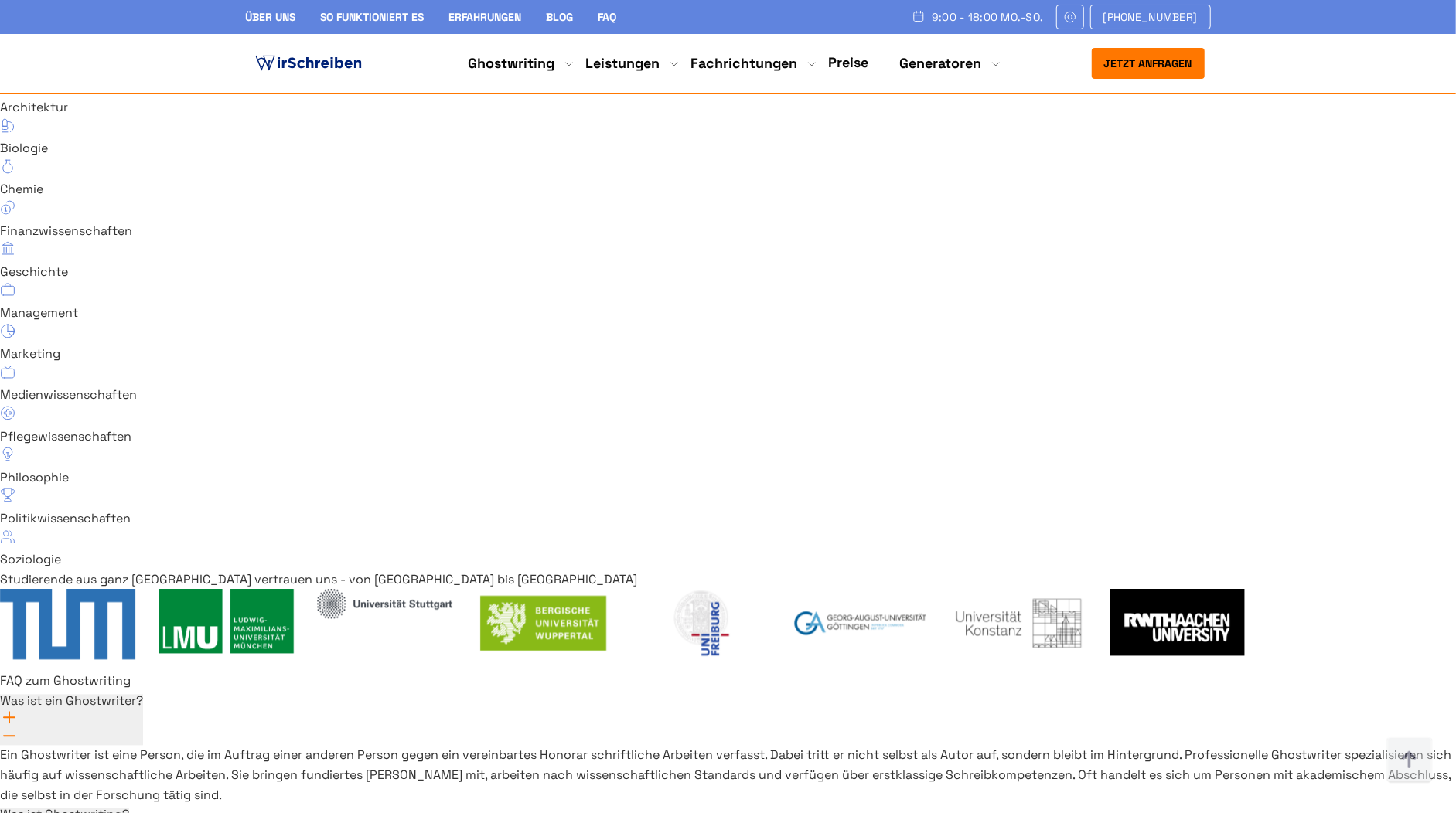
scroll to position [10819, 0]
